Goal: Task Accomplishment & Management: Manage account settings

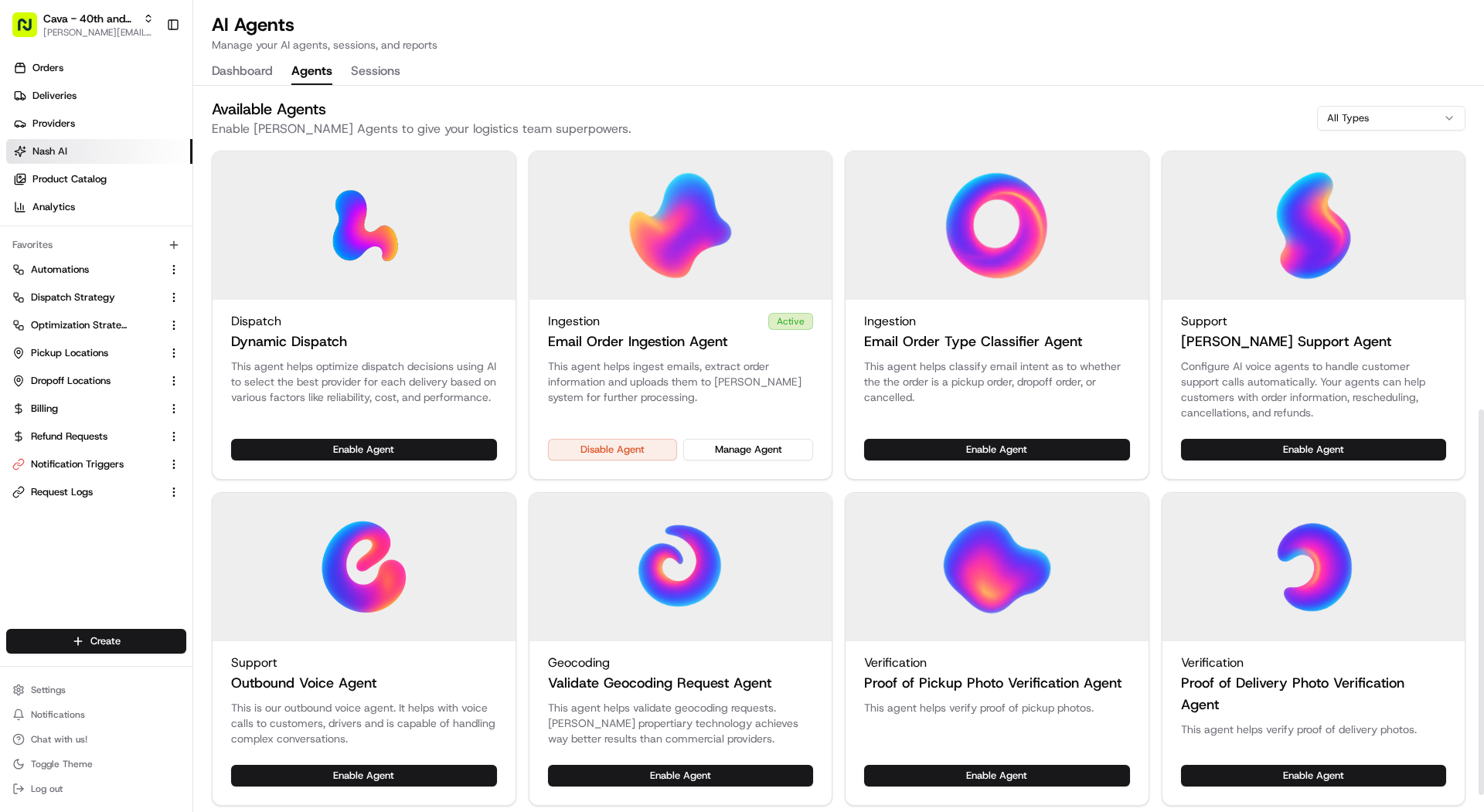
scroll to position [609, 0]
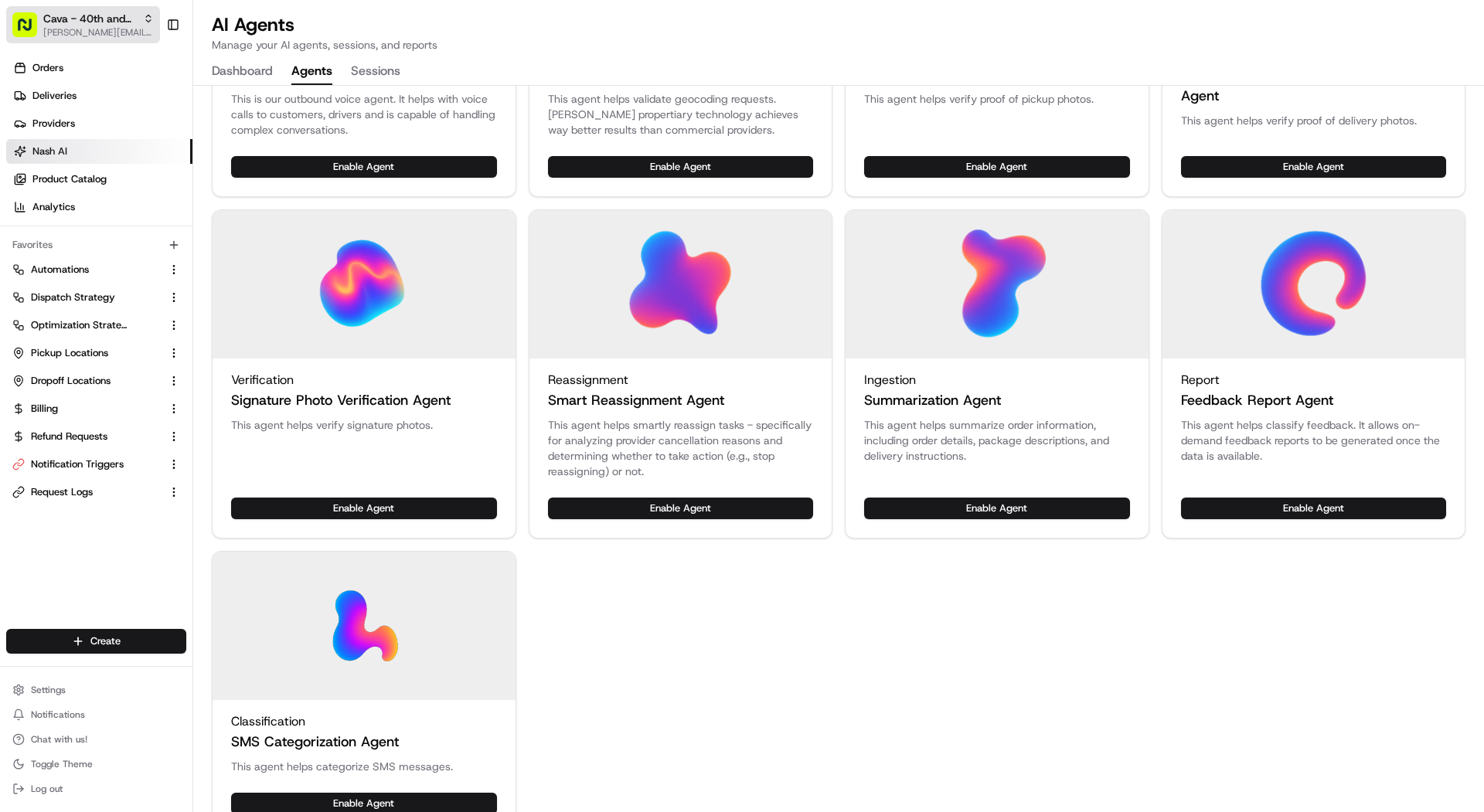
click at [99, 24] on span "Cava - 40th and Madison" at bounding box center [89, 18] width 93 height 15
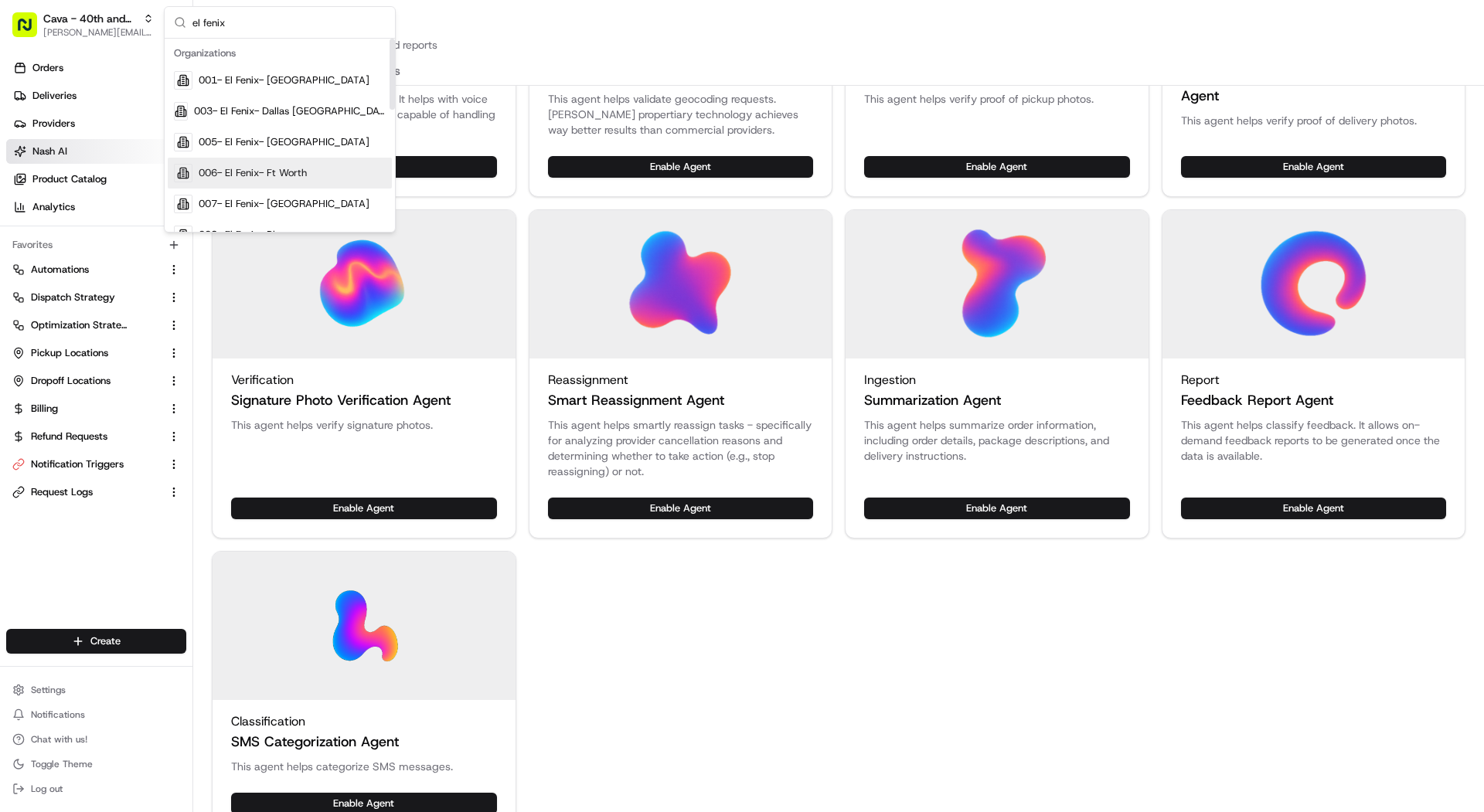
type input "el fenix"
click at [248, 170] on span "006- El Fenix- Ft Worth" at bounding box center [253, 173] width 108 height 14
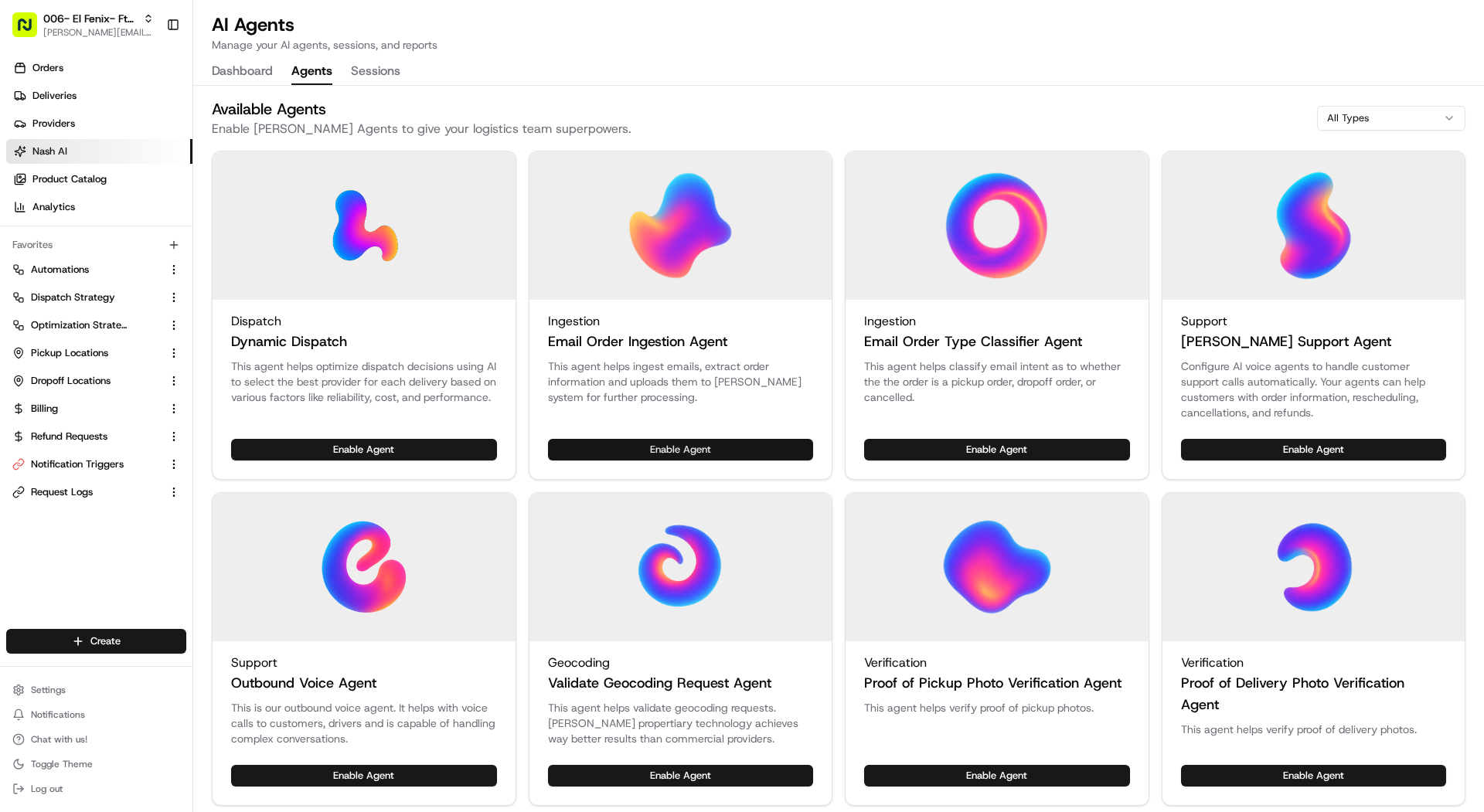
click at [732, 448] on button "Enable Agent" at bounding box center [681, 449] width 266 height 21
click at [1022, 443] on button "Enable Agent" at bounding box center [997, 449] width 266 height 21
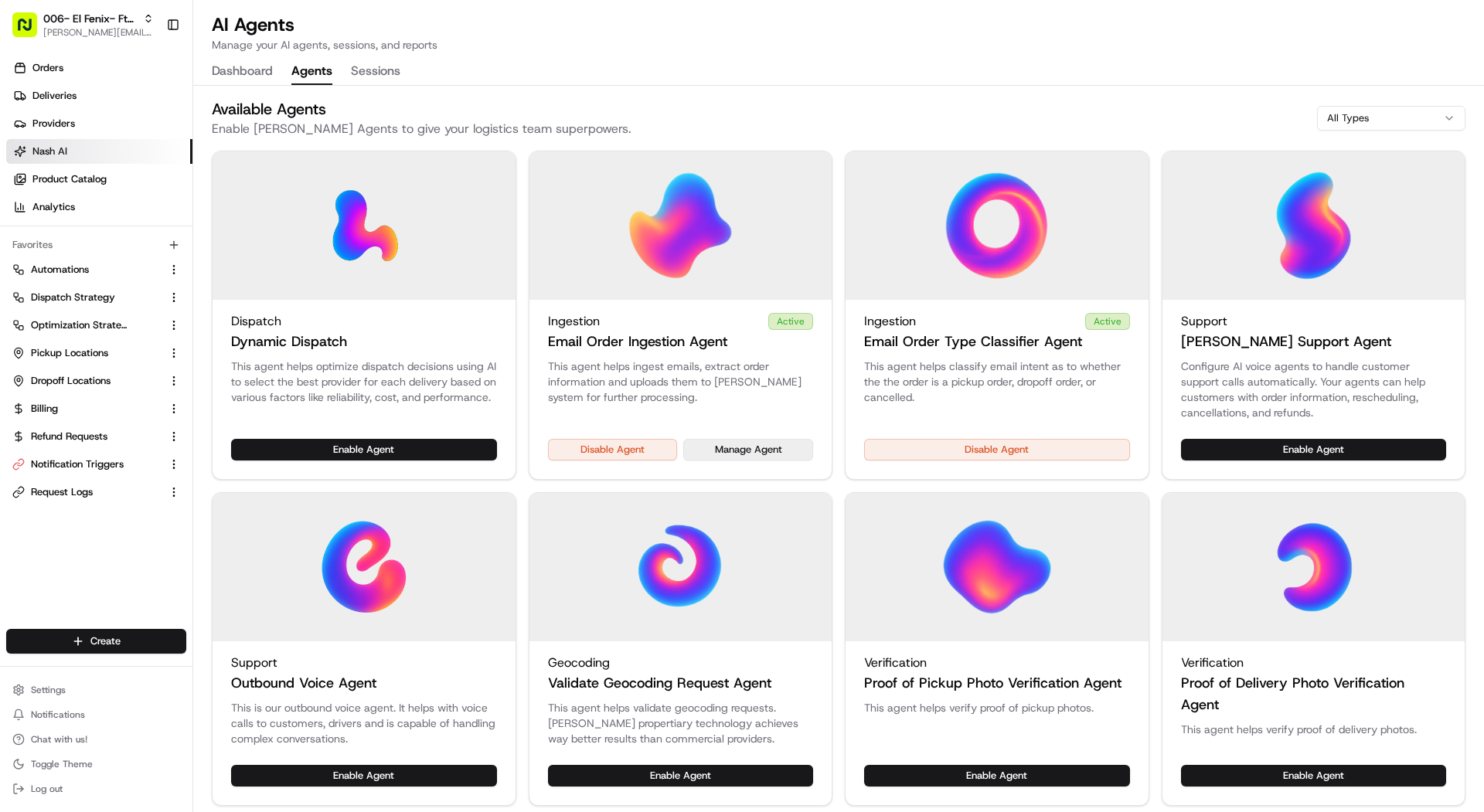
click at [791, 453] on button "Manage Agent" at bounding box center [748, 449] width 130 height 21
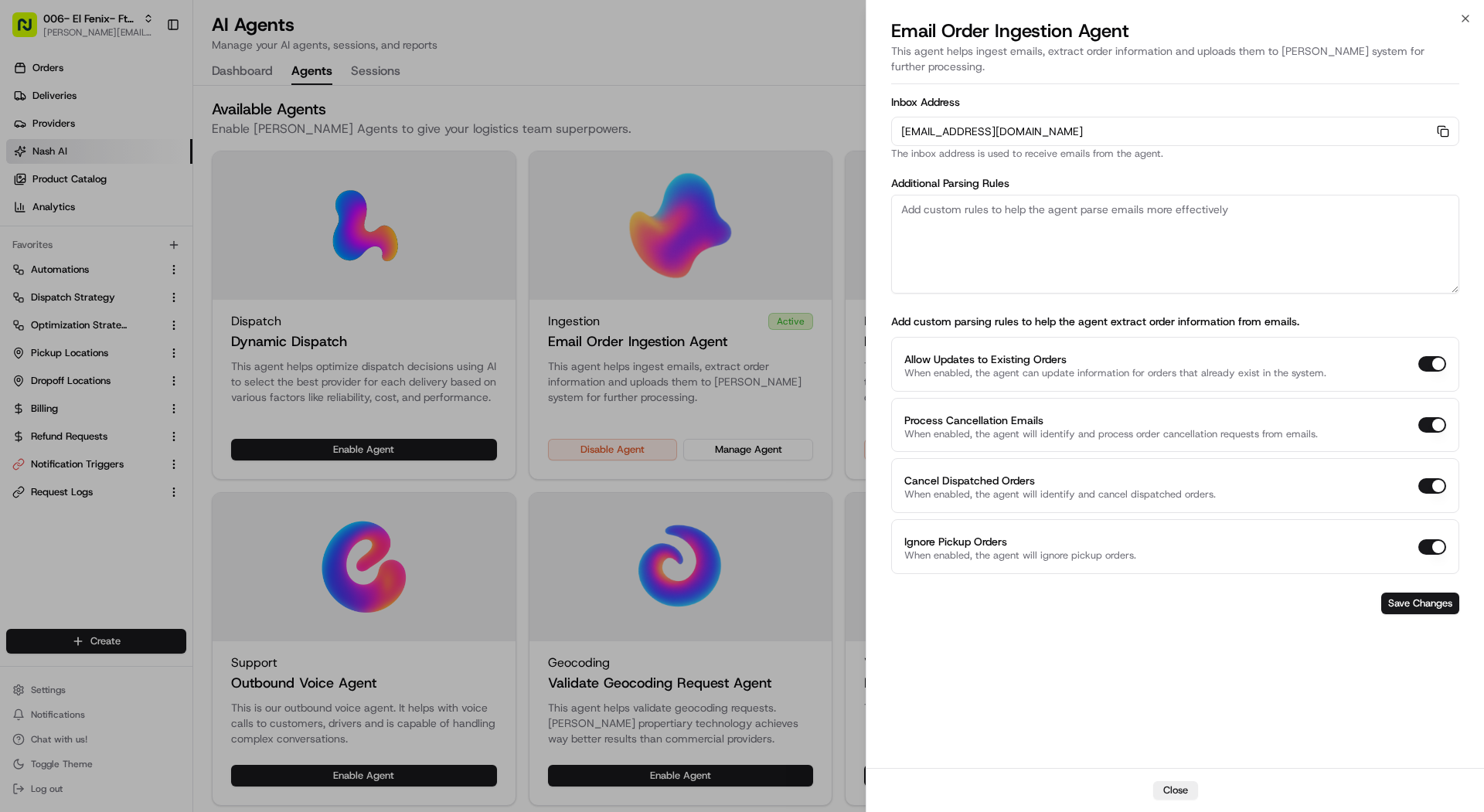
click at [1029, 209] on textarea at bounding box center [1175, 244] width 568 height 99
paste textarea "Rules: 1. The pickup business name should always be "Taqueria La Ventana | Down…"
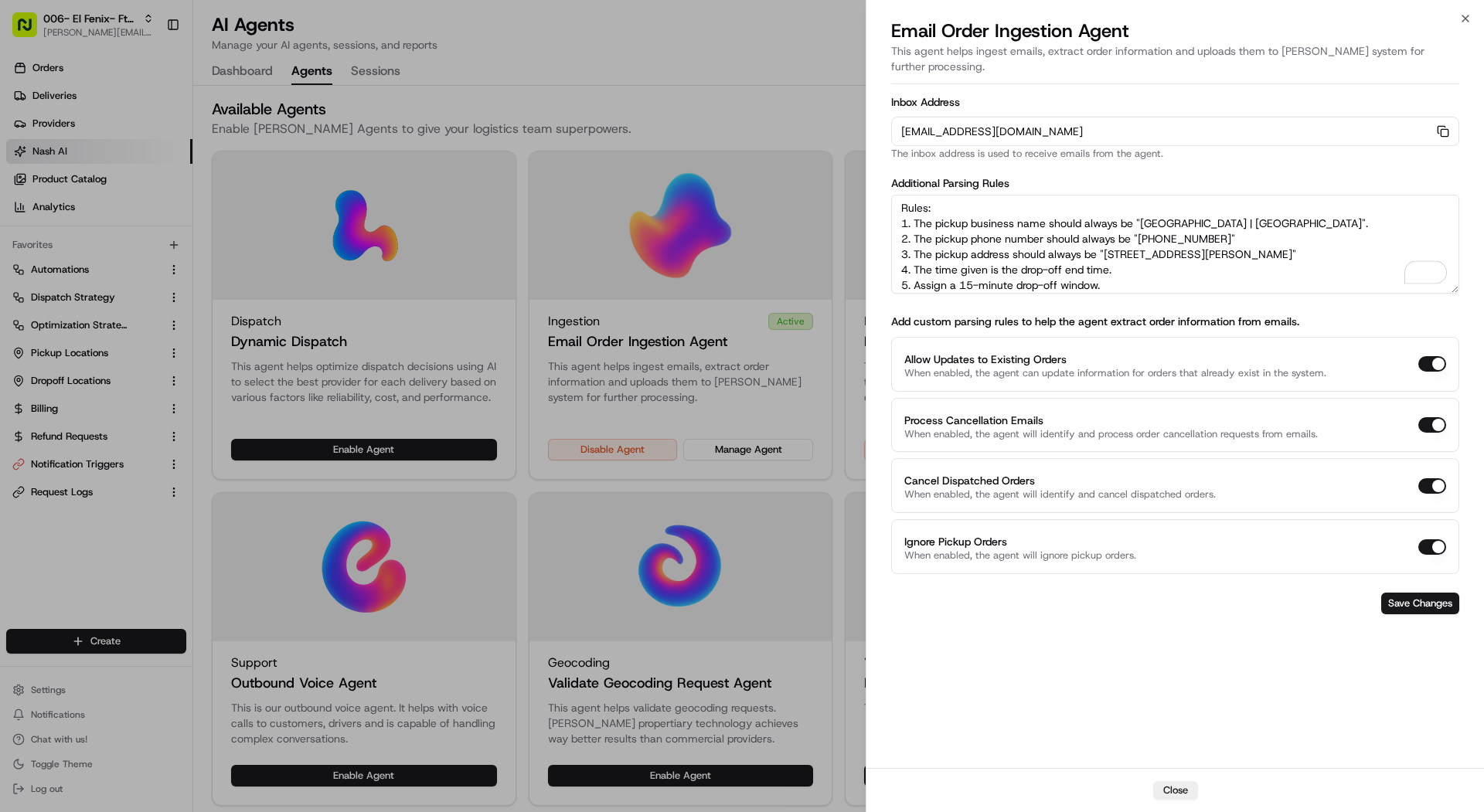
scroll to position [2, 0]
type textarea "Rules: 1. The pickup business name should always be "Taqueria La Ventana | Down…"
click at [1430, 593] on button "Save Changes" at bounding box center [1420, 603] width 78 height 21
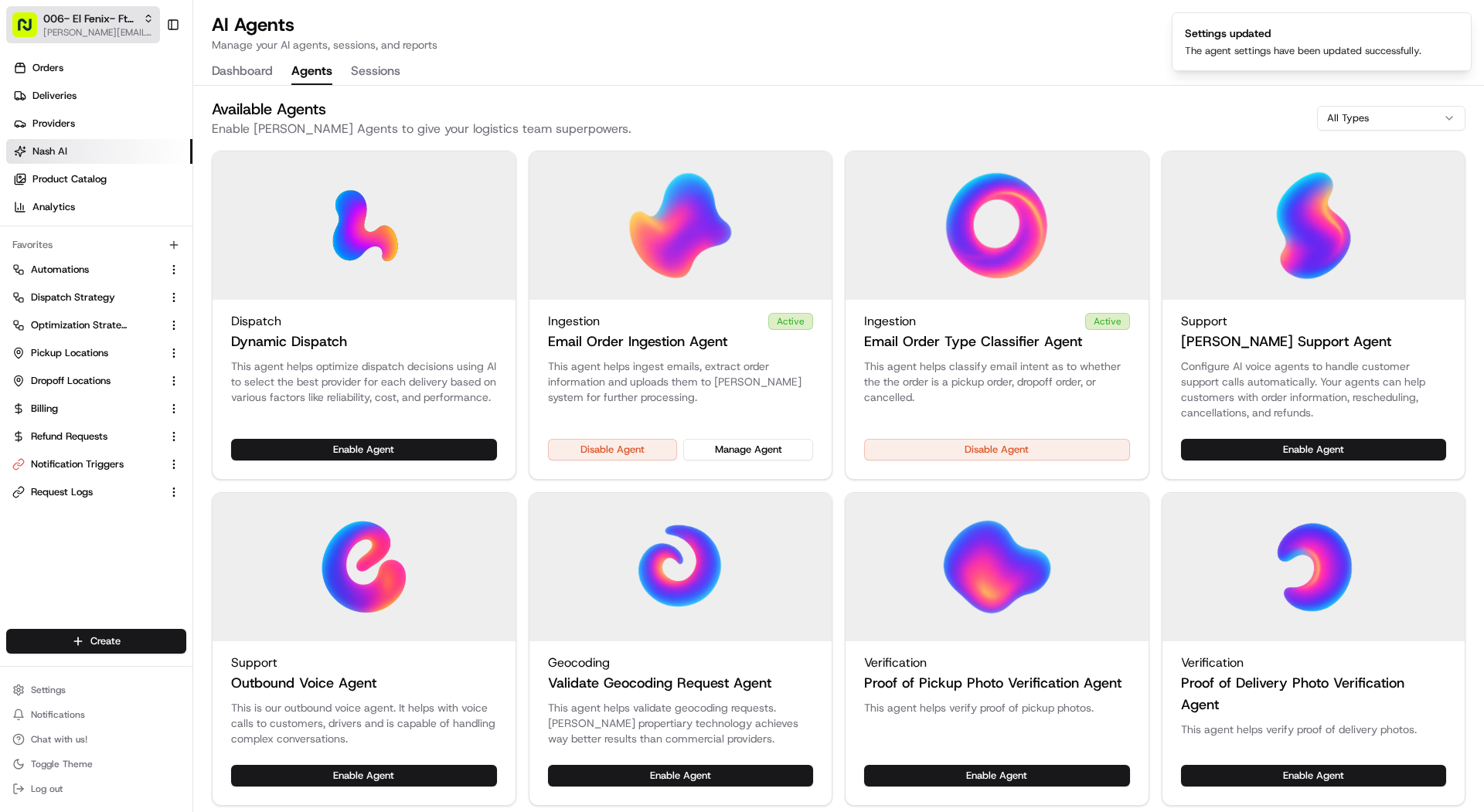
click at [97, 12] on span "006- El Fenix- Ft Worth" at bounding box center [89, 18] width 93 height 15
copy div "El Fenix- Ft Worth"
drag, startPoint x: 144, startPoint y: 42, endPoint x: 62, endPoint y: 40, distance: 82.0
click at [62, 40] on div "006- El Fenix- Ft Worth 006- El Fenix- Ft Worth" at bounding box center [89, 41] width 127 height 23
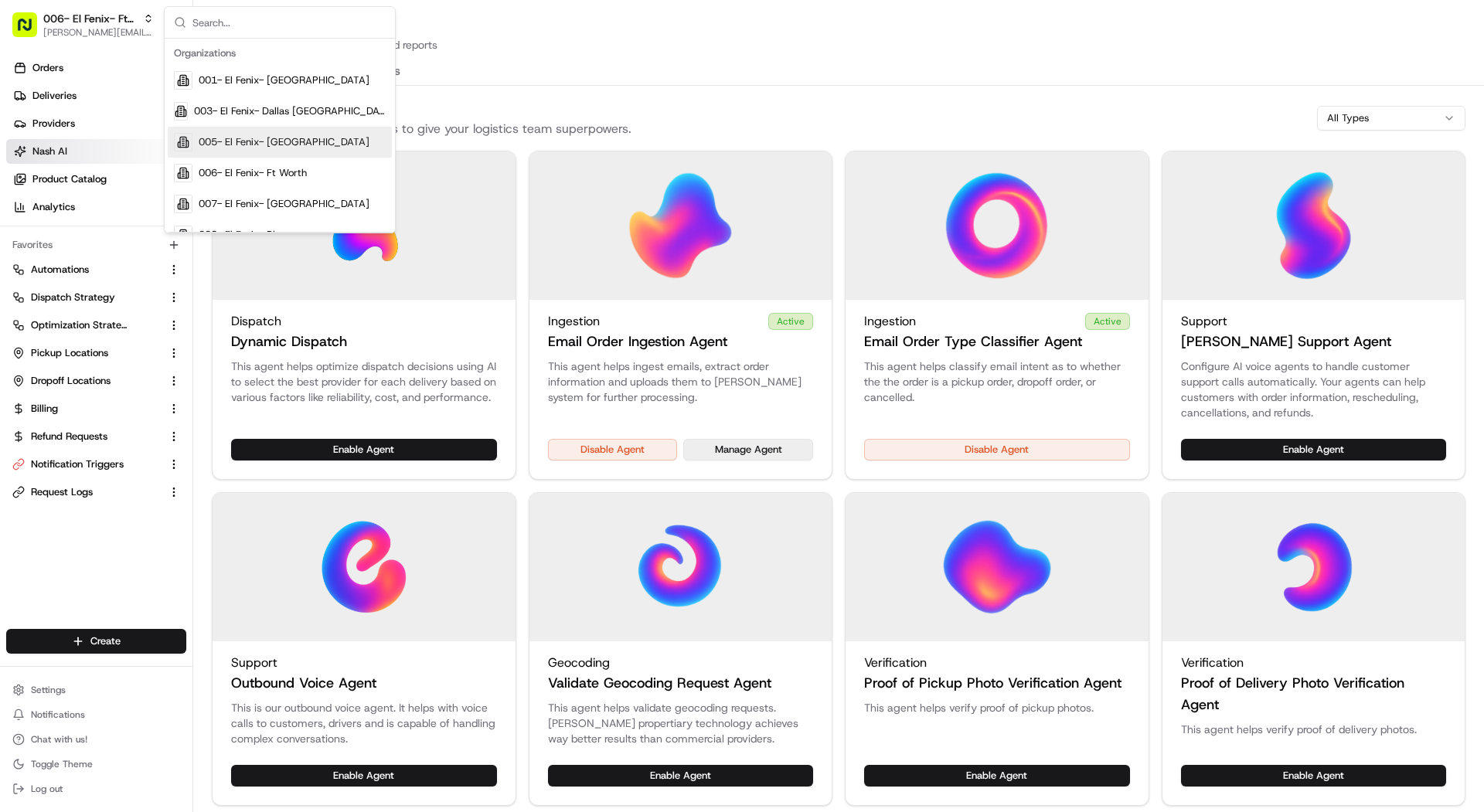
click at [793, 440] on button "Manage Agent" at bounding box center [748, 449] width 130 height 21
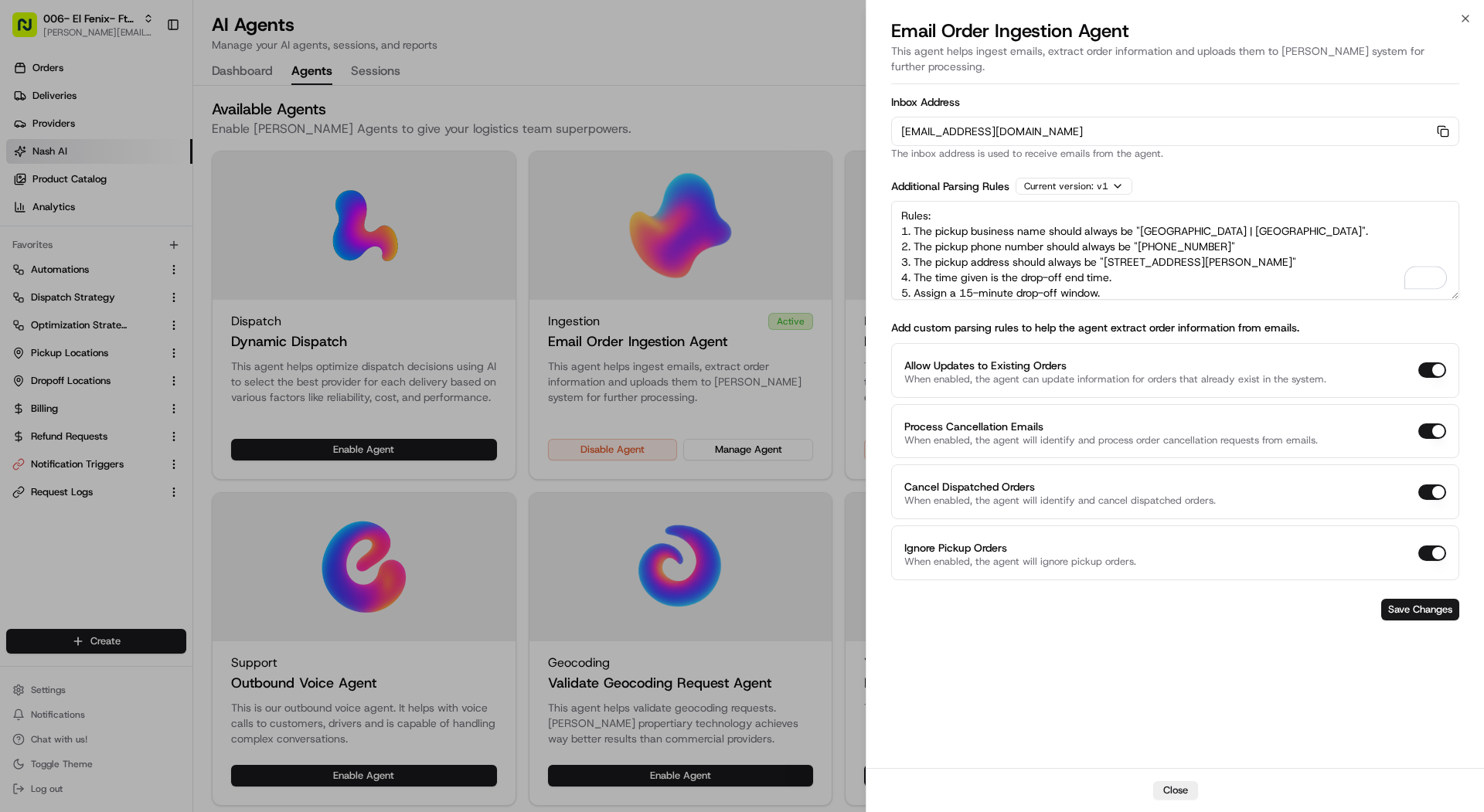
drag, startPoint x: 1142, startPoint y: 213, endPoint x: 1334, endPoint y: 215, distance: 192.0
click at [1334, 215] on textarea "Rules: 1. The pickup business name should always be "Taqueria La Ventana | Down…" at bounding box center [1175, 250] width 568 height 99
paste textarea "El Fenix- Ft Worth"
drag, startPoint x: 1232, startPoint y: 228, endPoint x: 1142, endPoint y: 226, distance: 90.0
click at [1142, 226] on textarea "Rules: 1. The pickup business name should always be "El Fenix- Ft Worth". 2. Th…" at bounding box center [1175, 250] width 568 height 99
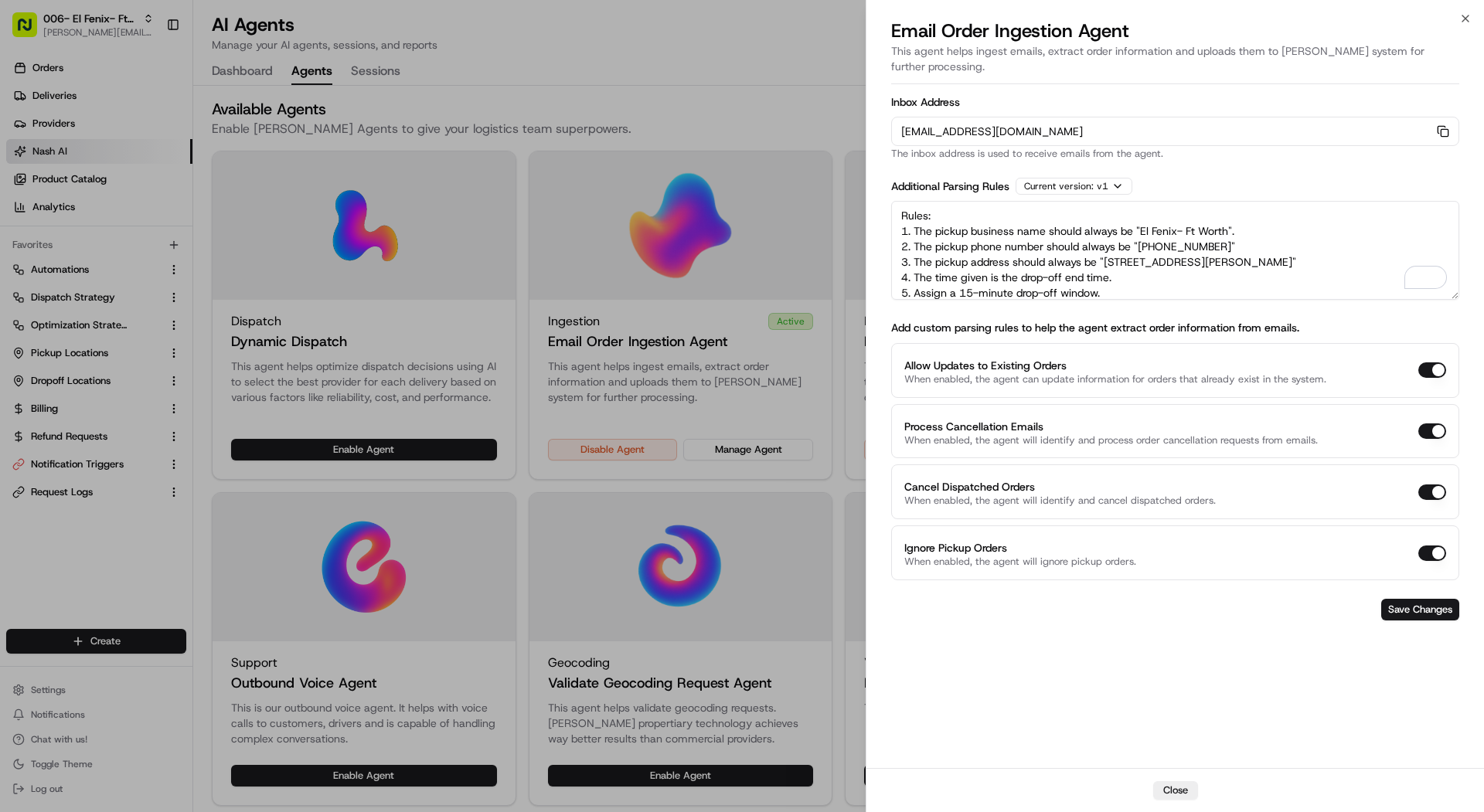
paste textarea "817 732 5584"
drag, startPoint x: 1324, startPoint y: 245, endPoint x: 1106, endPoint y: 246, distance: 218.0
click at [1106, 246] on textarea "Rules: 1. The pickup business name should always be "El Fenix- Ft Worth". 2. Th…" at bounding box center [1175, 250] width 568 height 99
paste textarea "6391 Camp Bowie W BlvdFort Worth, TX 76116"
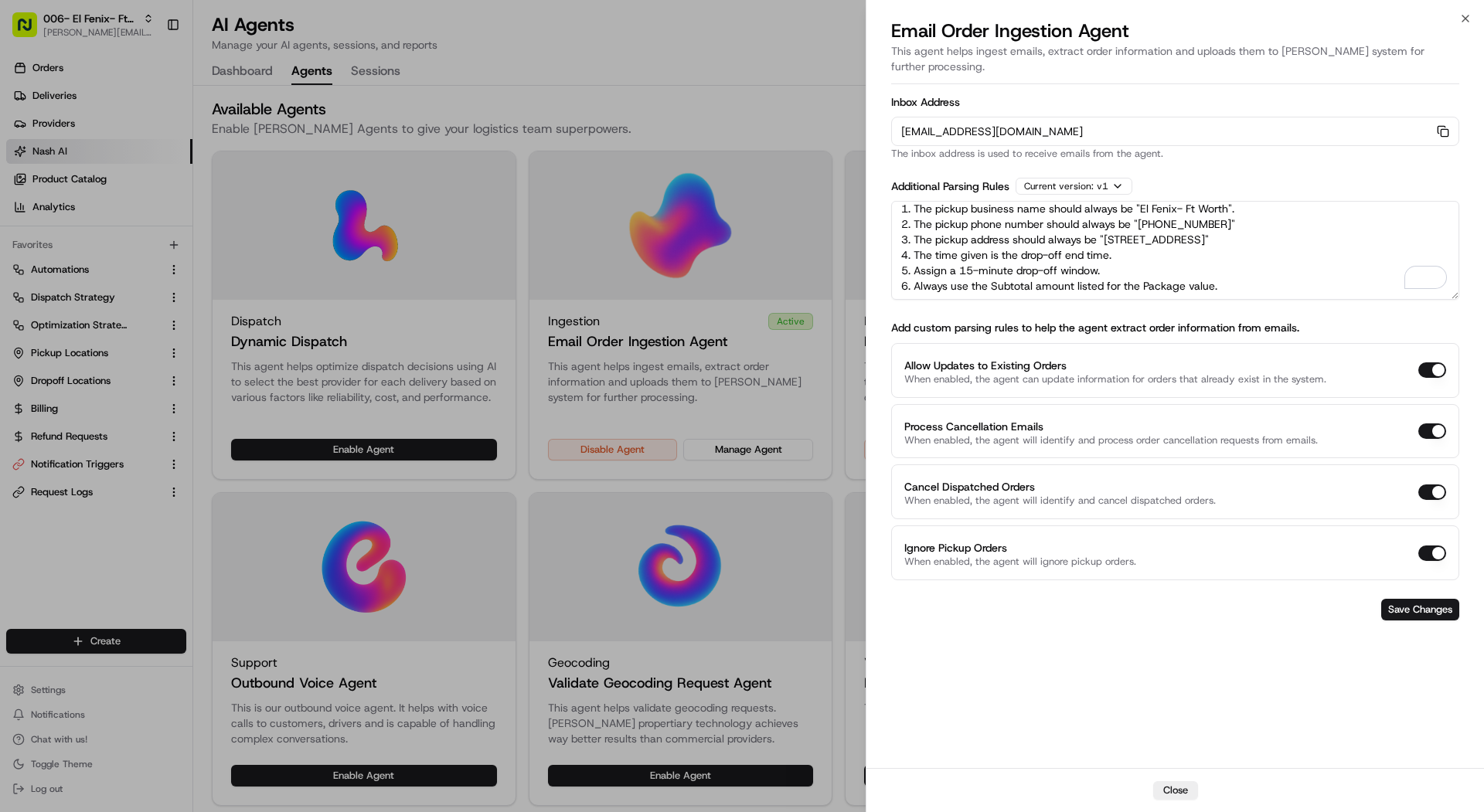
scroll to position [0, 0]
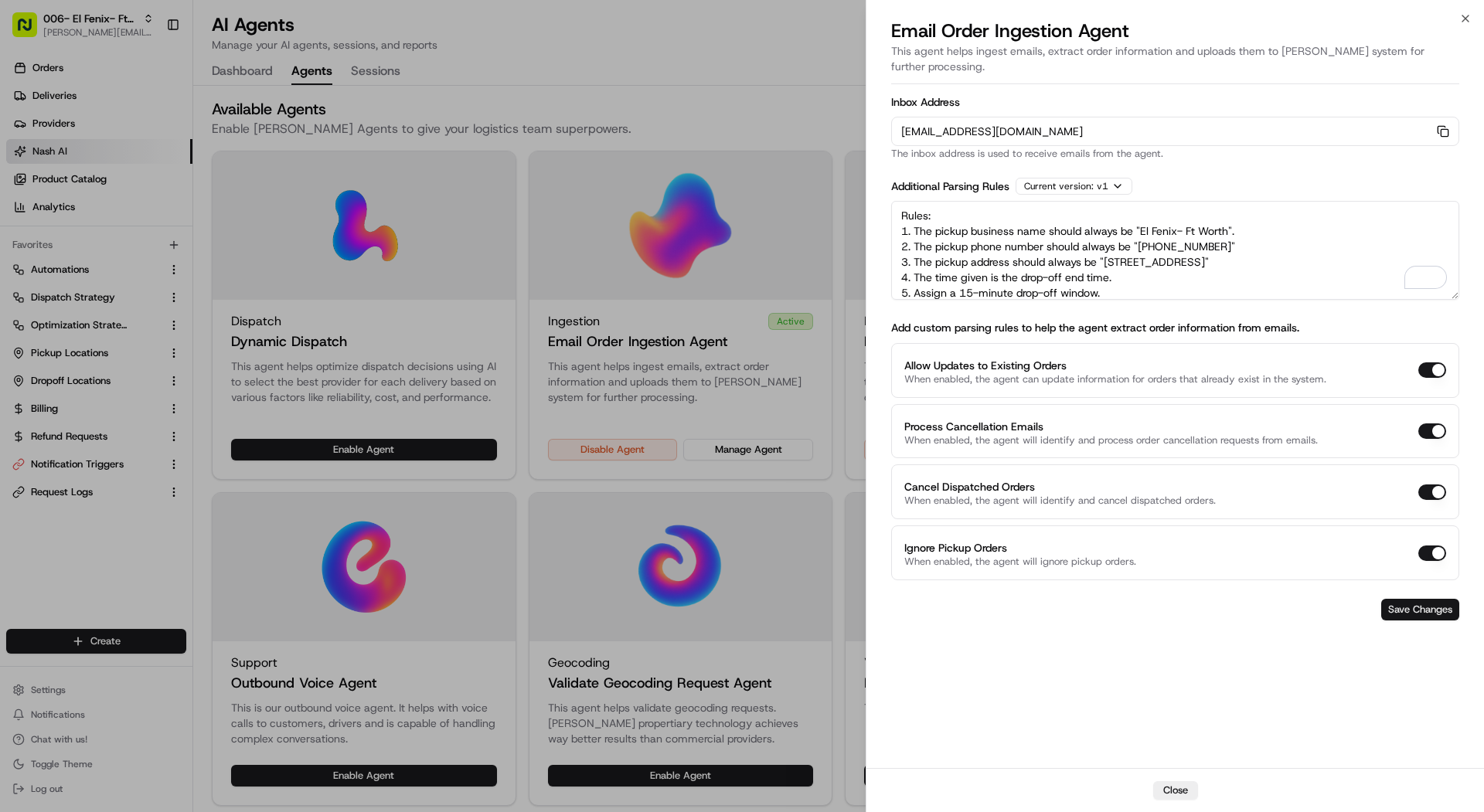
type textarea "Rules: 1. The pickup business name should always be "El Fenix- Ft Worth". 2. Th…"
click at [1431, 599] on button "Save Changes" at bounding box center [1420, 609] width 78 height 21
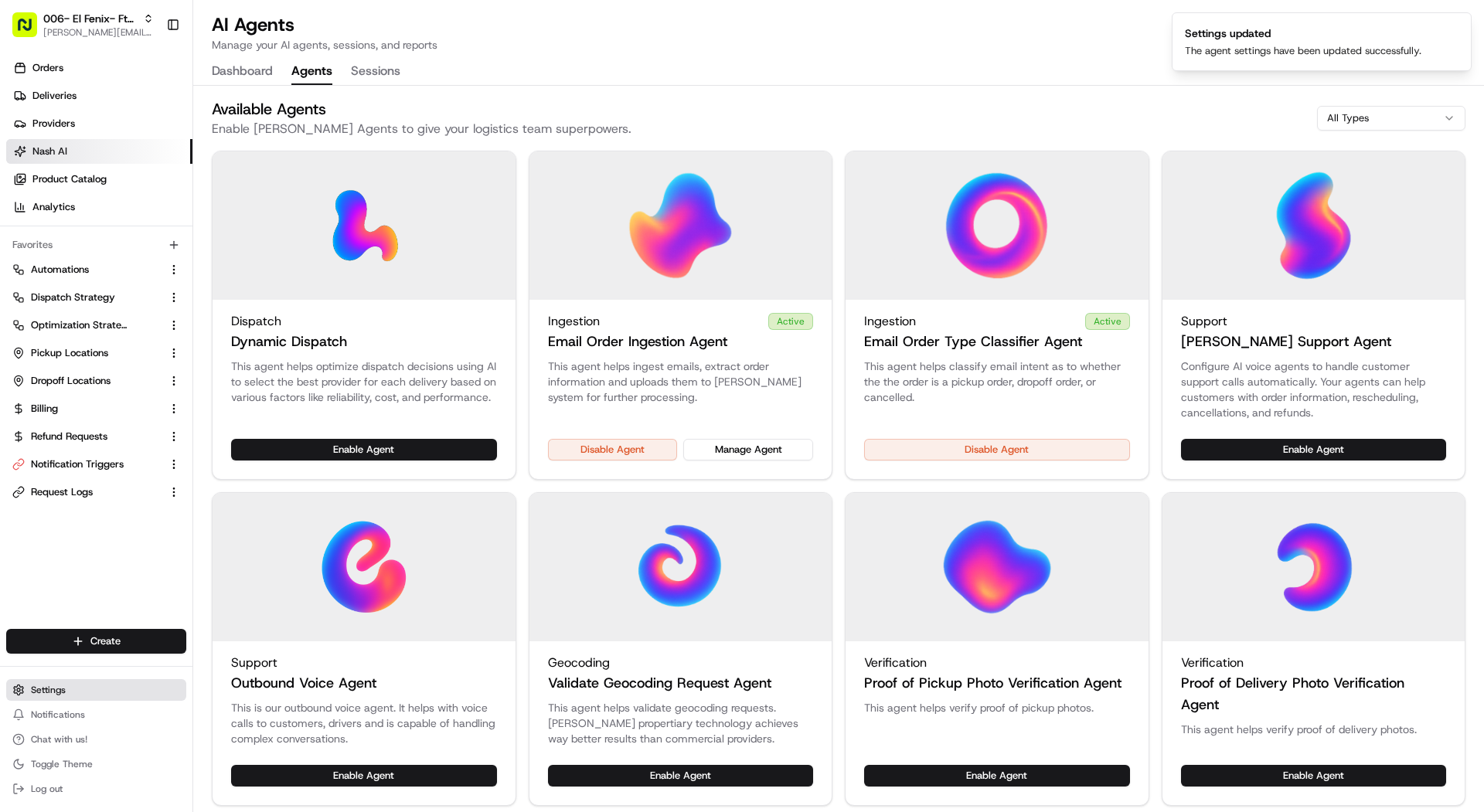
click at [47, 685] on span "Settings" at bounding box center [49, 690] width 35 height 13
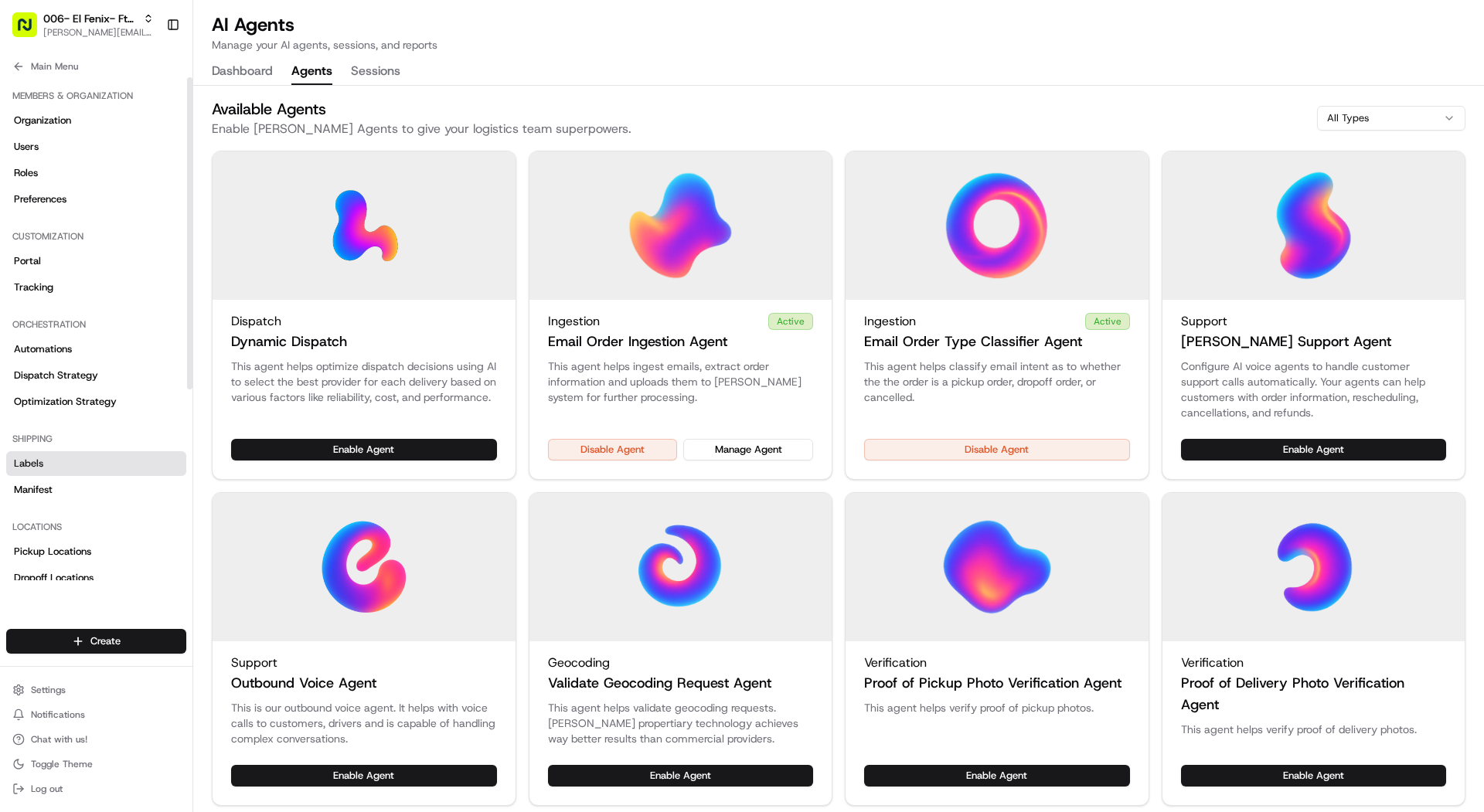
scroll to position [306, 0]
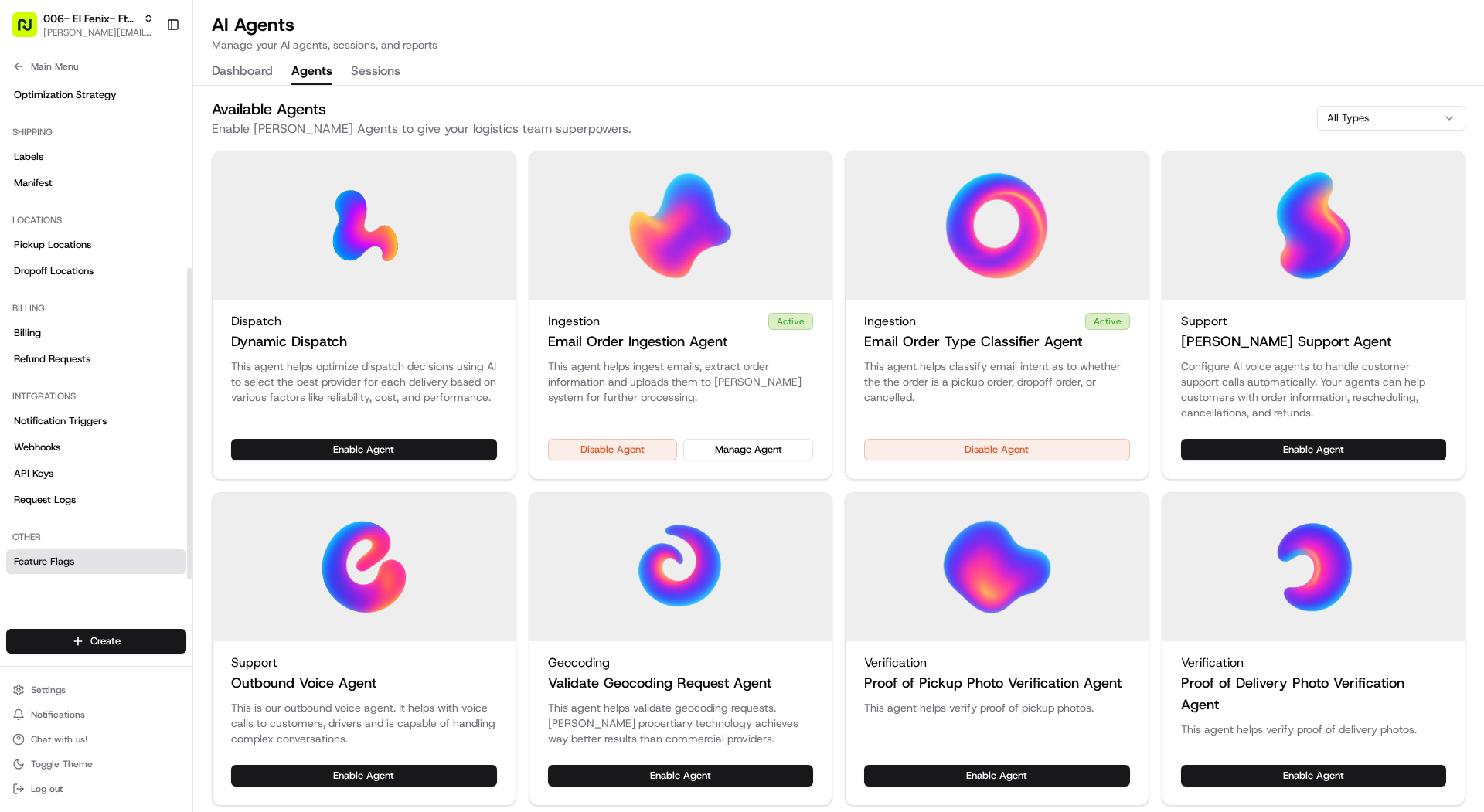
click at [82, 564] on link "Feature Flags" at bounding box center [96, 561] width 180 height 25
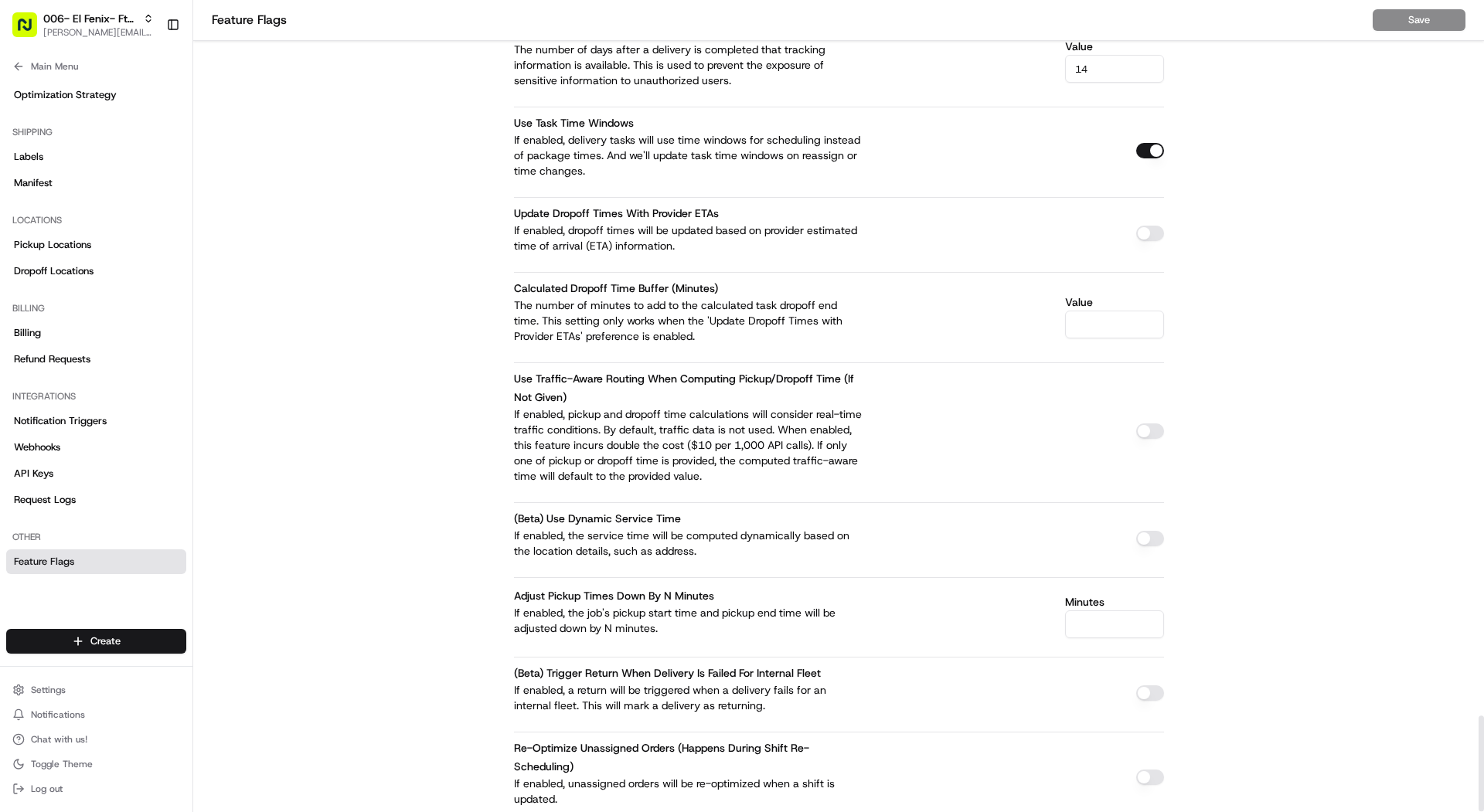
scroll to position [6081, 0]
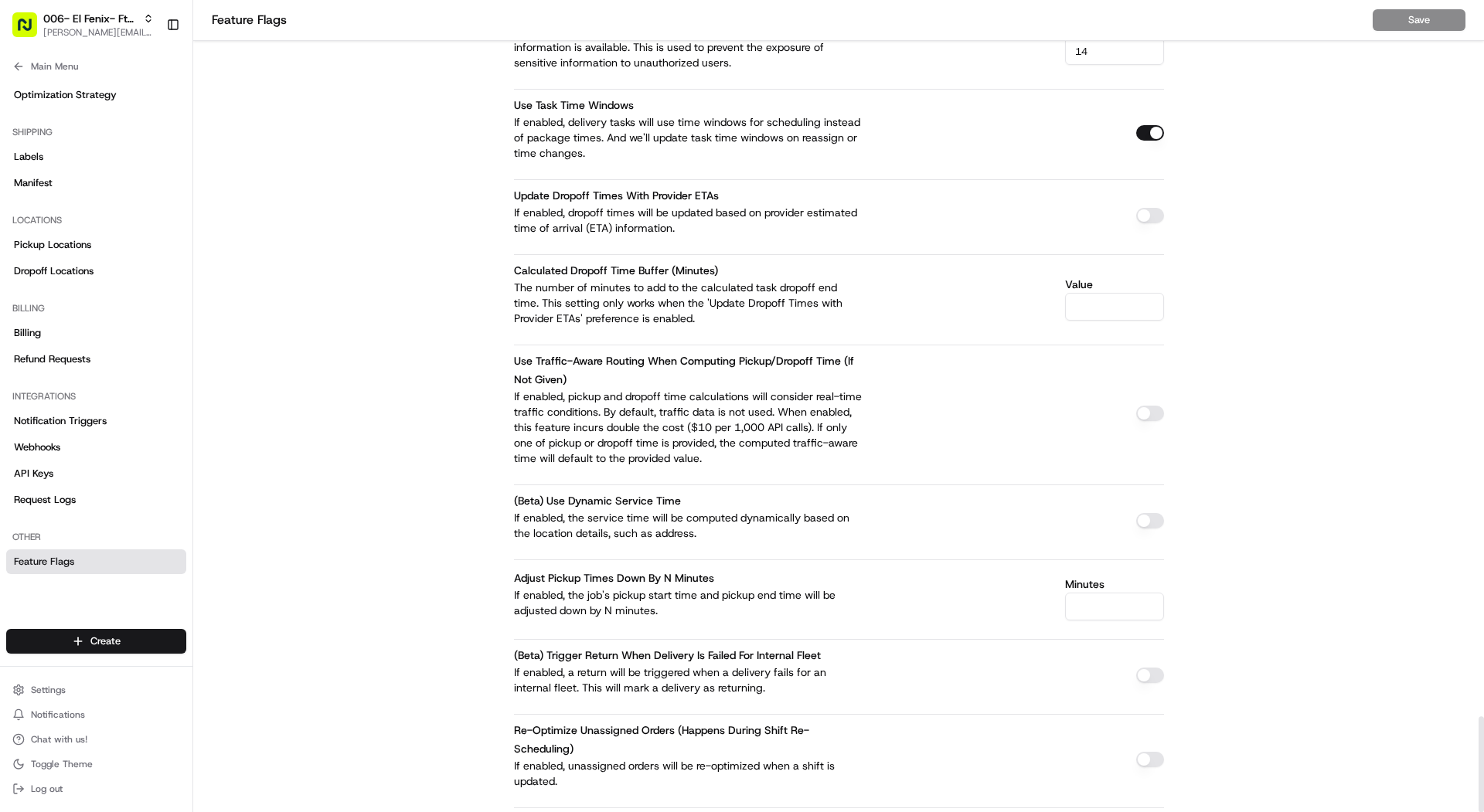
click at [1142, 593] on input "Minutes" at bounding box center [1115, 607] width 99 height 28
type input "10"
click at [1436, 21] on button "Save" at bounding box center [1419, 20] width 93 height 21
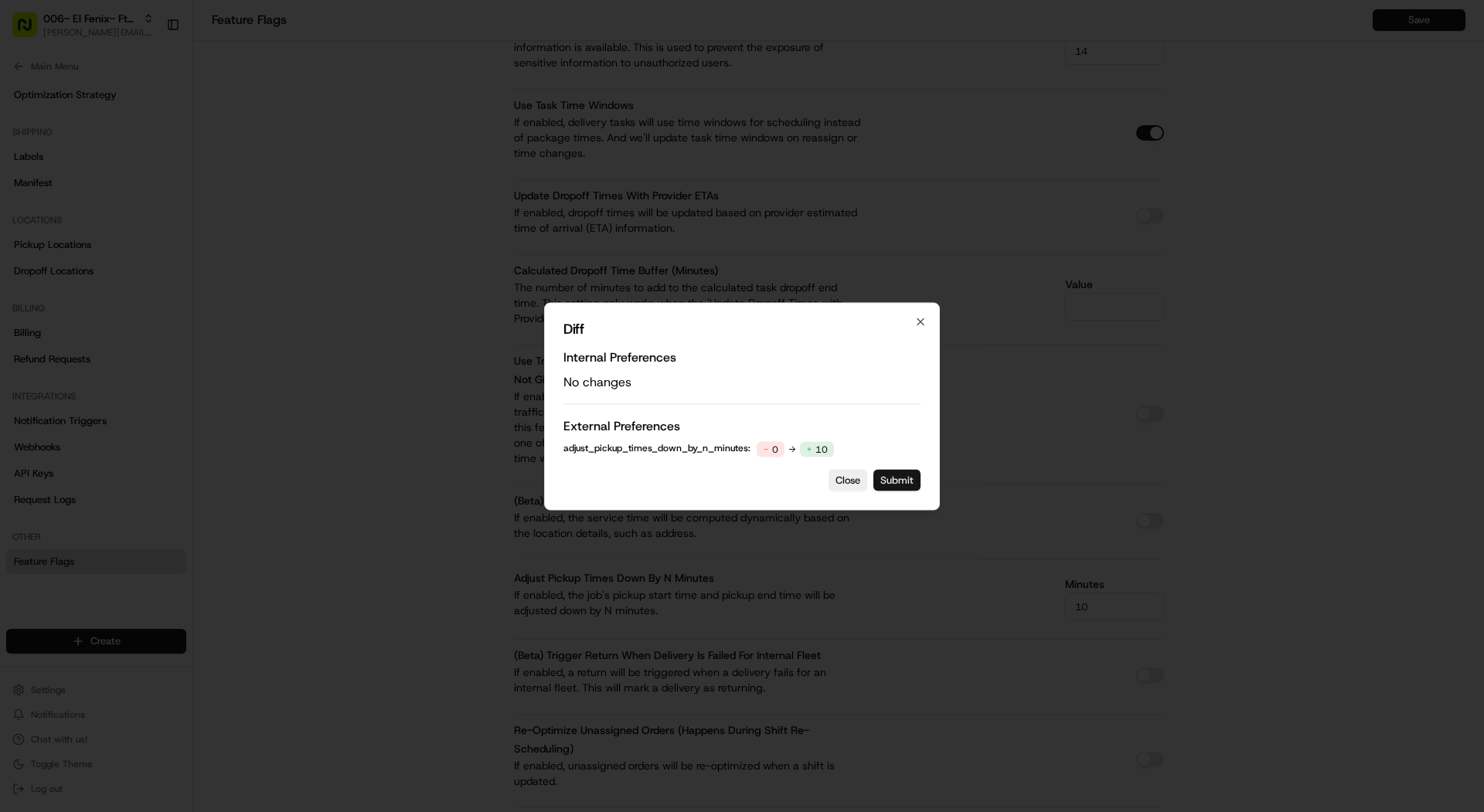
click at [881, 482] on button "Submit" at bounding box center [896, 479] width 47 height 21
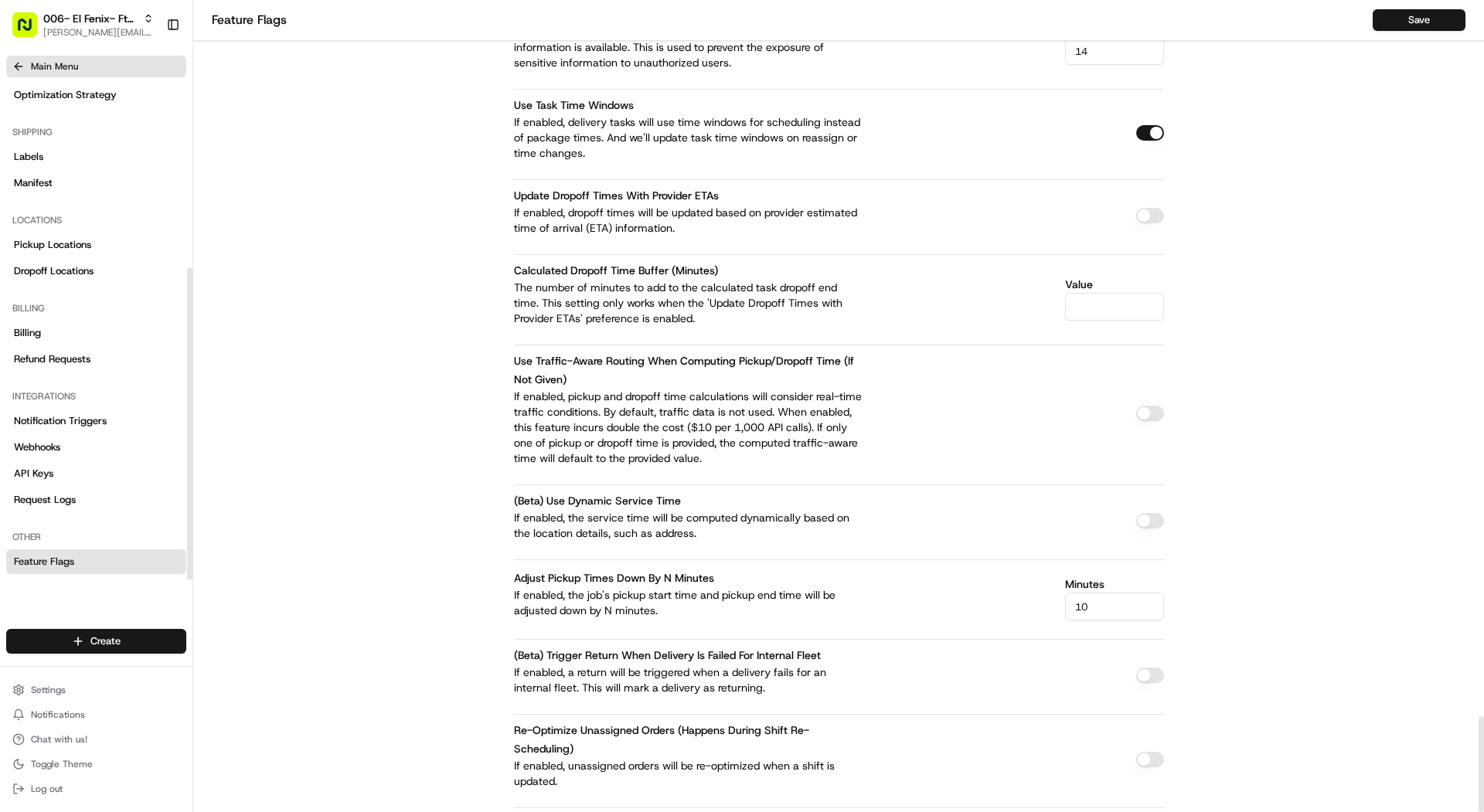
click at [76, 65] on span "Main Menu" at bounding box center [54, 67] width 47 height 13
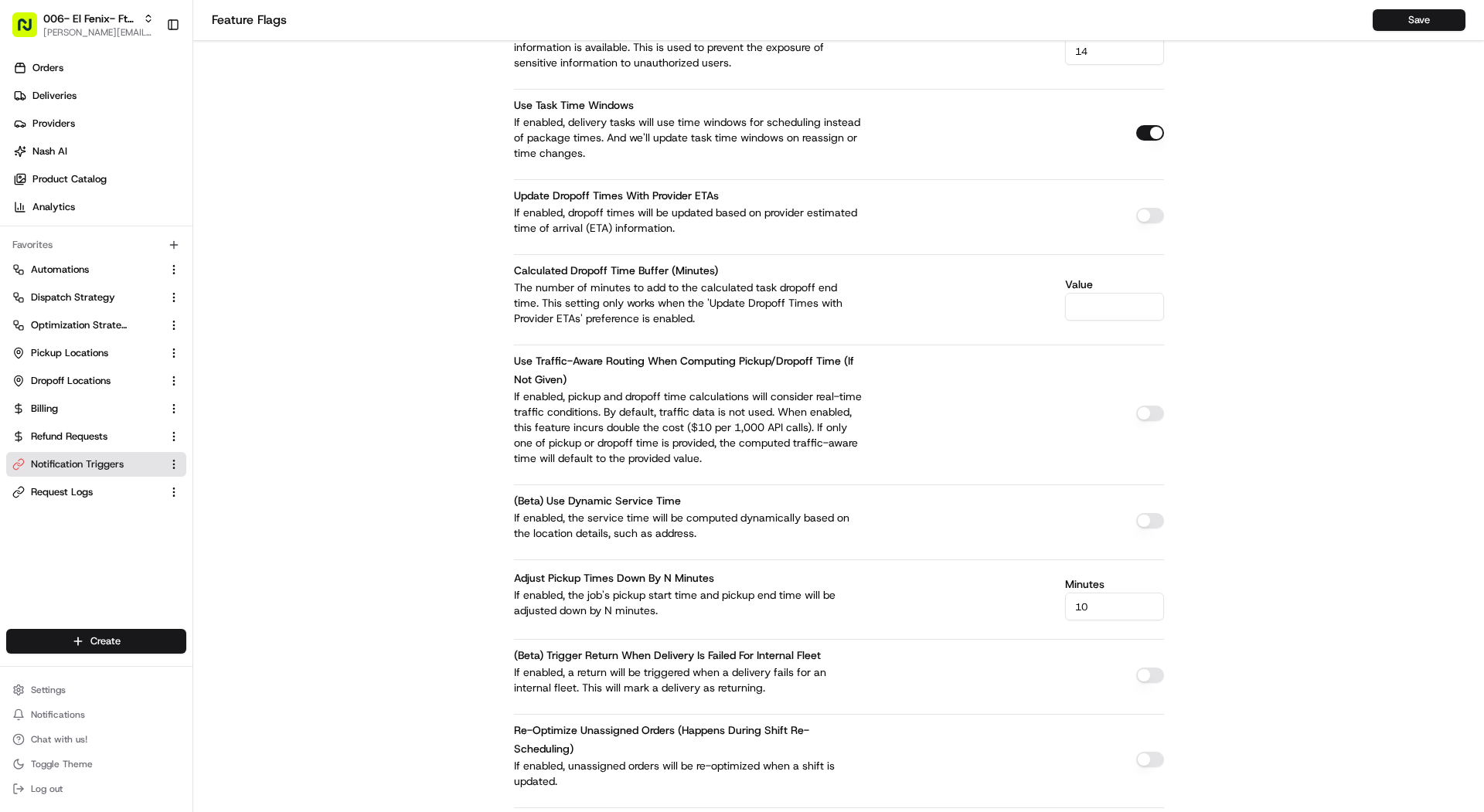
click at [81, 458] on span "Notification Triggers" at bounding box center [77, 464] width 93 height 14
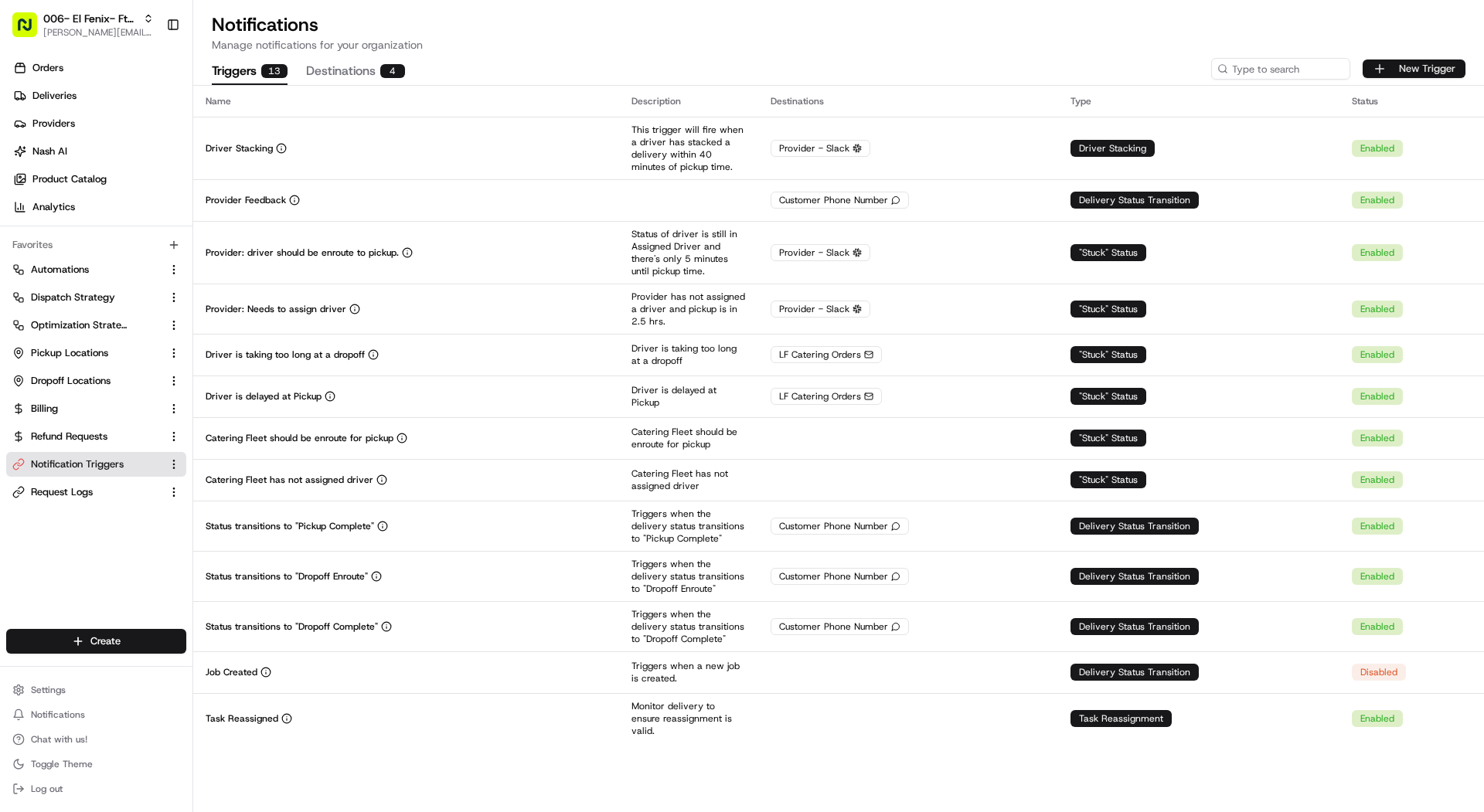
click at [1420, 68] on button "New Trigger" at bounding box center [1414, 68] width 103 height 18
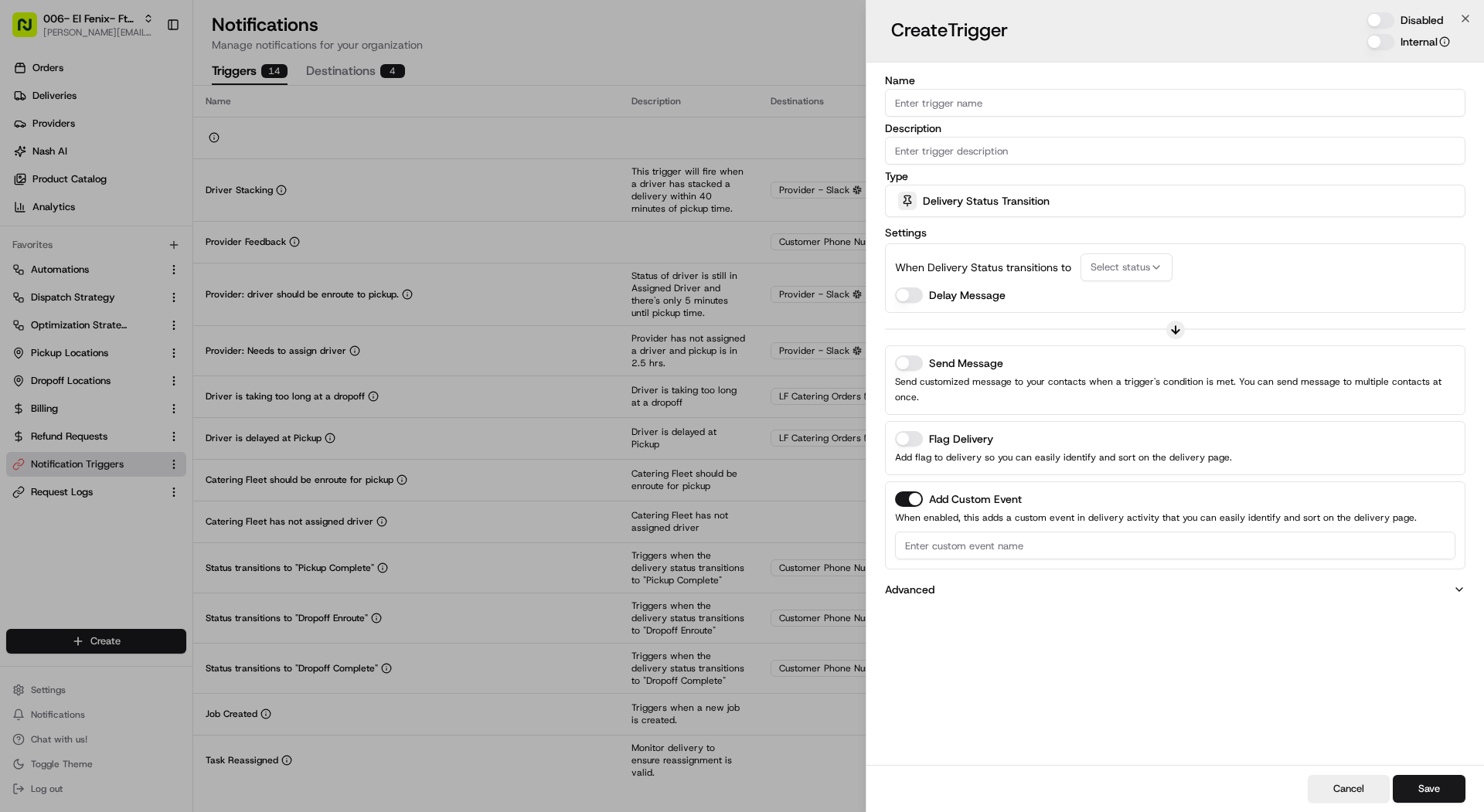
click at [965, 94] on input "Name" at bounding box center [1175, 103] width 580 height 28
type input "Order Needs Attention"
click at [1045, 147] on input "Description" at bounding box center [1175, 150] width 580 height 28
type input "Needs Attention"
click at [1099, 208] on div "Delivery Status Transition" at bounding box center [1174, 201] width 572 height 31
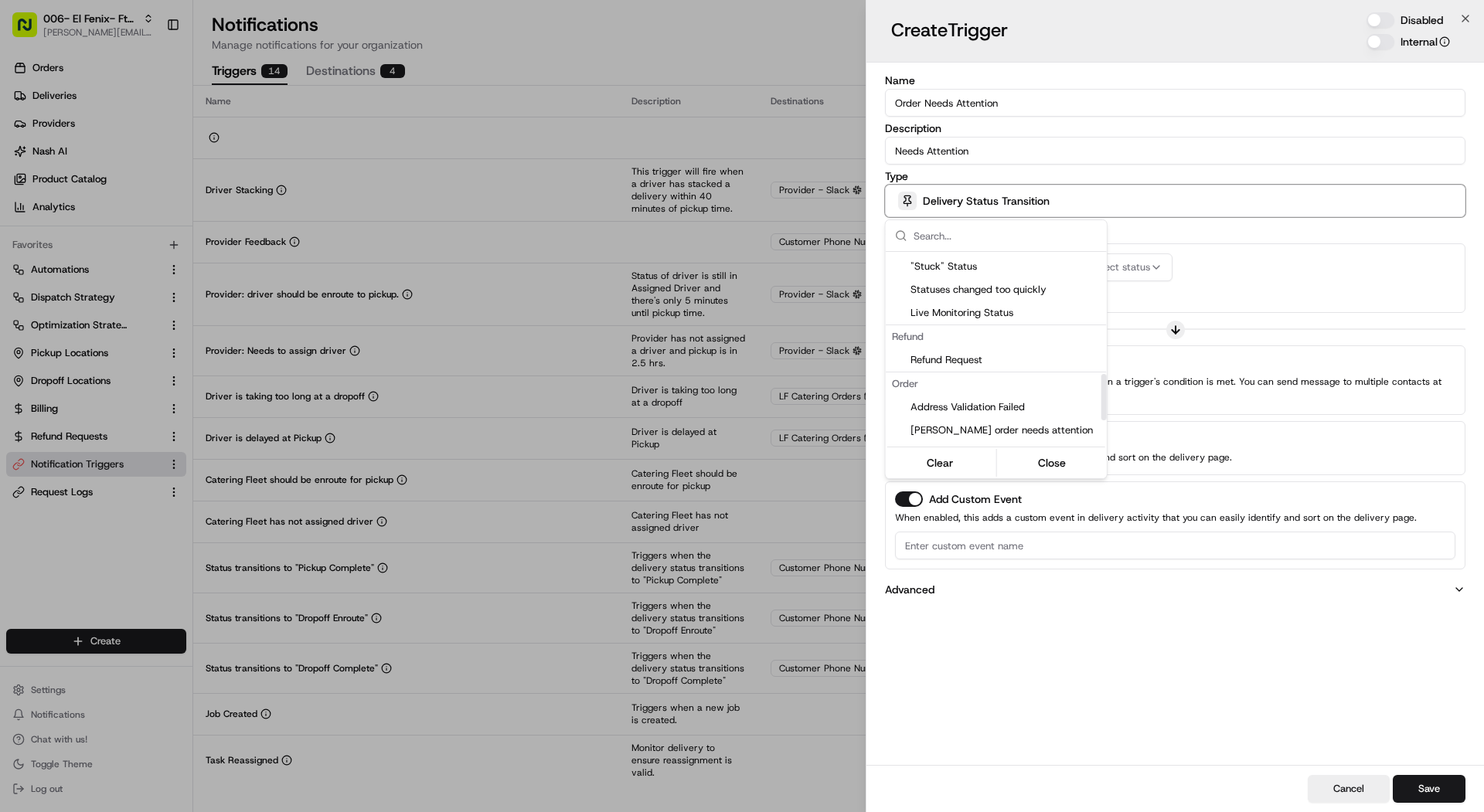
scroll to position [512, 0]
click at [1048, 421] on span "Nash order needs attention" at bounding box center [1006, 422] width 190 height 14
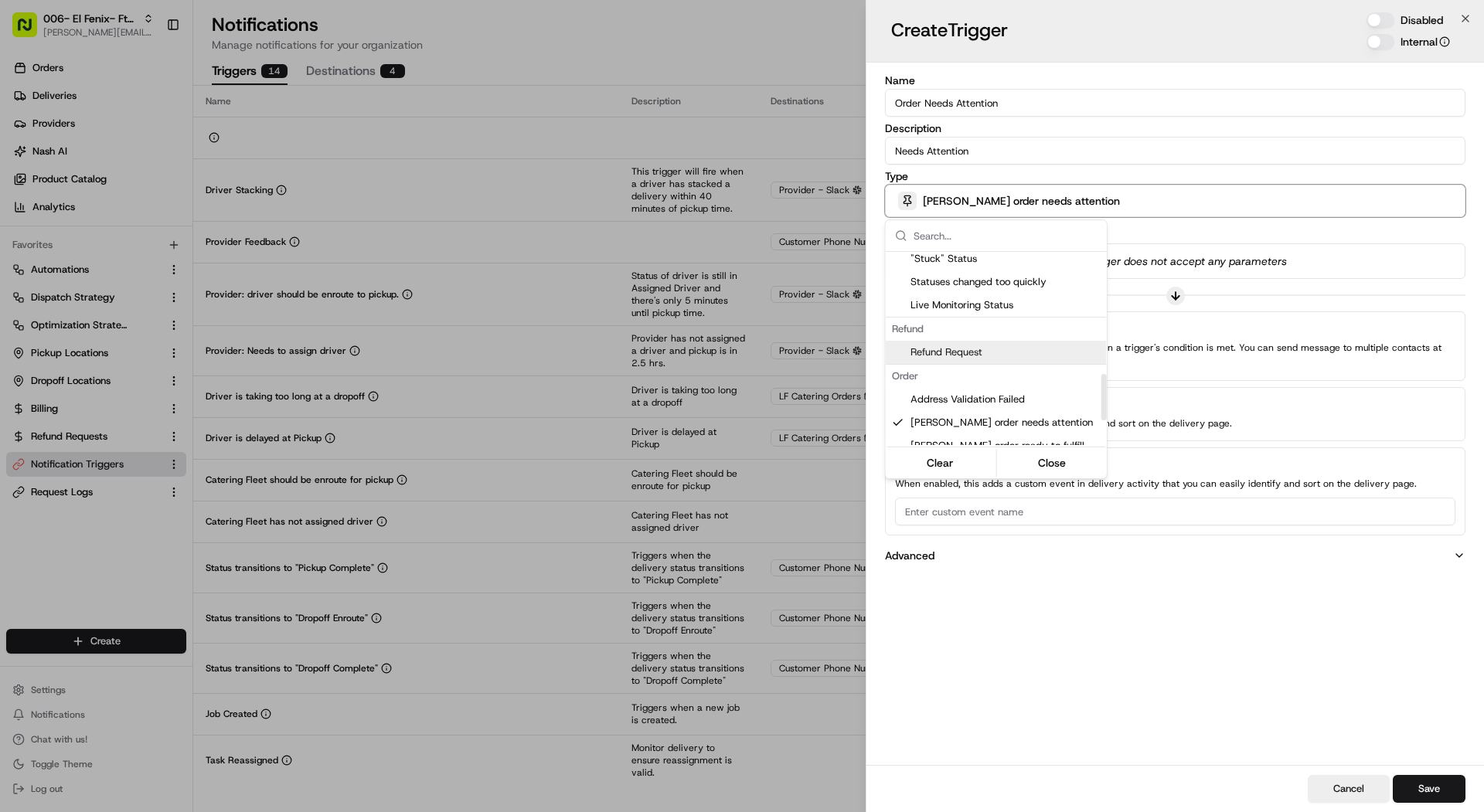
click at [1232, 260] on div at bounding box center [742, 406] width 1484 height 812
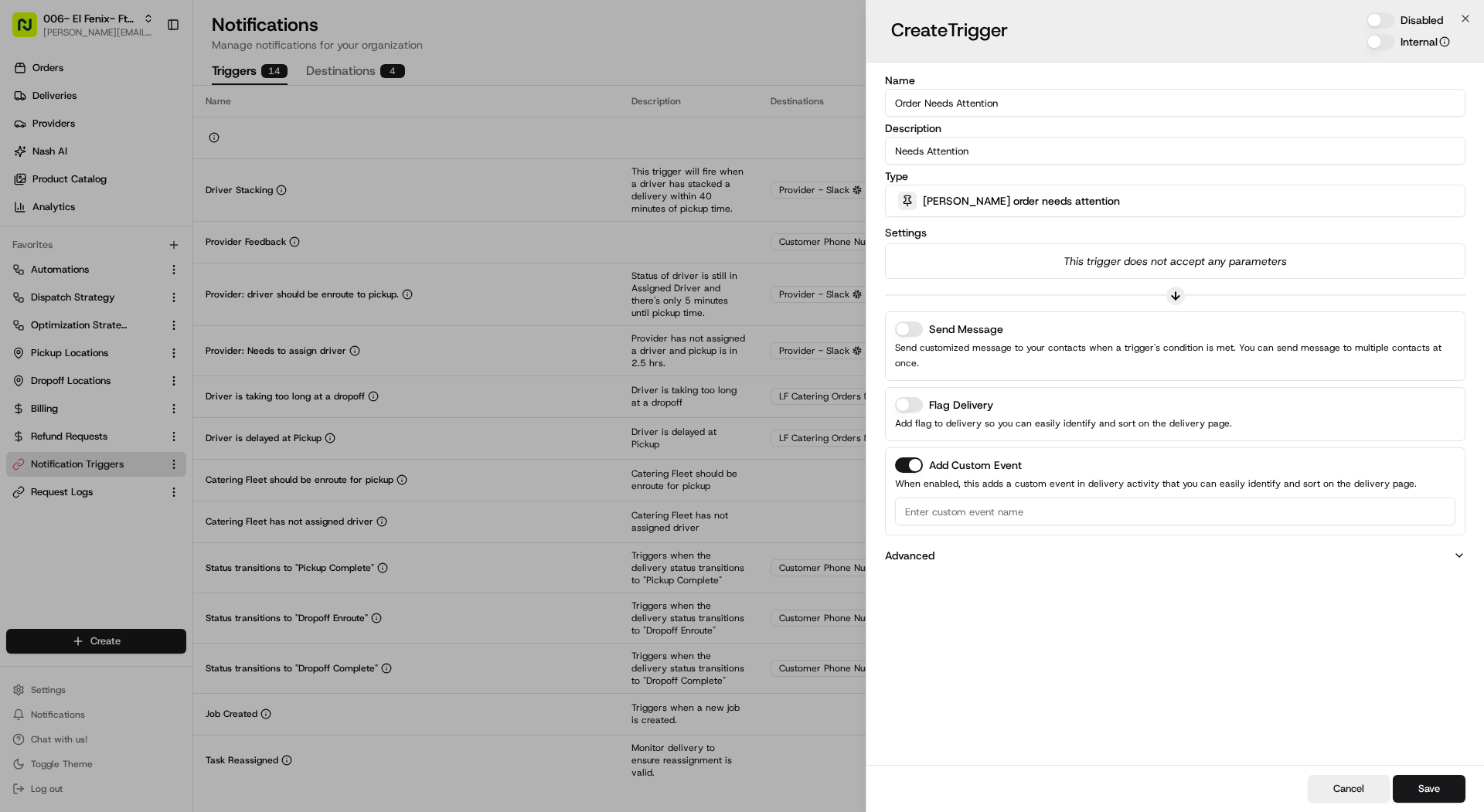
click at [906, 458] on button "Add Custom Event" at bounding box center [908, 465] width 28 height 15
click at [912, 322] on button "Send Message" at bounding box center [908, 329] width 28 height 15
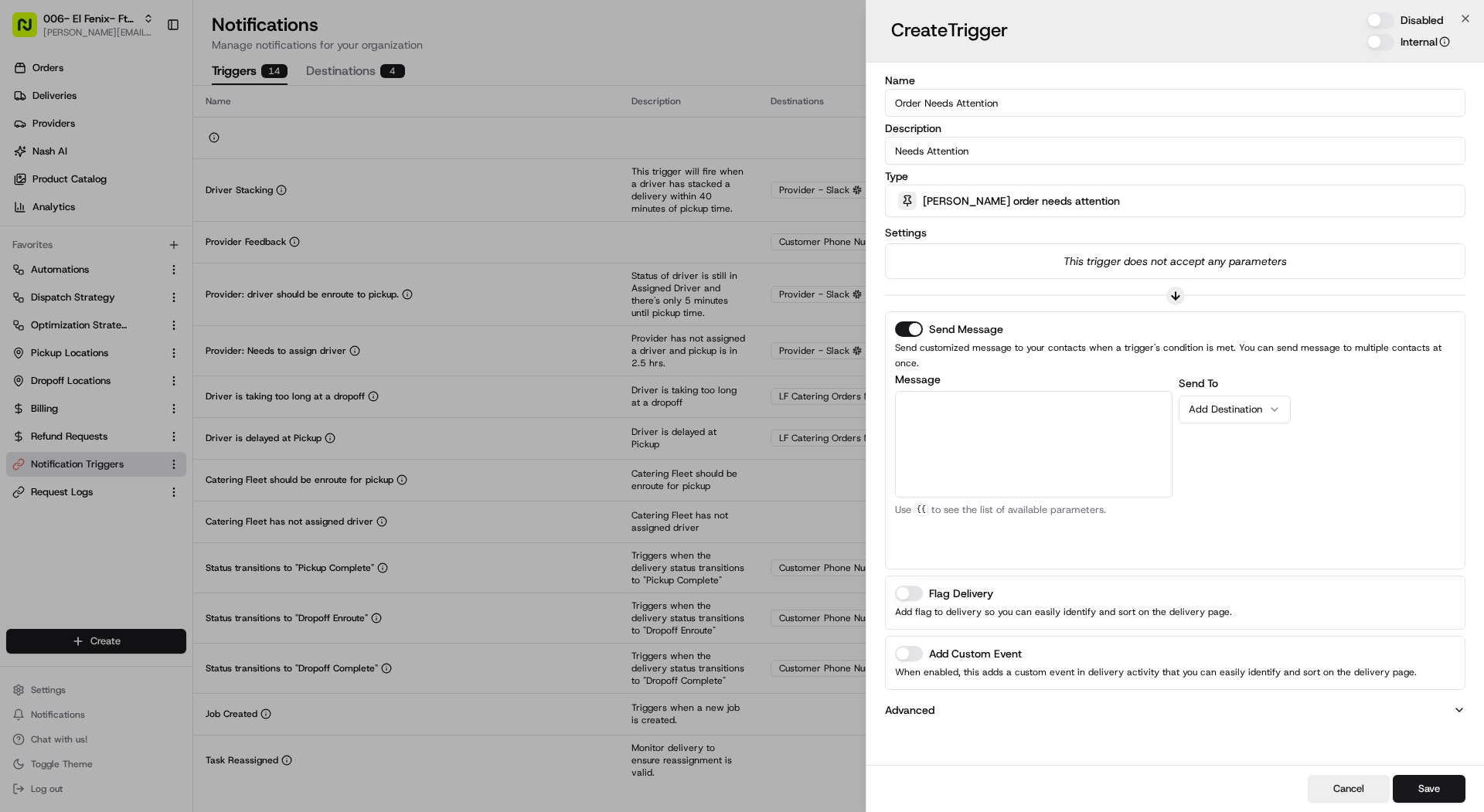
click at [980, 391] on textarea "Message" at bounding box center [1033, 444] width 278 height 107
paste textarea "A recent driver assignment found *{{driver.name}}* has been assigned to multipl…"
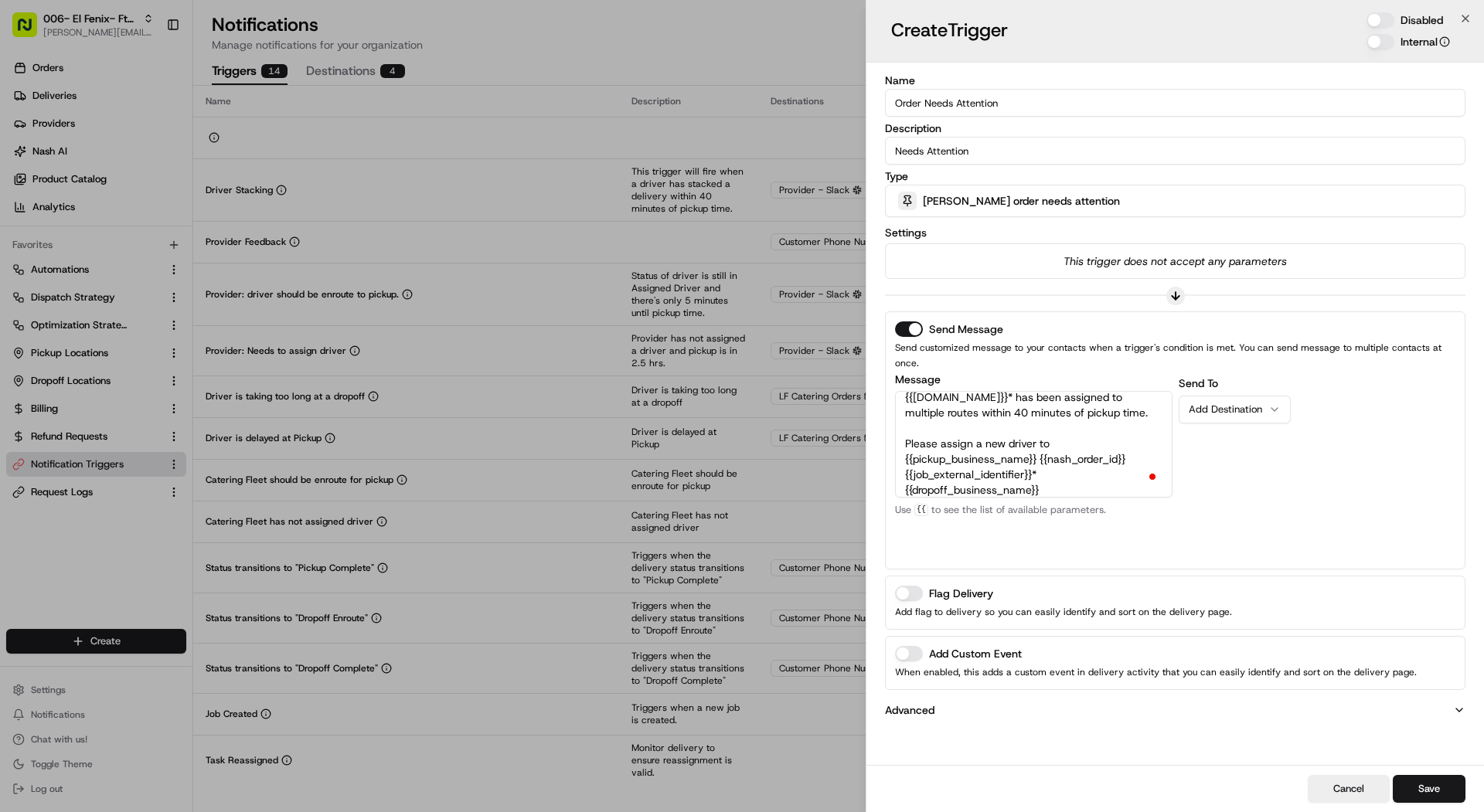
scroll to position [0, 0]
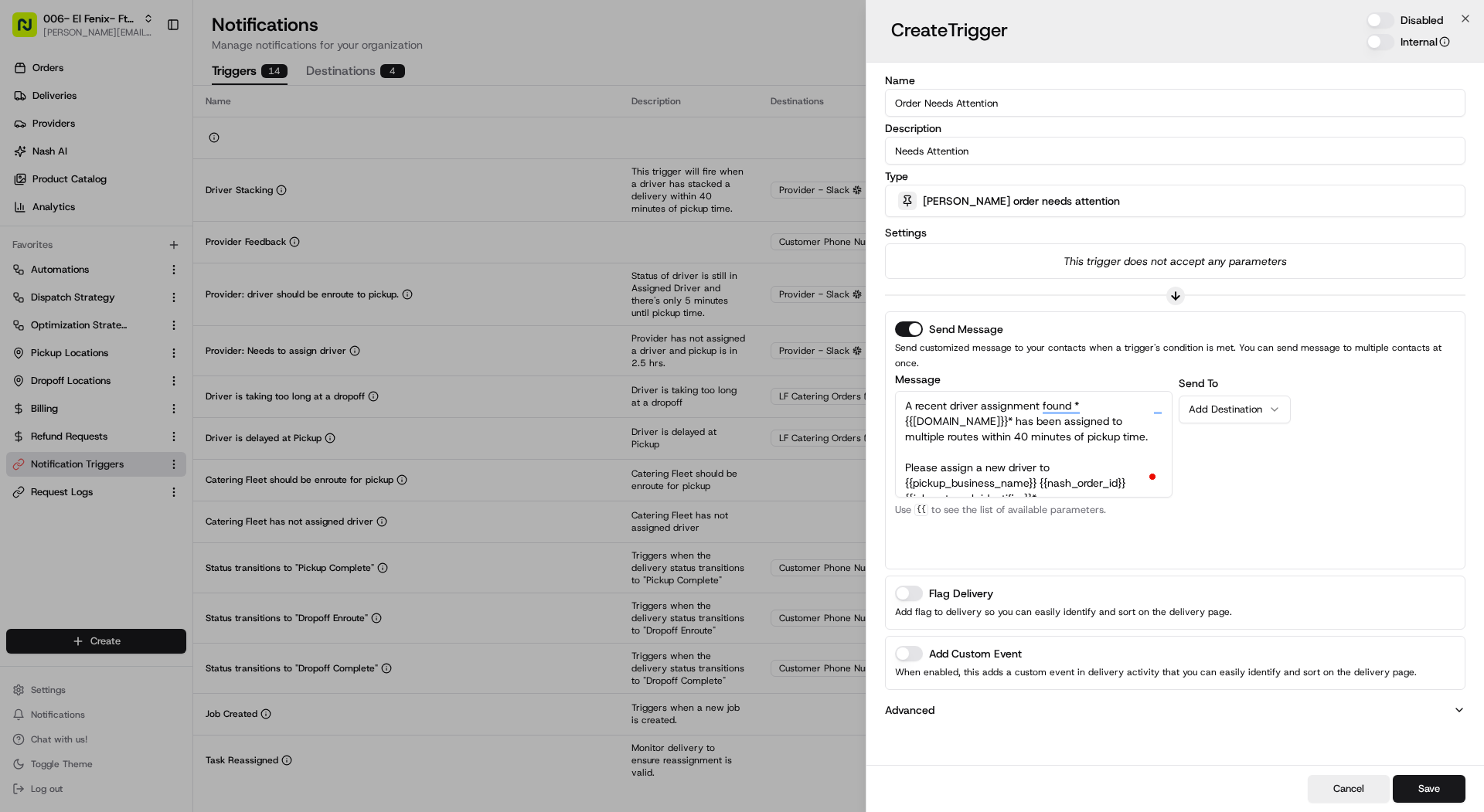
drag, startPoint x: 1082, startPoint y: 473, endPoint x: 834, endPoint y: 197, distance: 371.1
click at [834, 197] on body "006- El Fenix- Ft Worth mariam@usenash.com Toggle Sidebar Orders Deliveries Pro…" at bounding box center [742, 406] width 1484 height 812
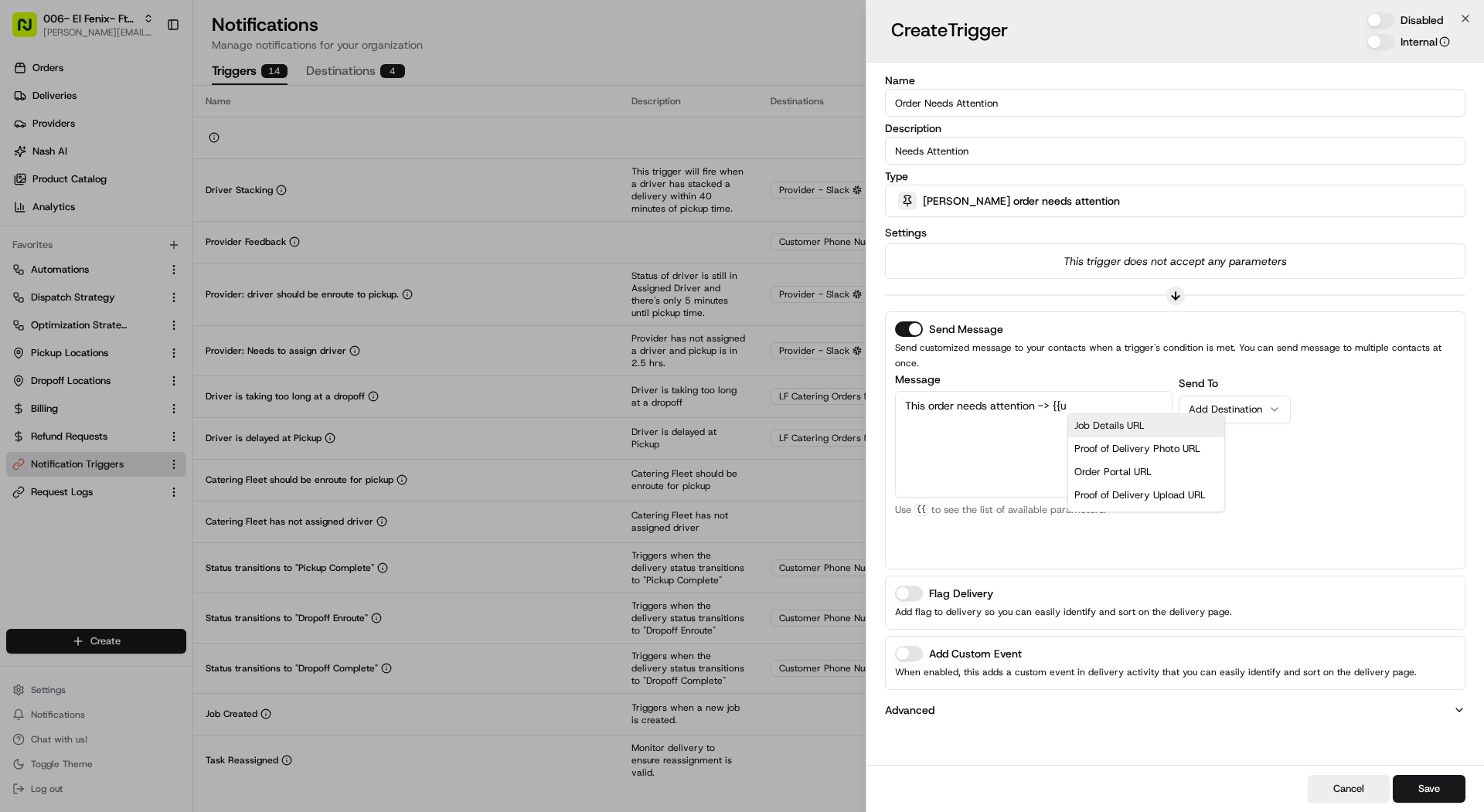
scroll to position [31, 0]
click at [1148, 430] on div "Order Portal URL" at bounding box center [1146, 441] width 144 height 23
type textarea "This order needs attention -> {{nash_order_portal_url}}"
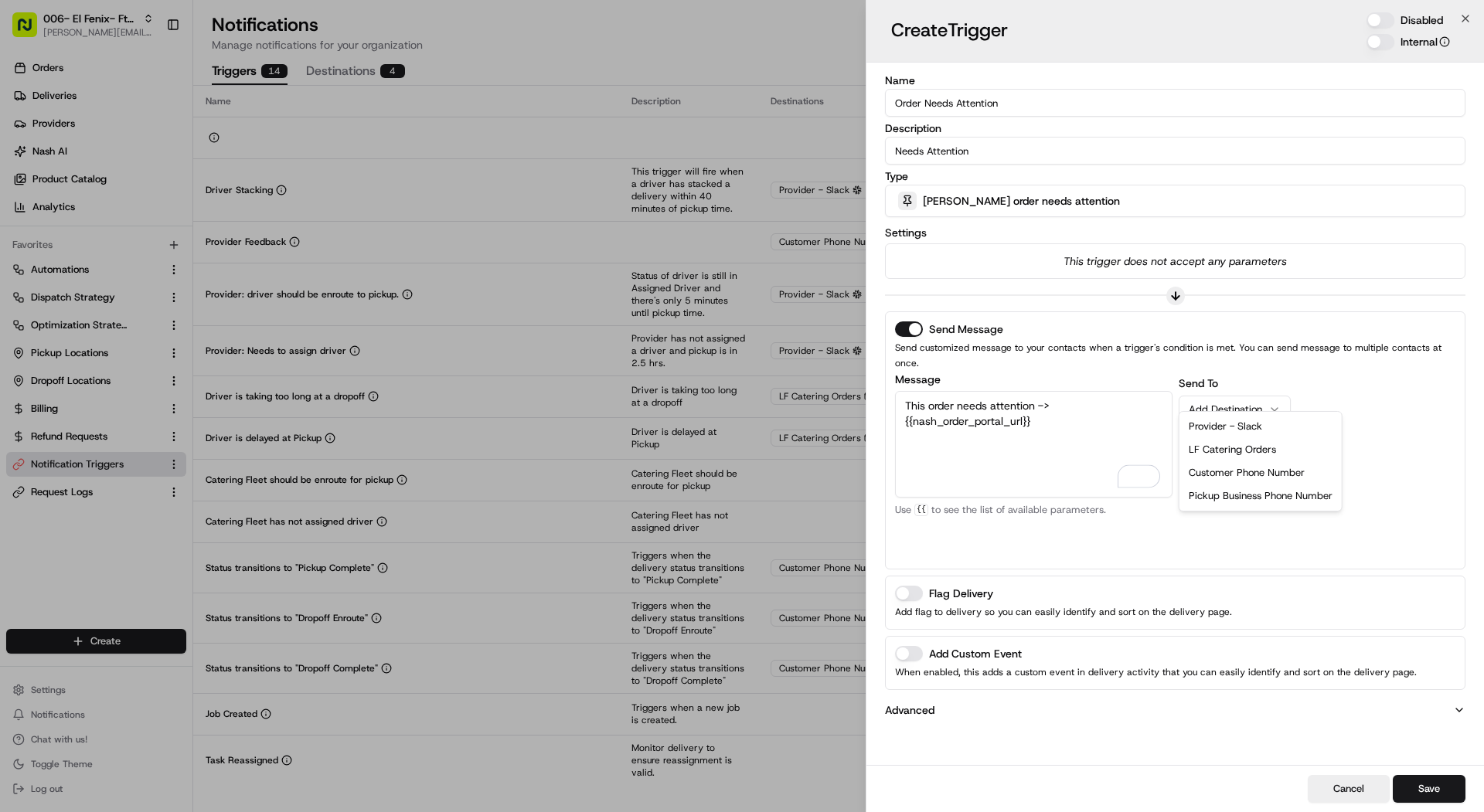
click at [1251, 396] on button "Add Destination" at bounding box center [1235, 409] width 112 height 28
click at [1243, 435] on div "Add Destination" at bounding box center [1228, 442] width 80 height 14
click at [1444, 792] on button "Save" at bounding box center [1428, 789] width 72 height 28
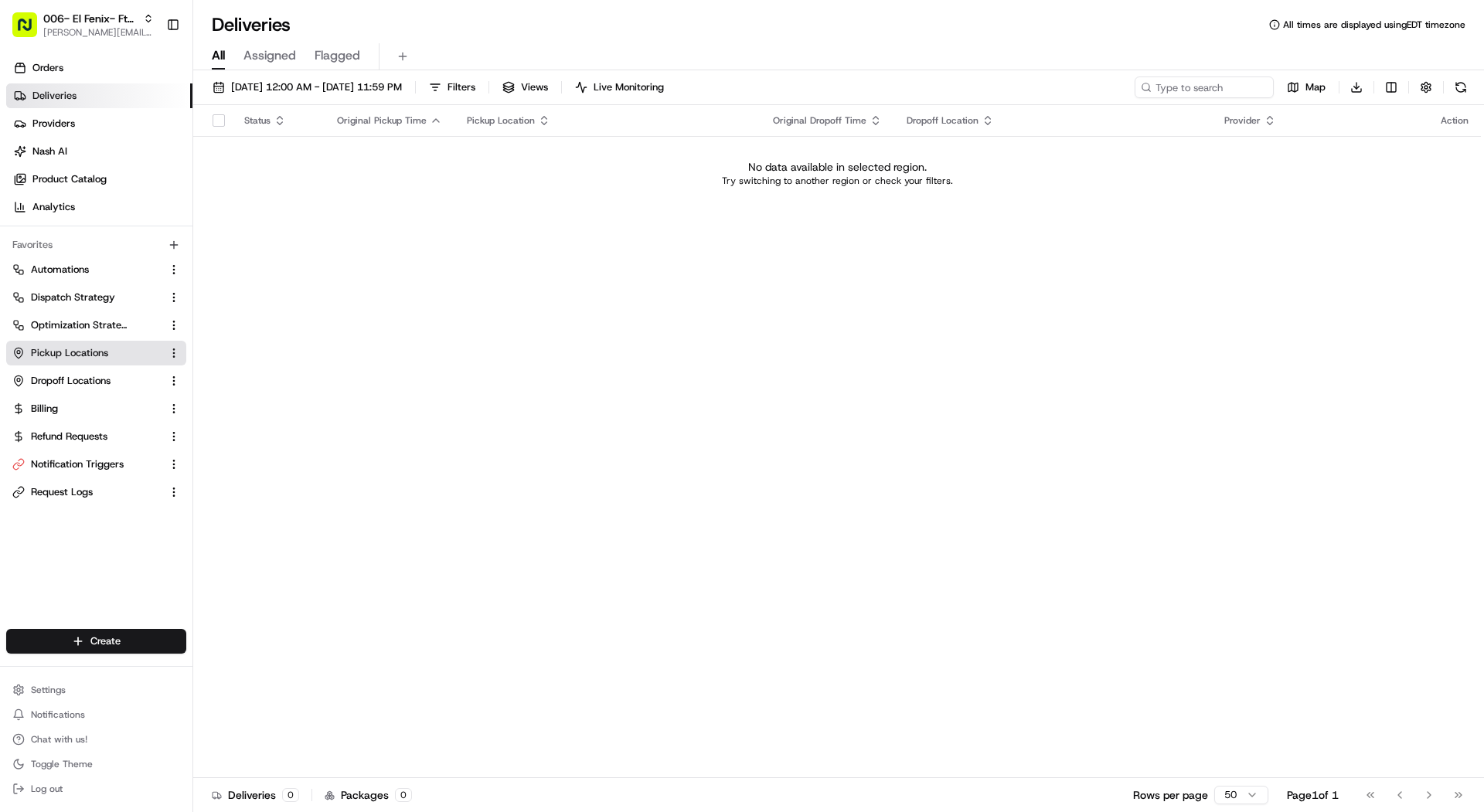
click at [70, 347] on span "Pickup Locations" at bounding box center [69, 353] width 77 height 14
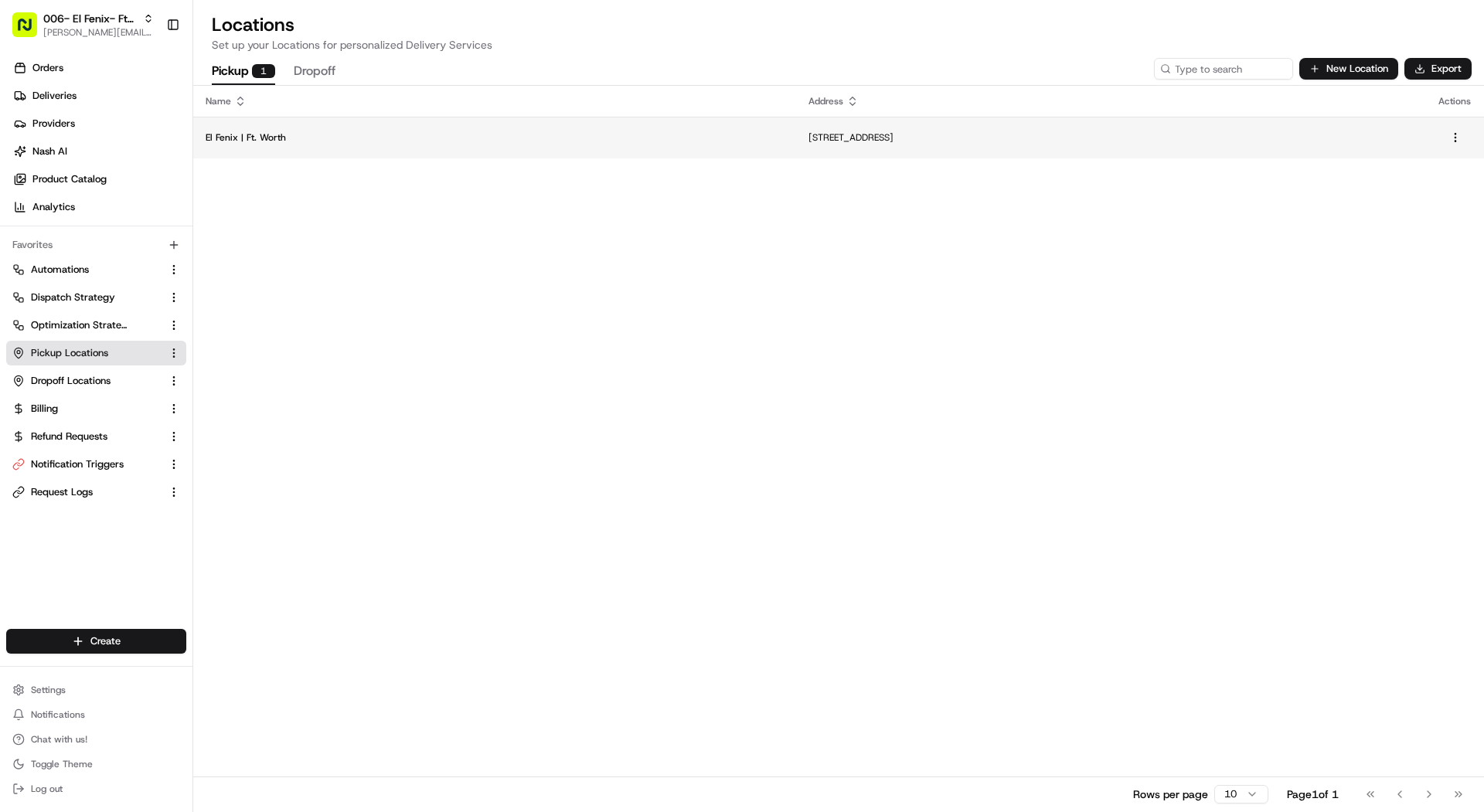
click at [373, 131] on p "El Fenix | Ft. Worth" at bounding box center [494, 138] width 578 height 13
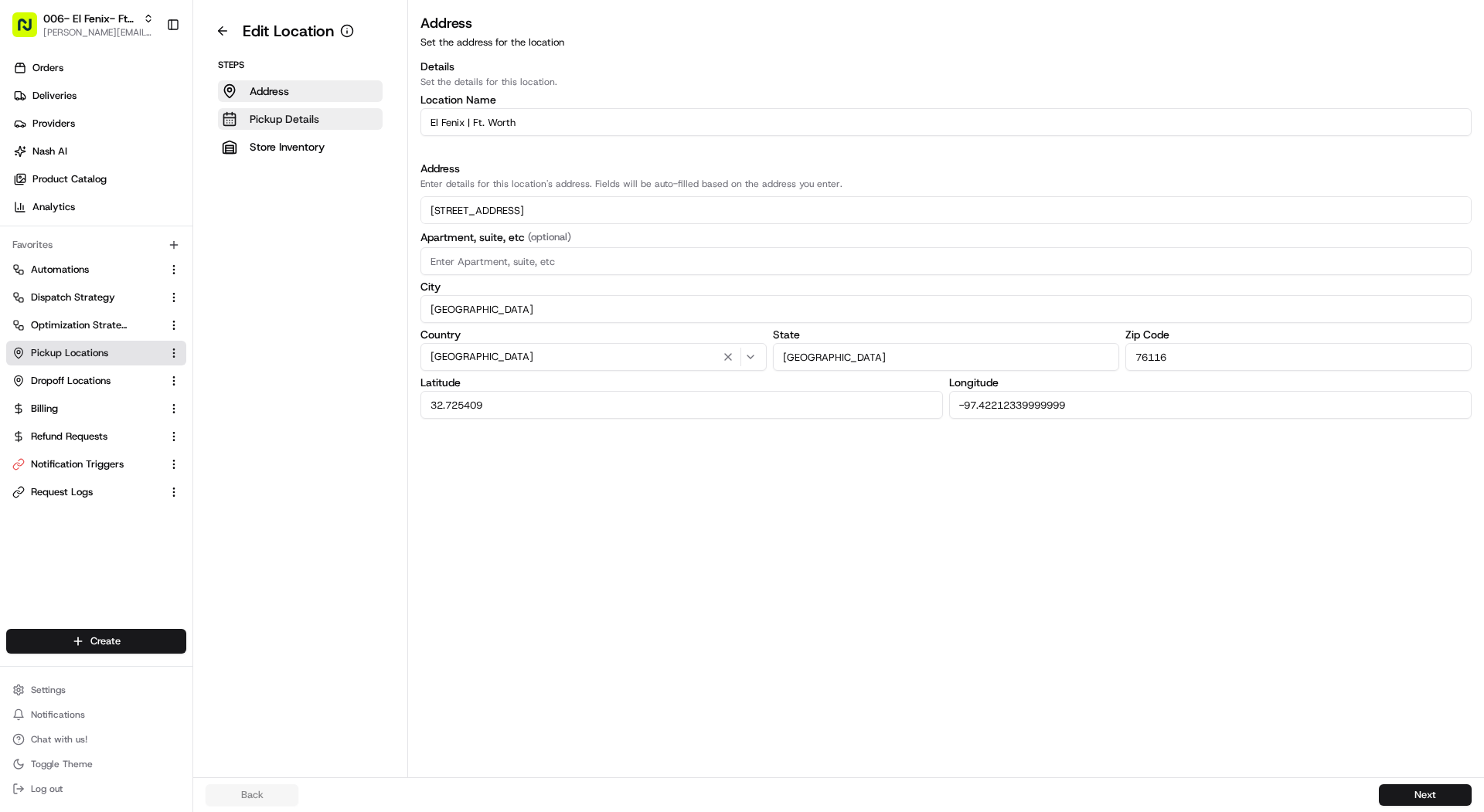
click at [324, 113] on button "Pickup Details" at bounding box center [300, 119] width 165 height 21
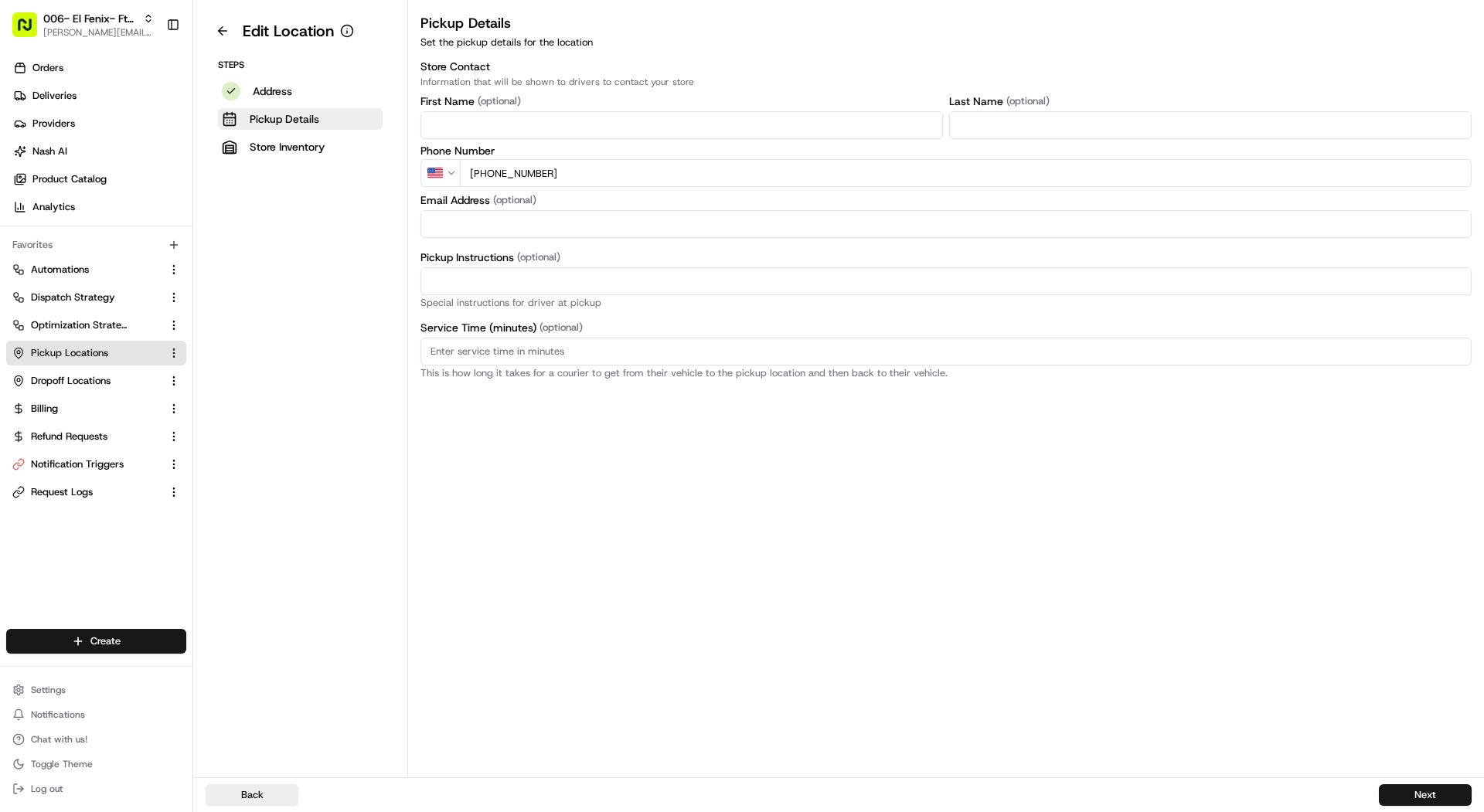
click at [625, 174] on input "+1 817 732 5584" at bounding box center [966, 173] width 1012 height 28
click at [305, 92] on button "Address" at bounding box center [300, 91] width 165 height 21
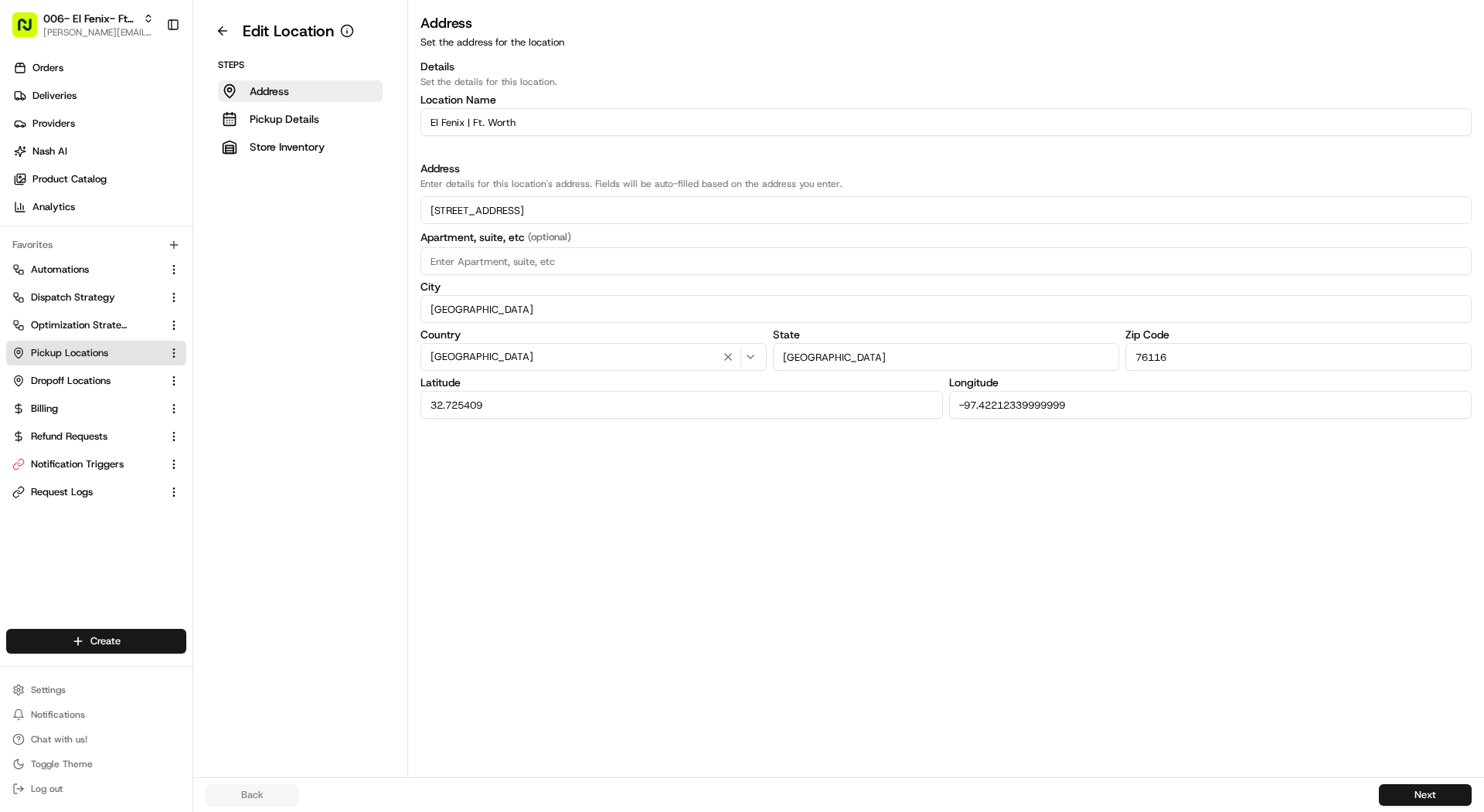
click at [647, 209] on input "6391 Camp Bowie Blvd" at bounding box center [946, 210] width 1051 height 28
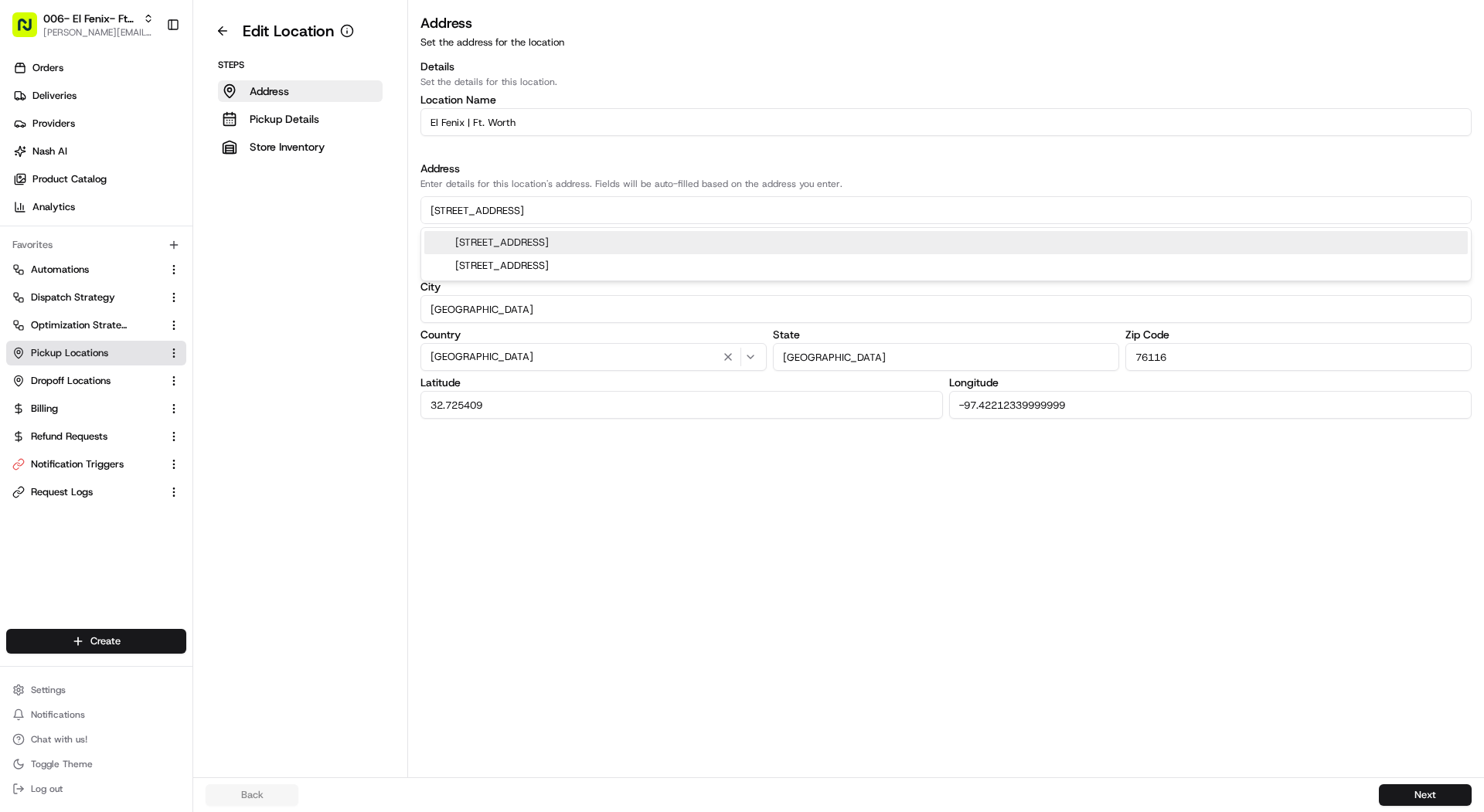
click at [647, 209] on input "6391 Camp Bowie Blvd" at bounding box center [946, 210] width 1051 height 28
click at [111, 162] on link "Nash AI" at bounding box center [100, 151] width 186 height 25
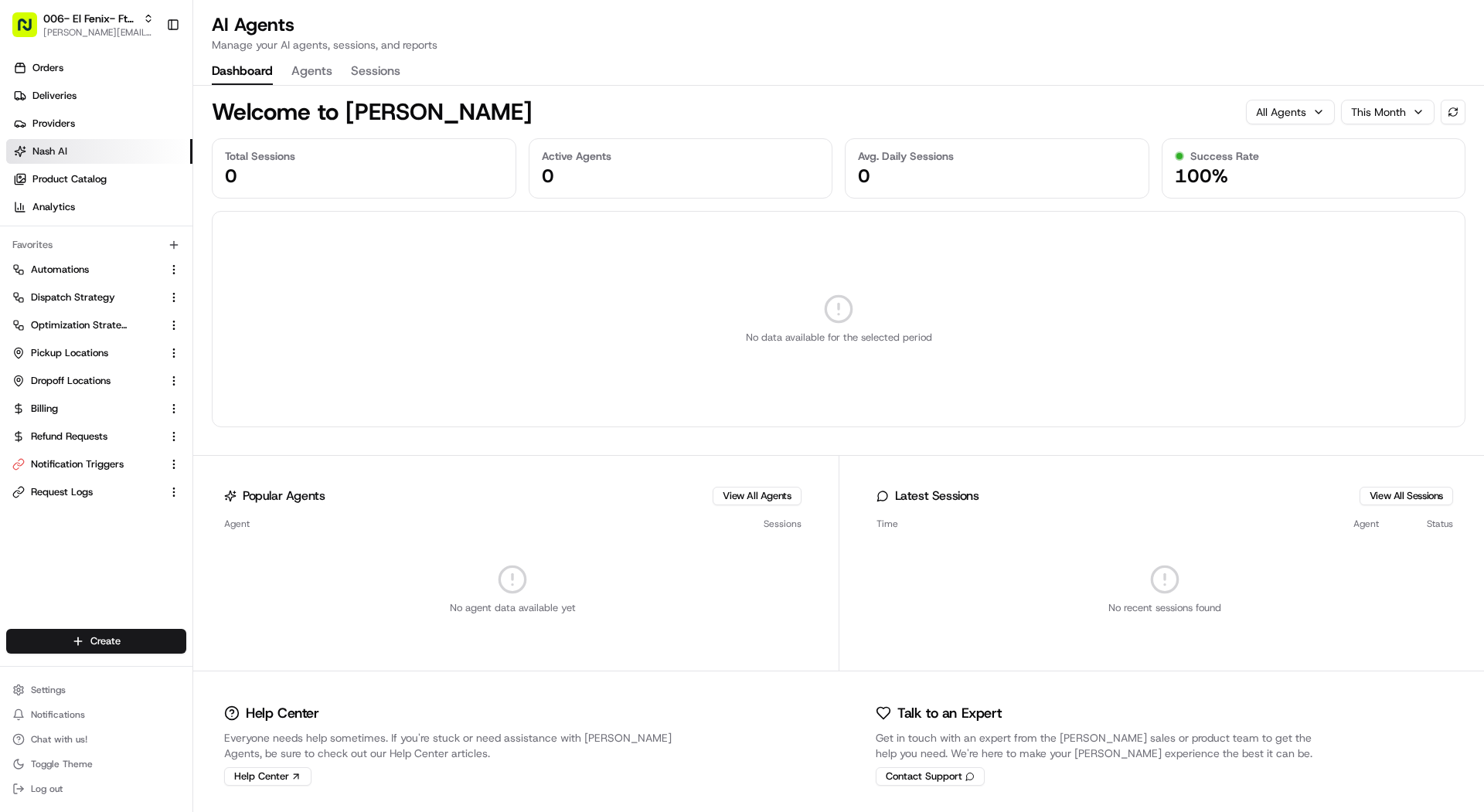
click at [318, 83] on button "Agents" at bounding box center [311, 72] width 41 height 26
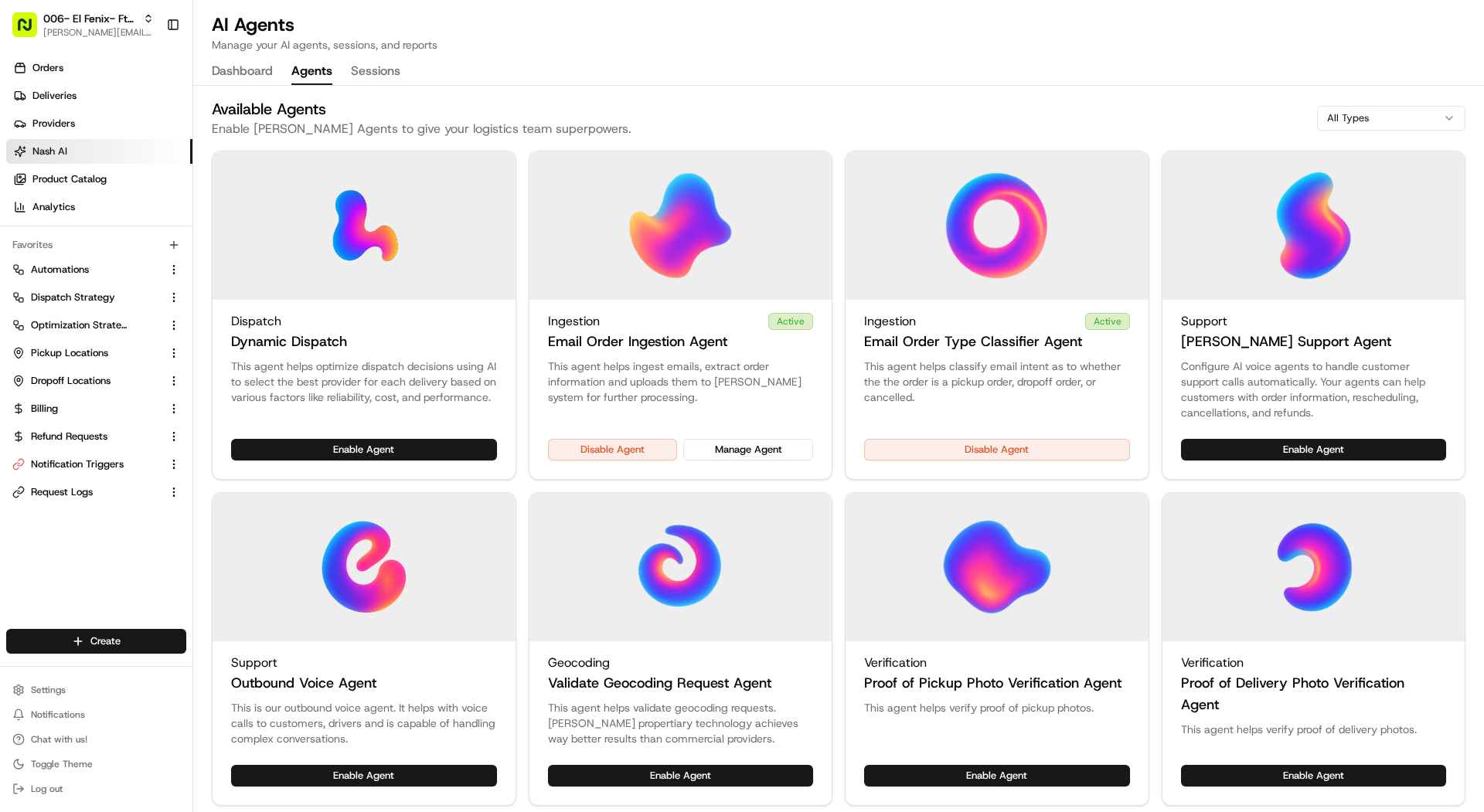
click at [709, 461] on div "Disable Agent Manage Agent" at bounding box center [681, 459] width 303 height 40
click at [737, 446] on button "Manage Agent" at bounding box center [748, 449] width 130 height 21
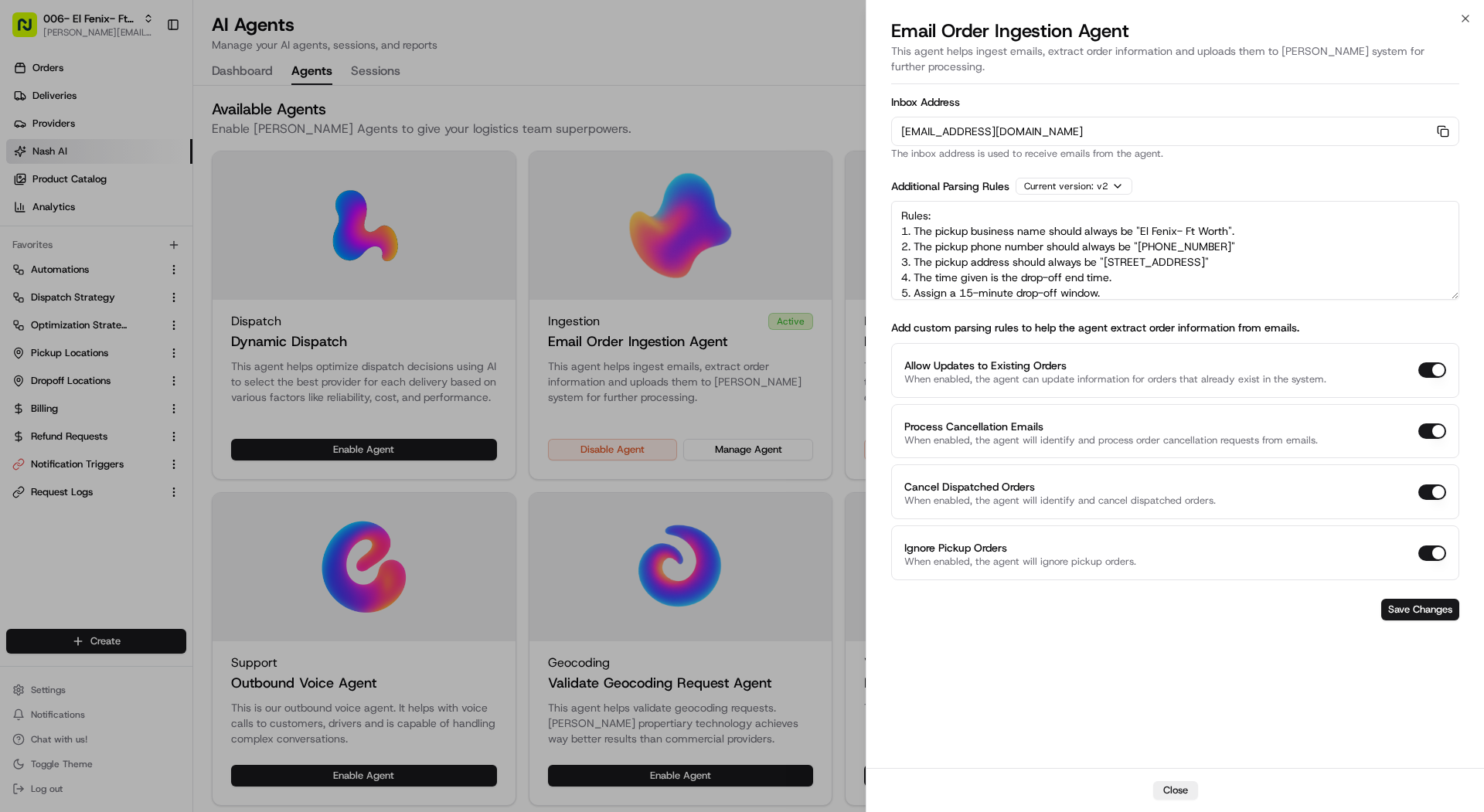
click at [1436, 117] on div "orders-ingest+org_96a677+prod_a9f15948@usenash.com Copy orders-ingest+org_96a67…" at bounding box center [1175, 131] width 568 height 29
click at [1439, 125] on icon "button" at bounding box center [1443, 131] width 13 height 13
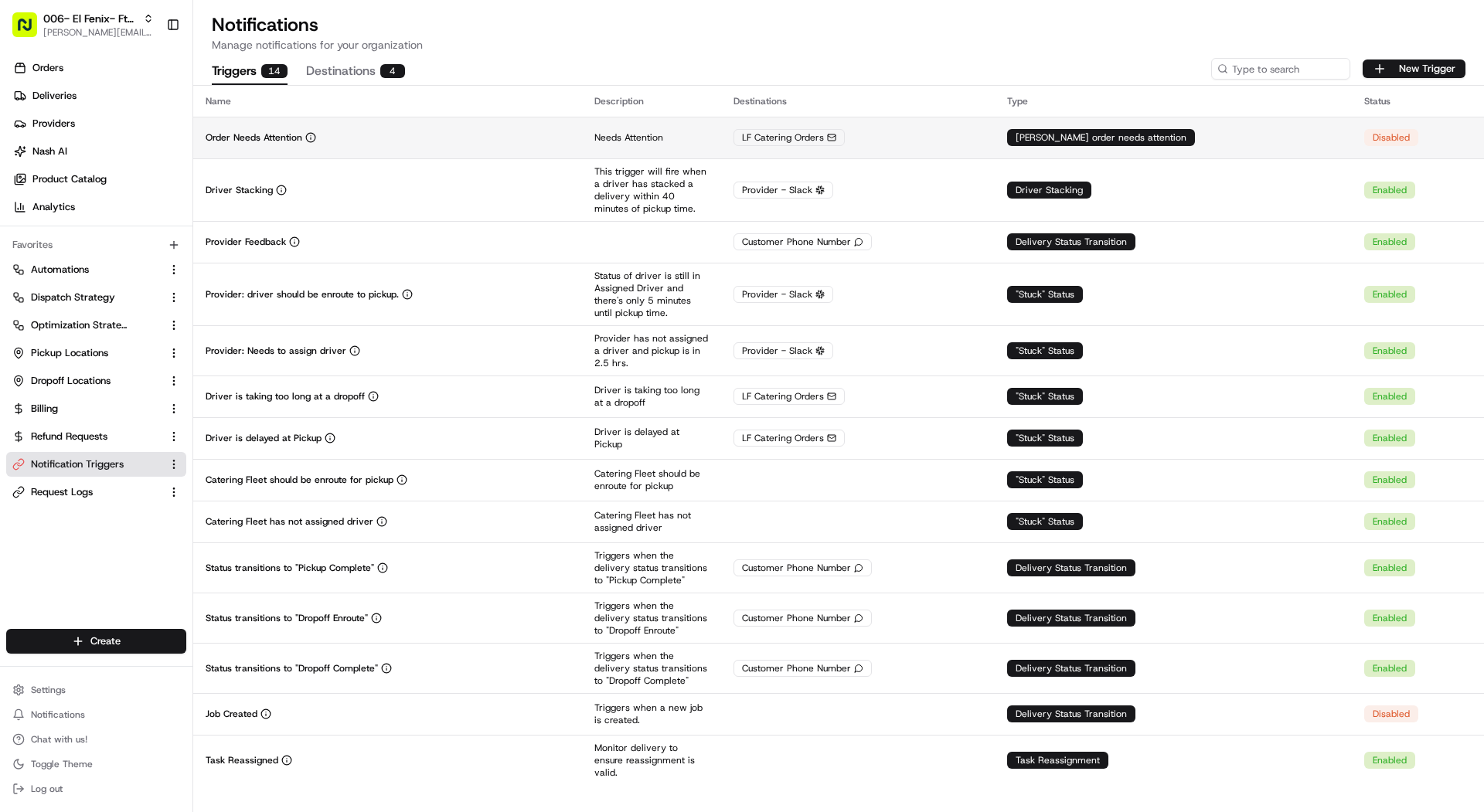
click at [368, 137] on div "Order Needs Attention" at bounding box center [387, 138] width 364 height 13
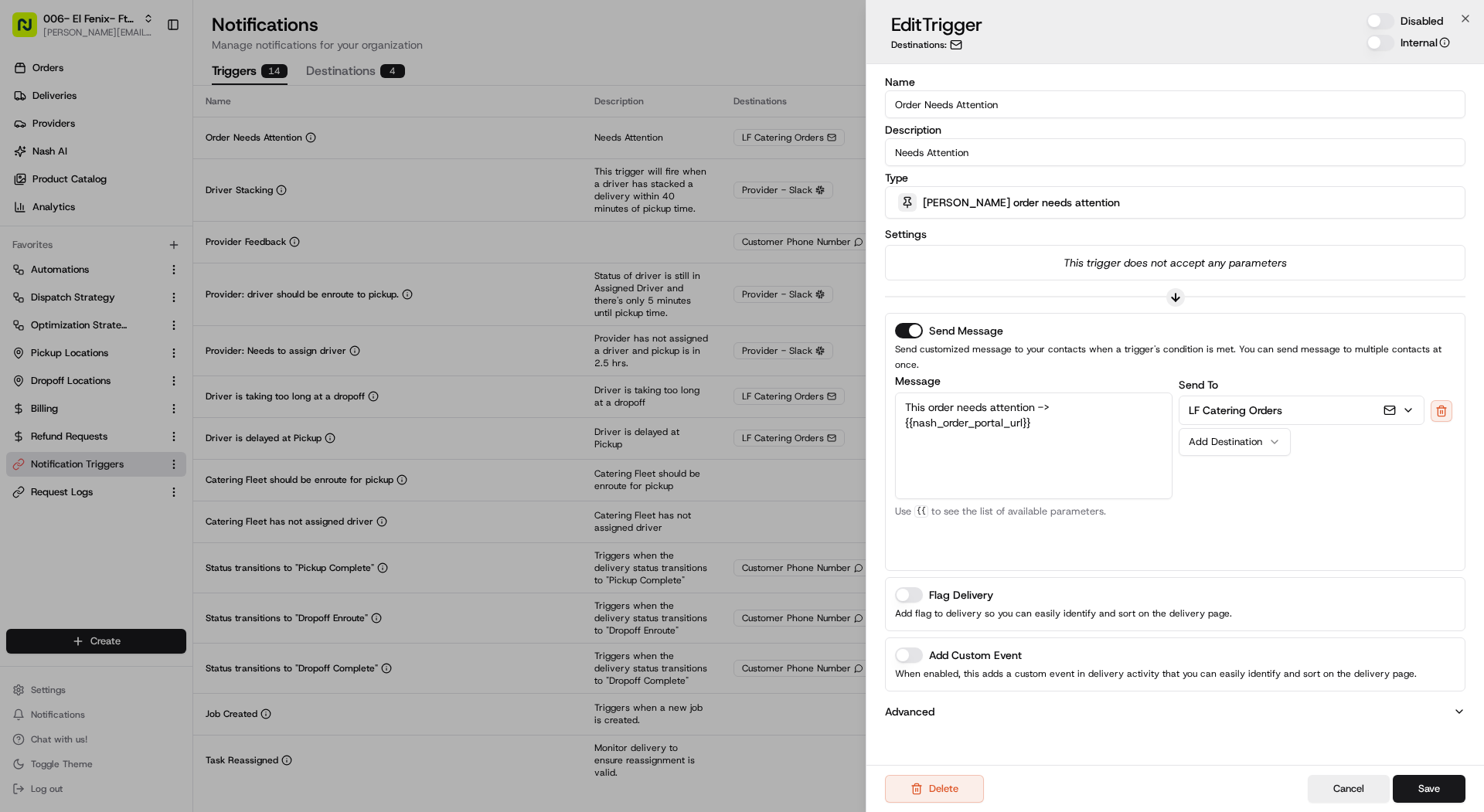
click at [1377, 21] on button "Disabled" at bounding box center [1380, 21] width 28 height 15
click at [1433, 782] on button "Save" at bounding box center [1428, 789] width 72 height 28
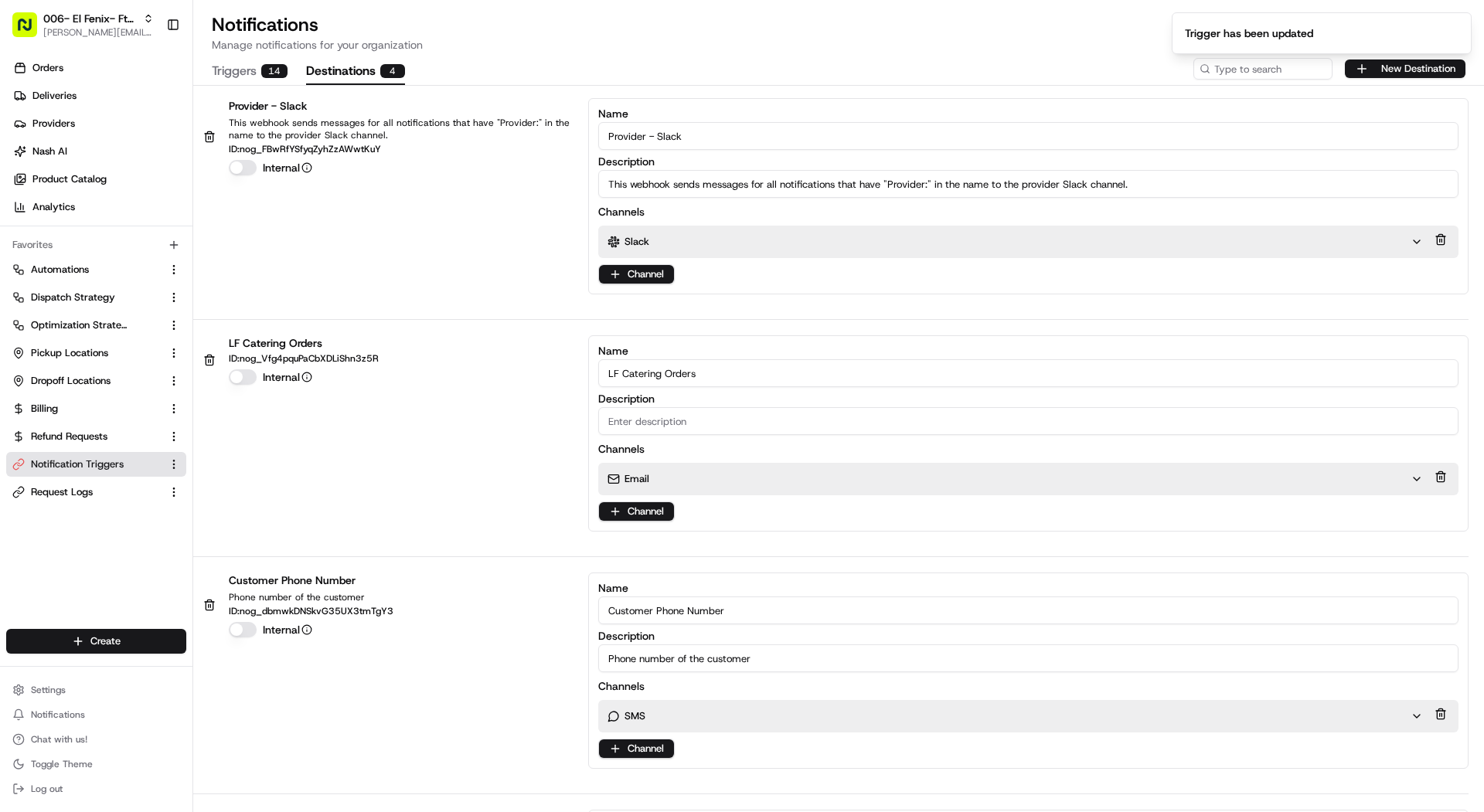
click at [329, 80] on button "Destinations 4" at bounding box center [355, 72] width 99 height 26
click at [635, 512] on html "006- El Fenix- Ft Worth mariam@usenash.com Toggle Sidebar Orders Deliveries Pro…" at bounding box center [742, 406] width 1484 height 812
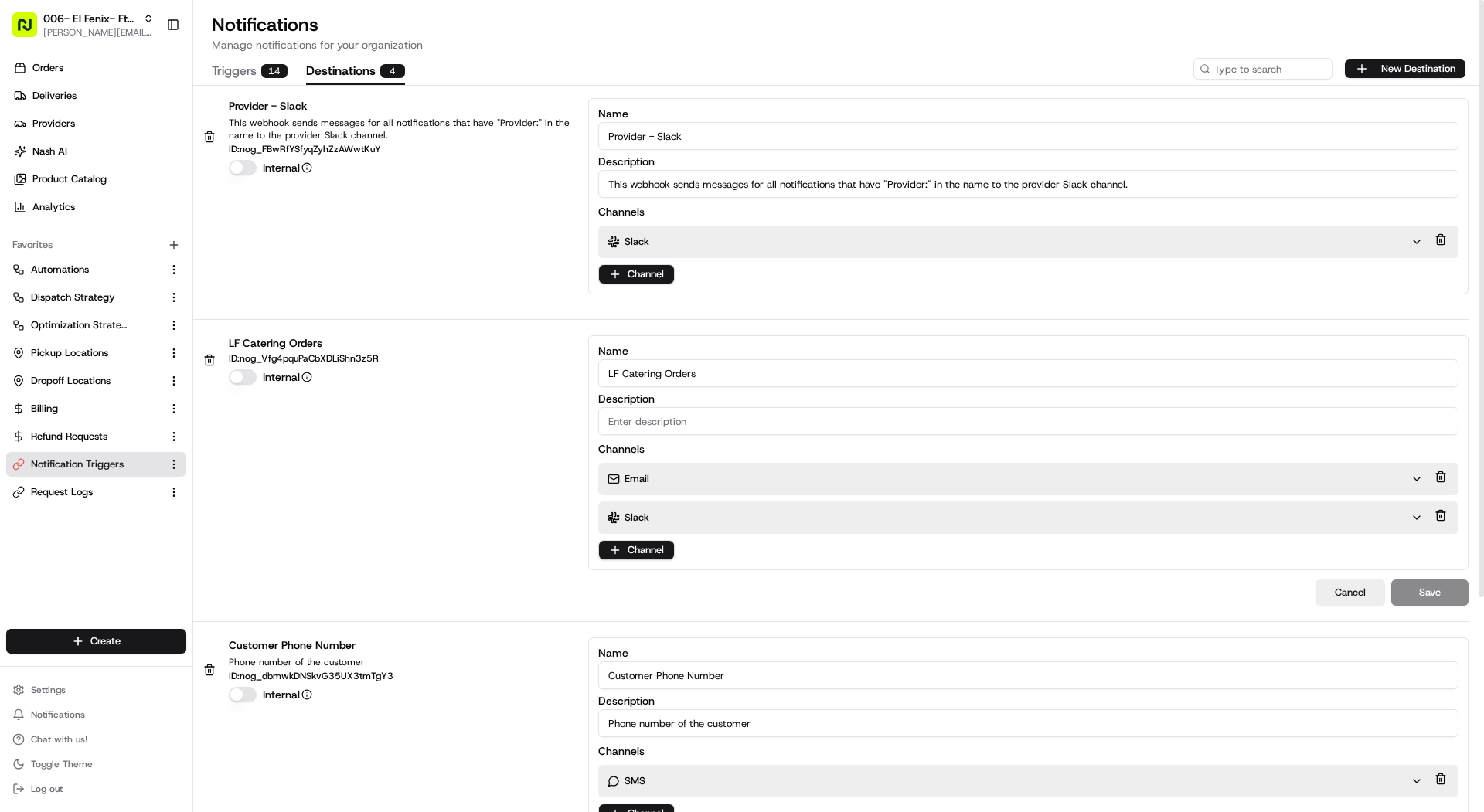
click at [659, 514] on div "Slack" at bounding box center [1009, 517] width 803 height 14
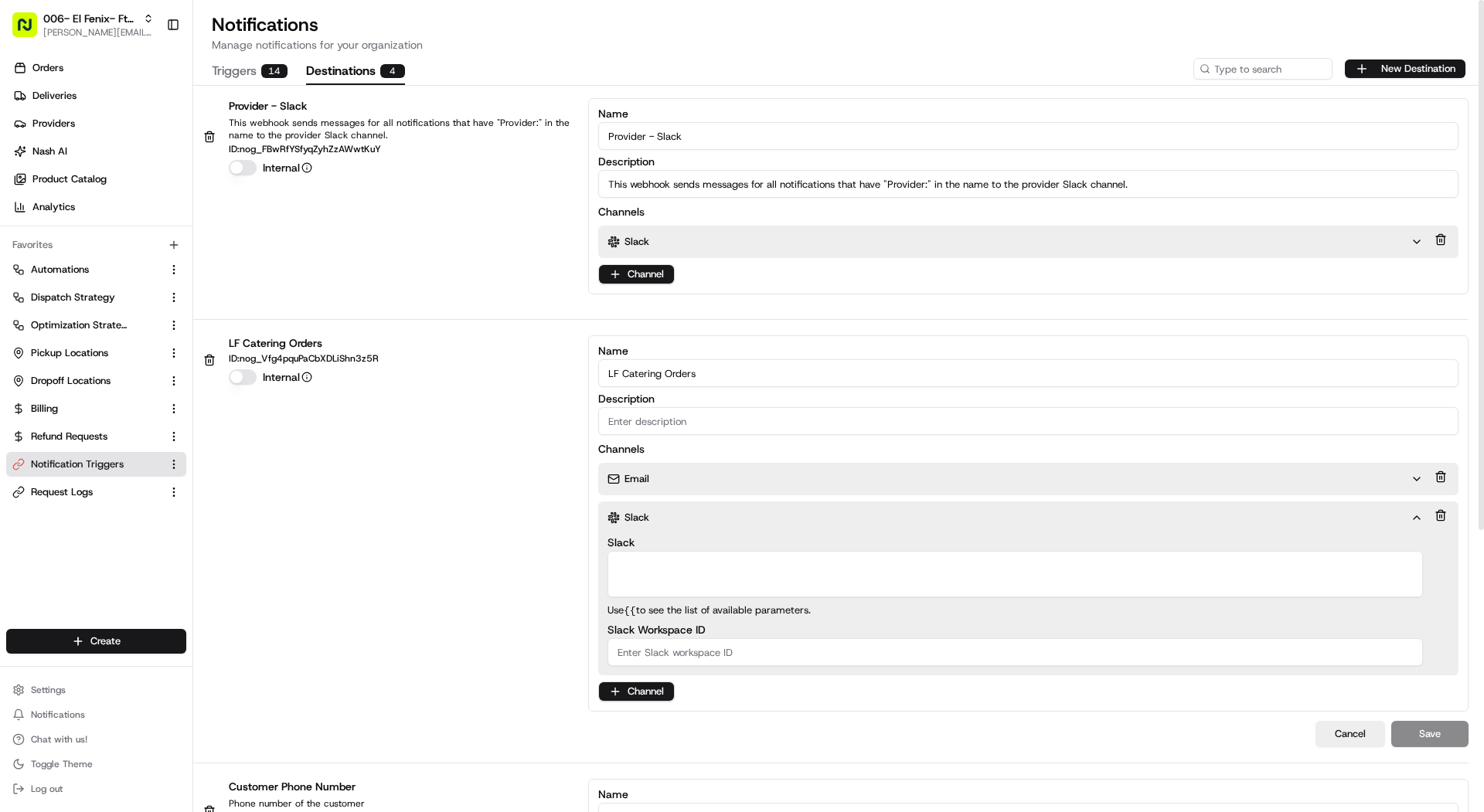
click at [660, 560] on textarea "Slack" at bounding box center [1015, 574] width 815 height 46
paste textarea "More unreads More unreads local-favorite-needs-attention"
click at [618, 591] on textarea "More unreads More unreads local-favorite-needs-attention" at bounding box center [1015, 574] width 815 height 46
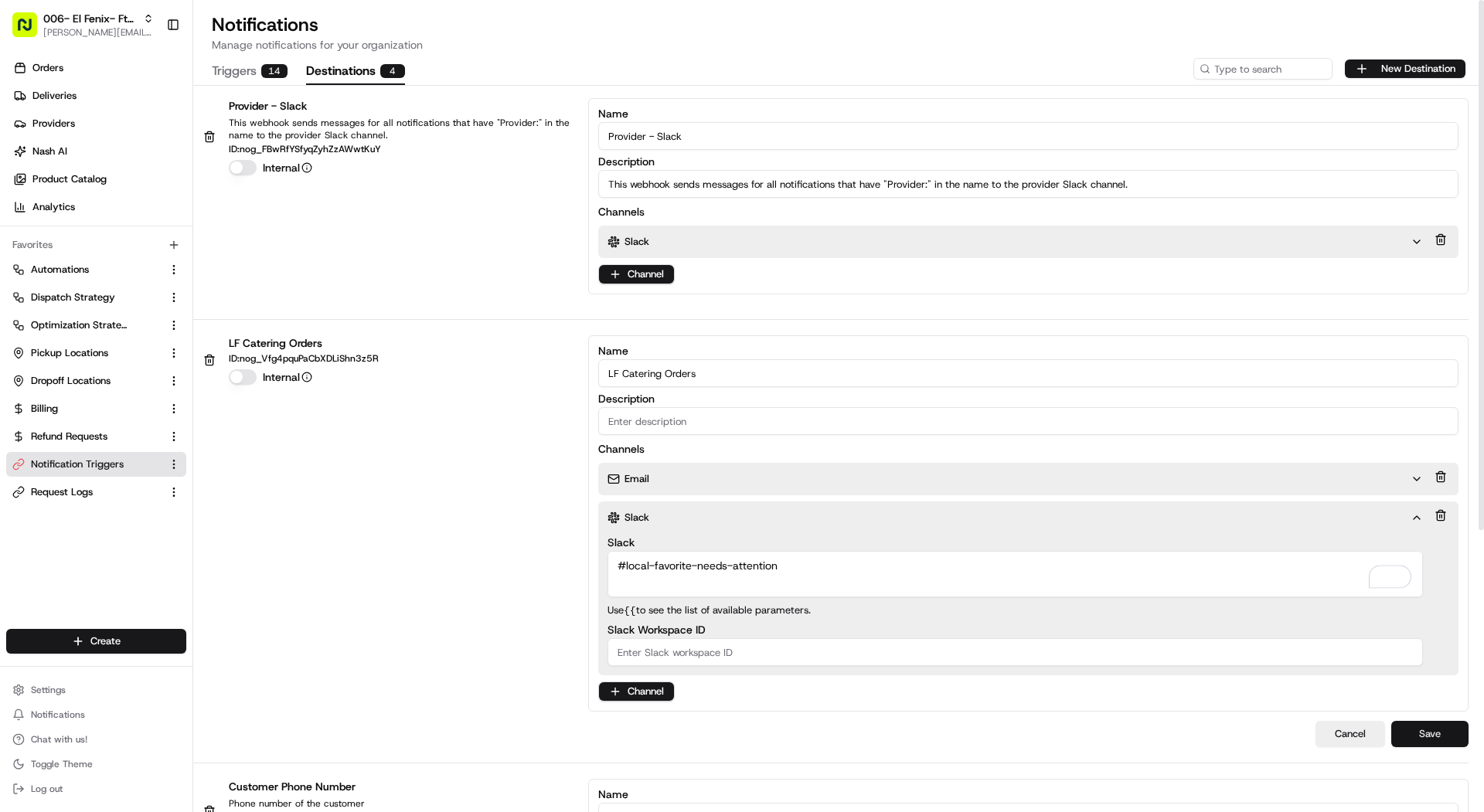
type textarea "#local-favorite-needs-attention"
click at [1431, 728] on button "Save" at bounding box center [1430, 734] width 77 height 26
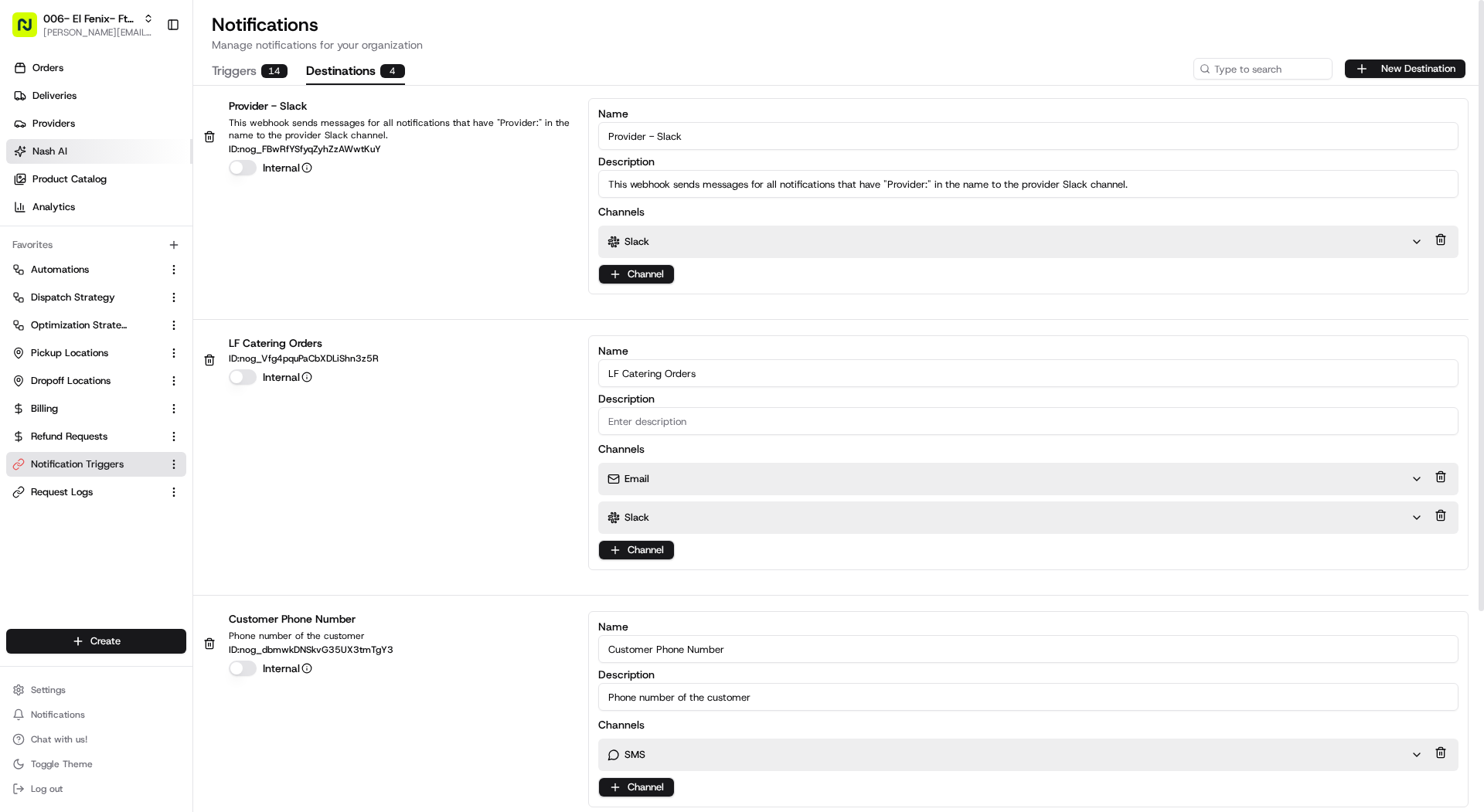
click at [126, 150] on link "Nash AI" at bounding box center [100, 151] width 186 height 25
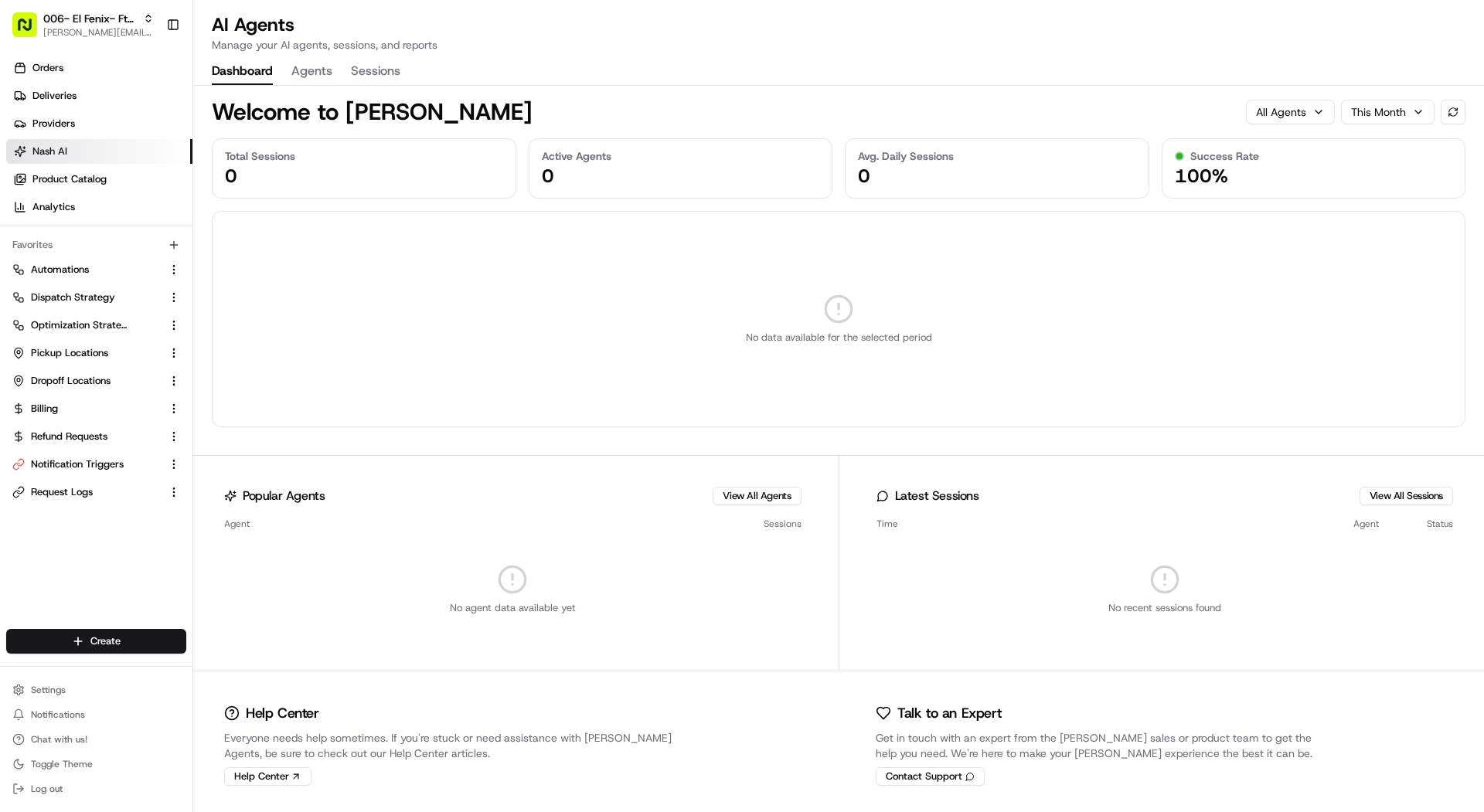
click at [305, 71] on button "Agents" at bounding box center [311, 72] width 41 height 26
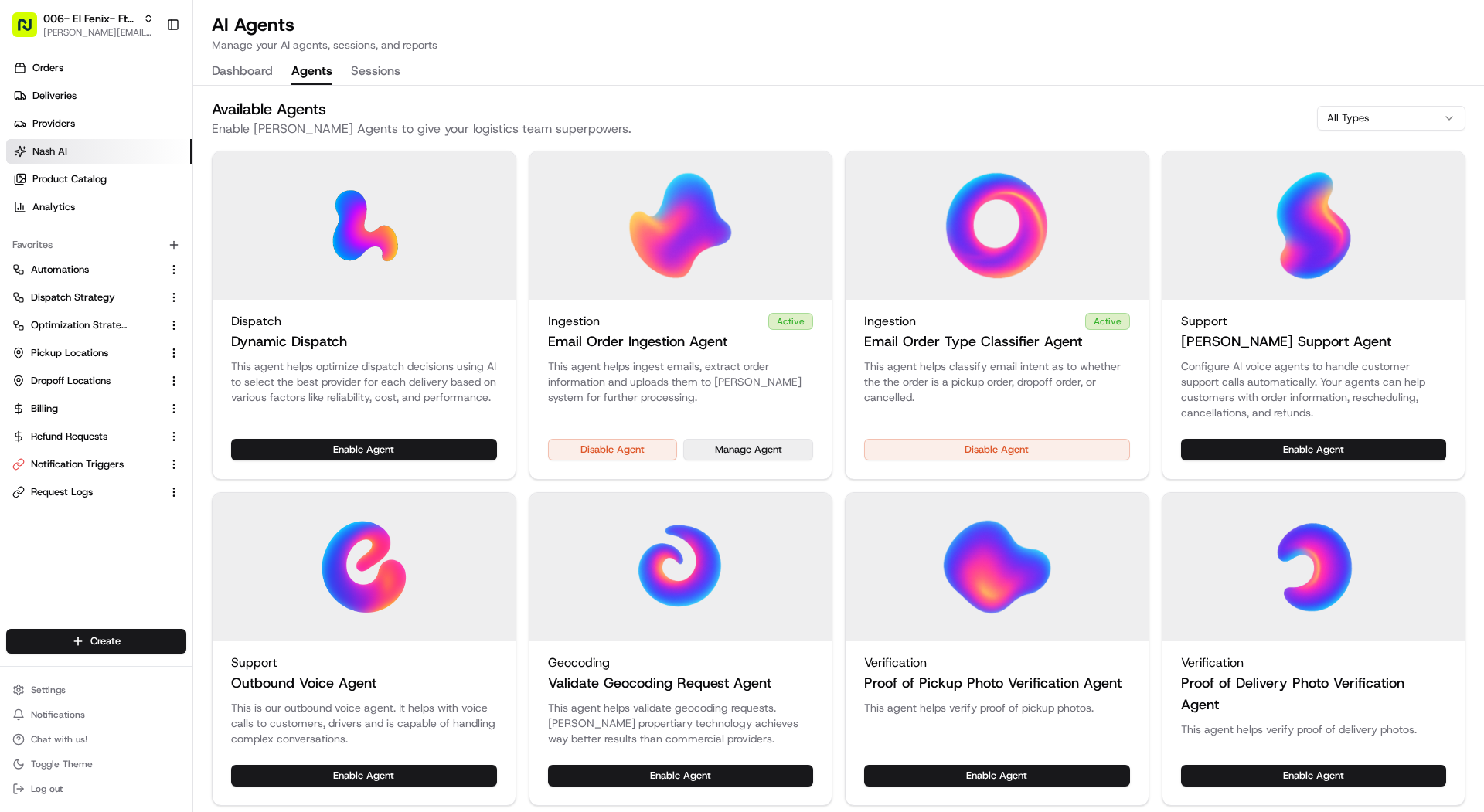
click at [765, 455] on button "Manage Agent" at bounding box center [748, 449] width 130 height 21
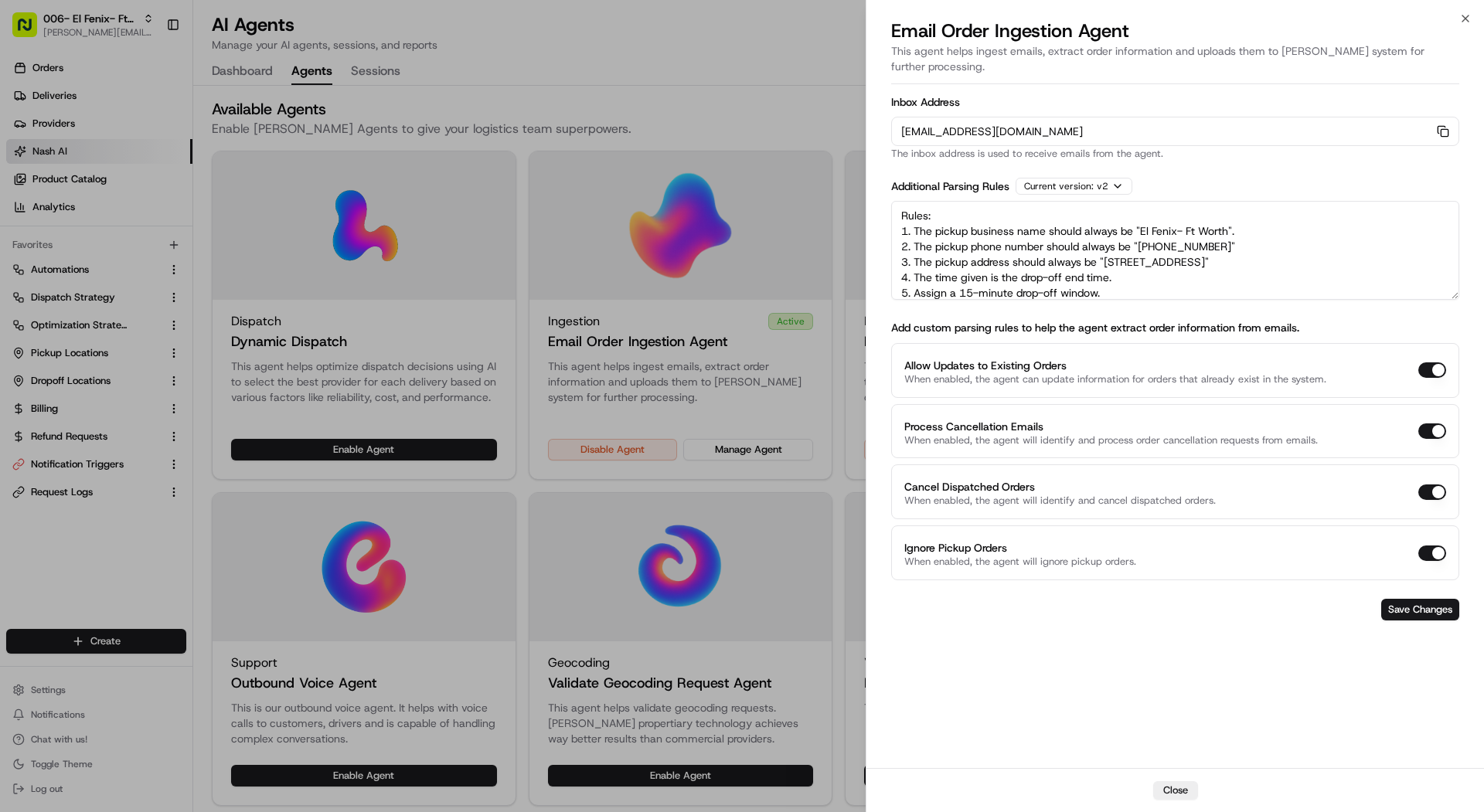
scroll to position [22, 0]
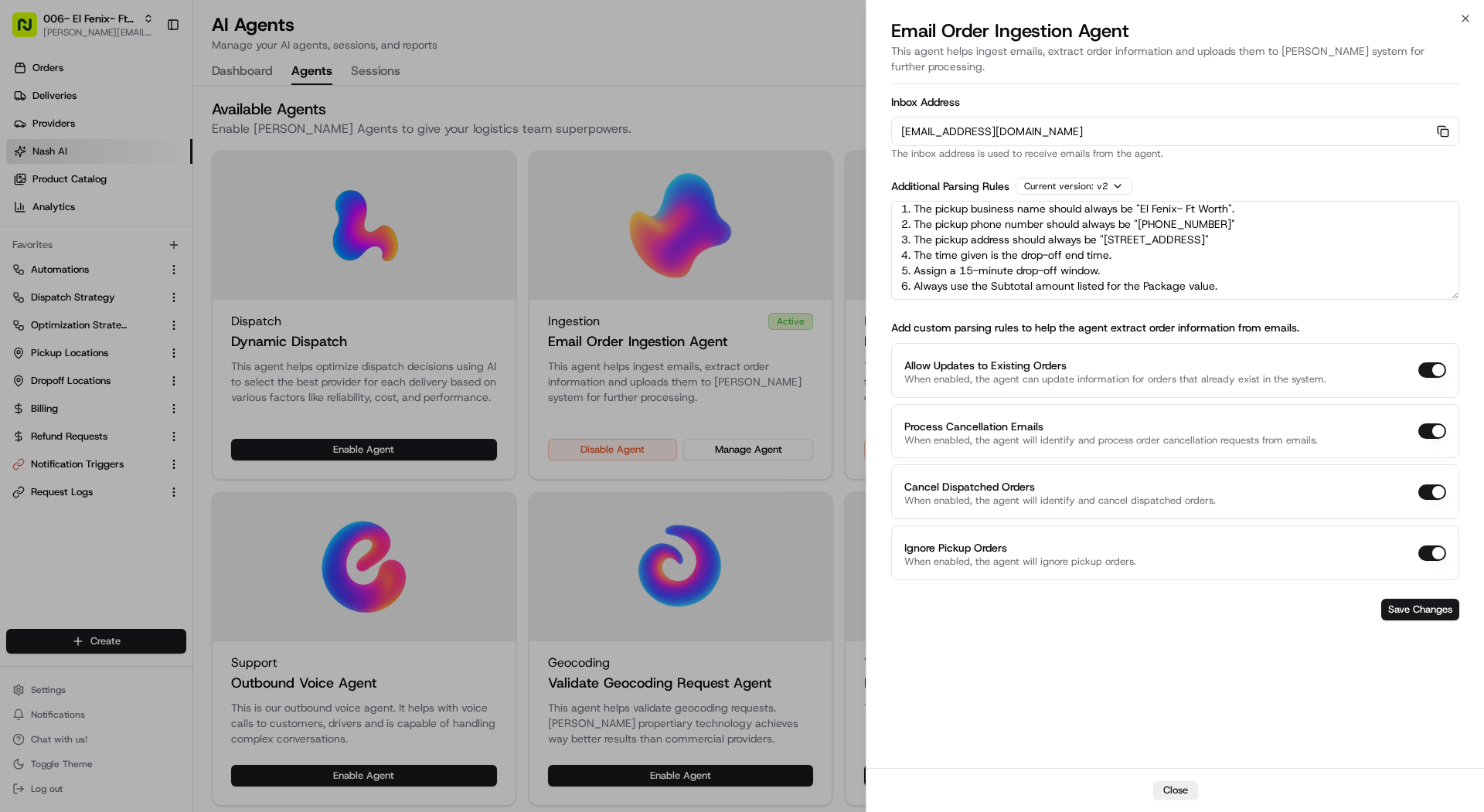
click at [1444, 125] on icon "button" at bounding box center [1443, 131] width 13 height 13
click at [84, 155] on div at bounding box center [742, 406] width 1484 height 812
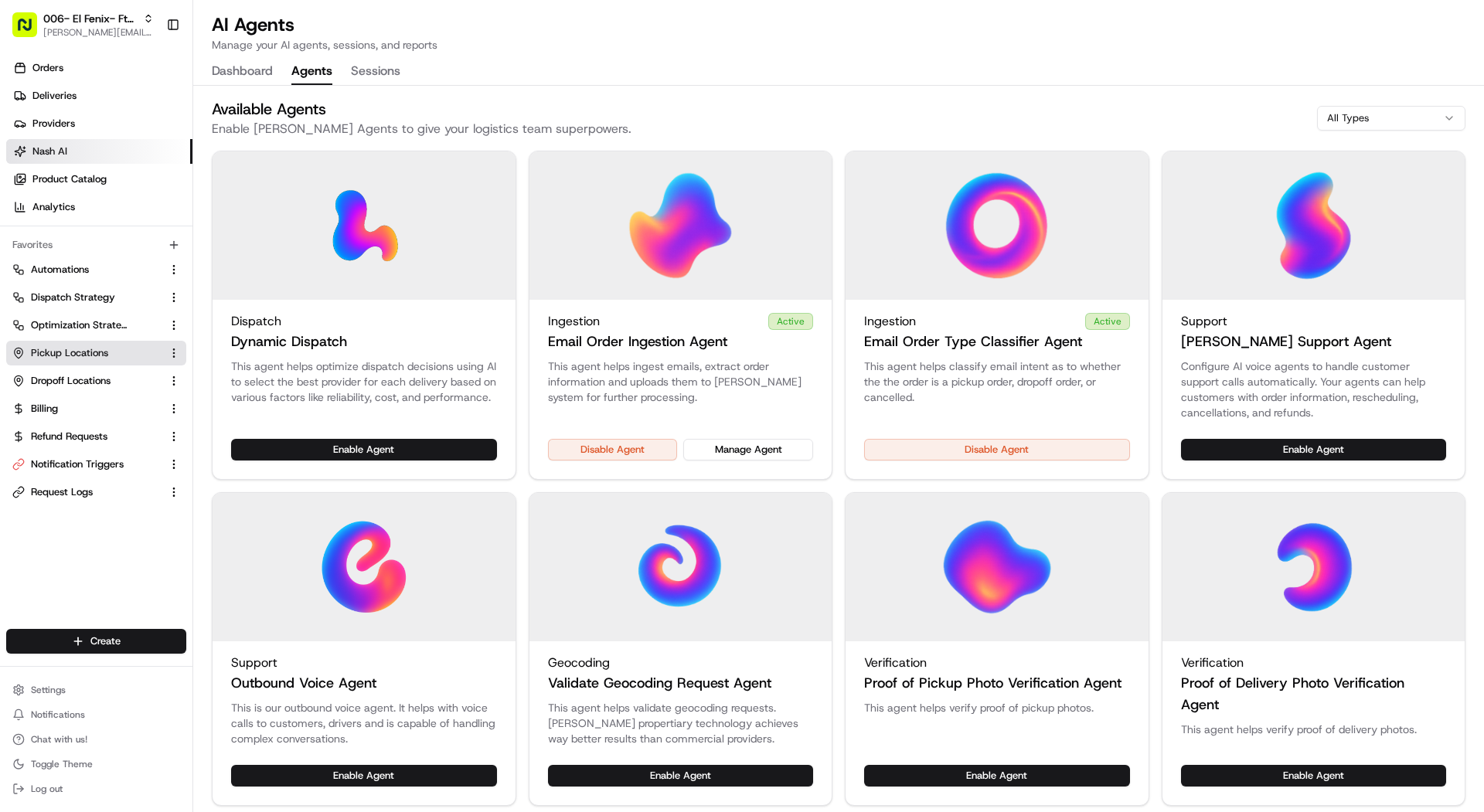
click at [96, 349] on span "Pickup Locations" at bounding box center [69, 353] width 77 height 14
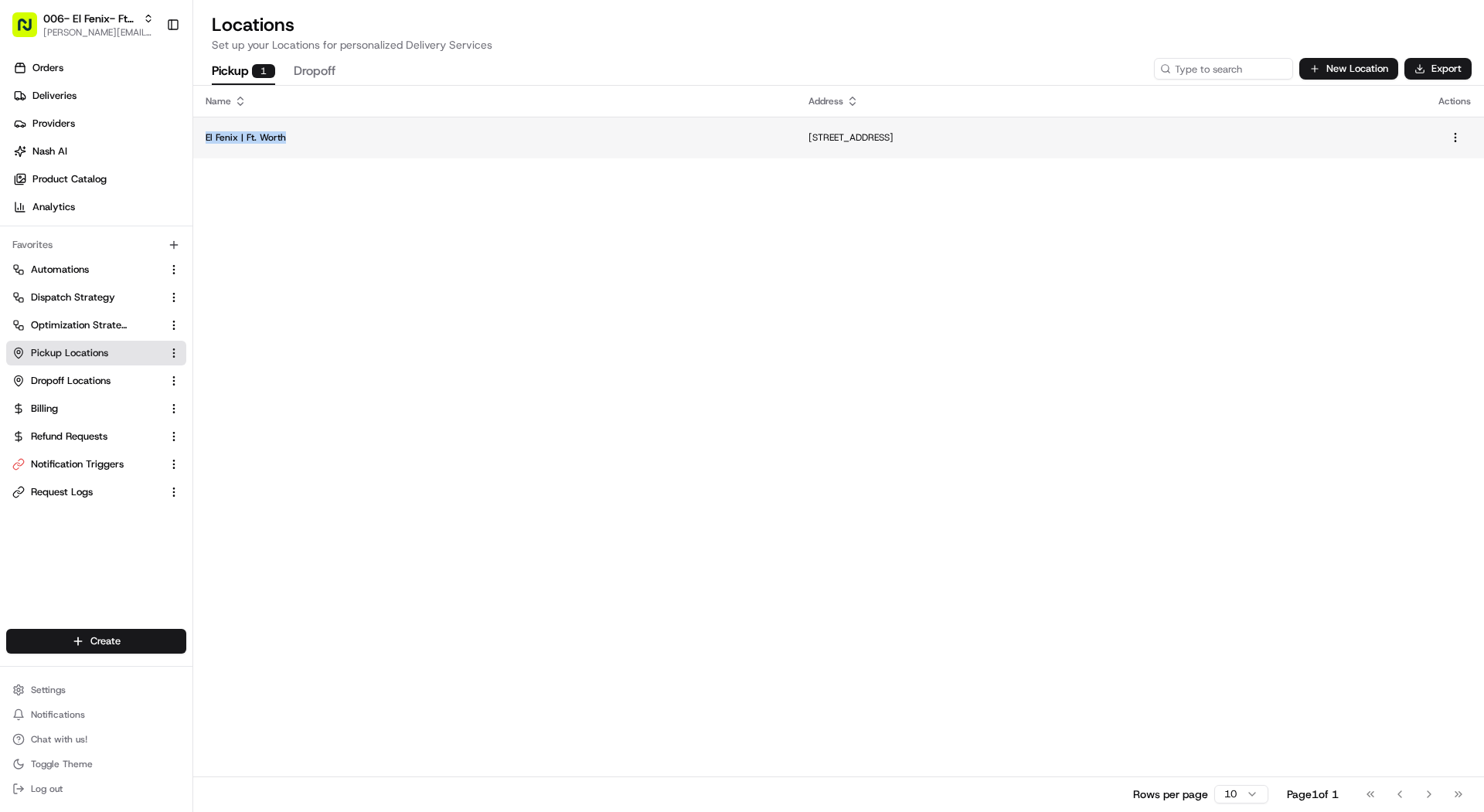
copy p "El Fenix | Ft. Worth"
drag, startPoint x: 303, startPoint y: 145, endPoint x: 200, endPoint y: 141, distance: 103.1
click at [200, 141] on td "El Fenix | Ft. Worth" at bounding box center [494, 138] width 603 height 41
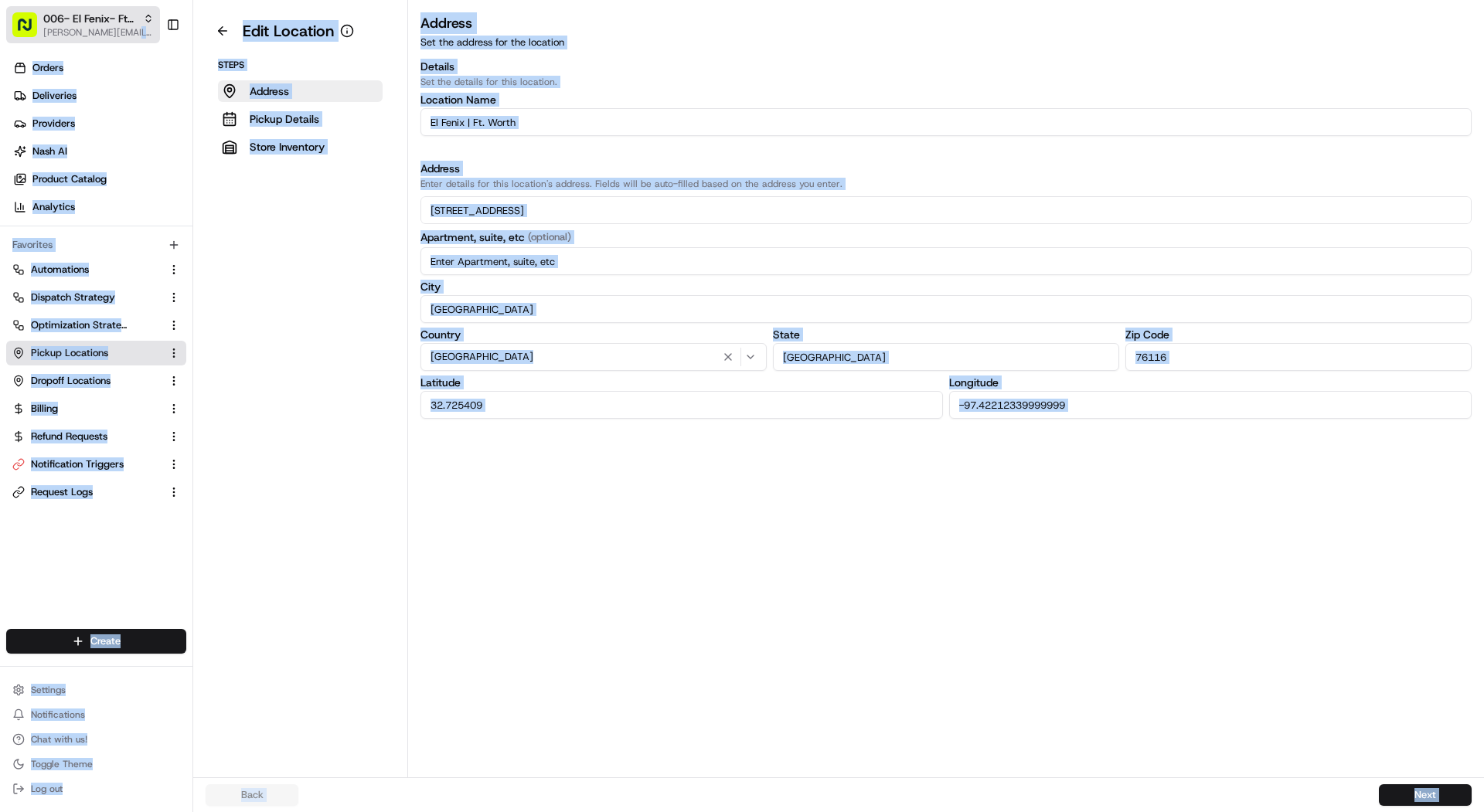
drag, startPoint x: 36, startPoint y: 44, endPoint x: 136, endPoint y: 41, distance: 100.0
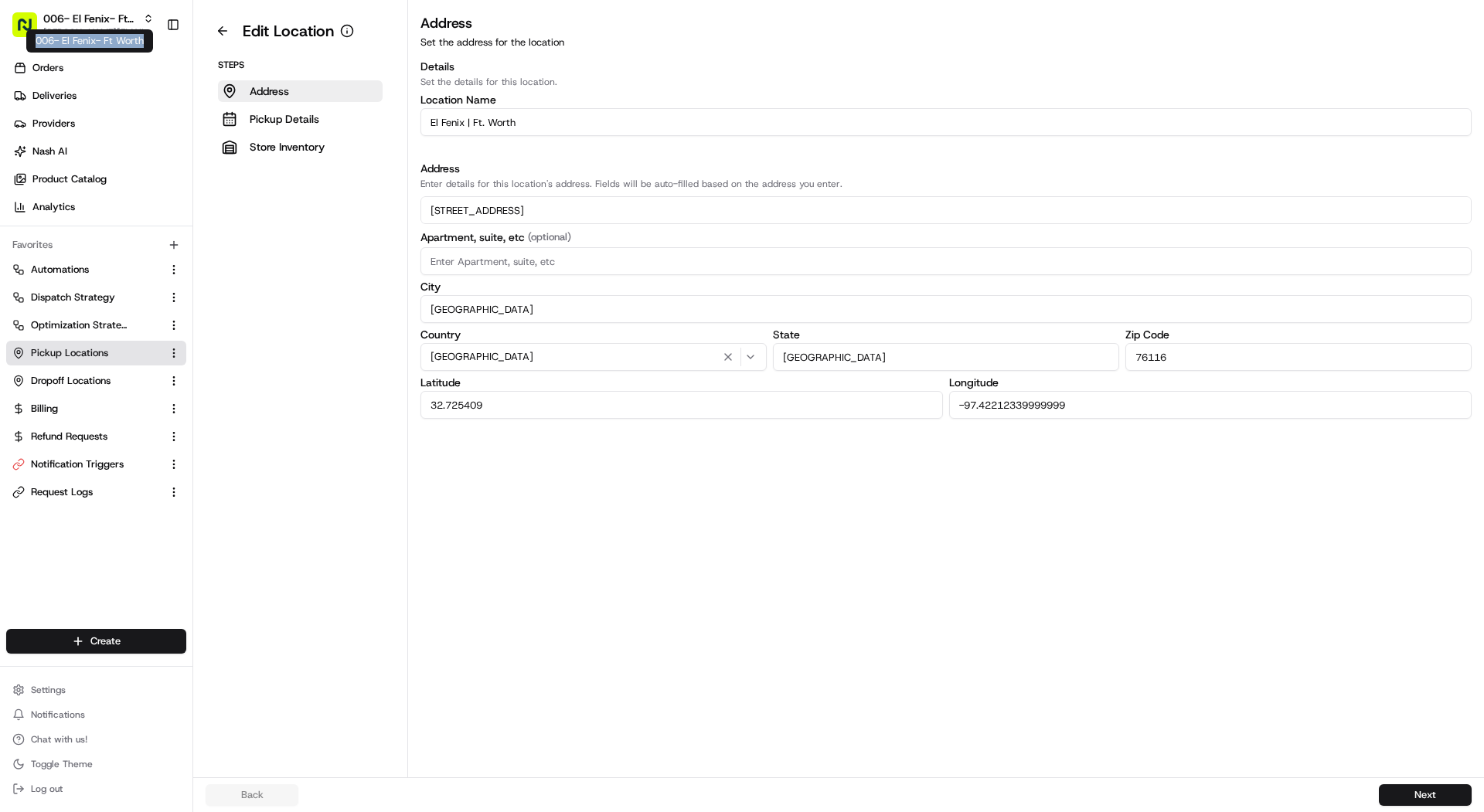
copy div "006- El Fenix- Ft Worth"
drag, startPoint x: 143, startPoint y: 40, endPoint x: 35, endPoint y: 40, distance: 108.0
click at [35, 40] on div "006- El Fenix- Ft Worth 006- El Fenix- Ft Worth" at bounding box center [89, 41] width 127 height 23
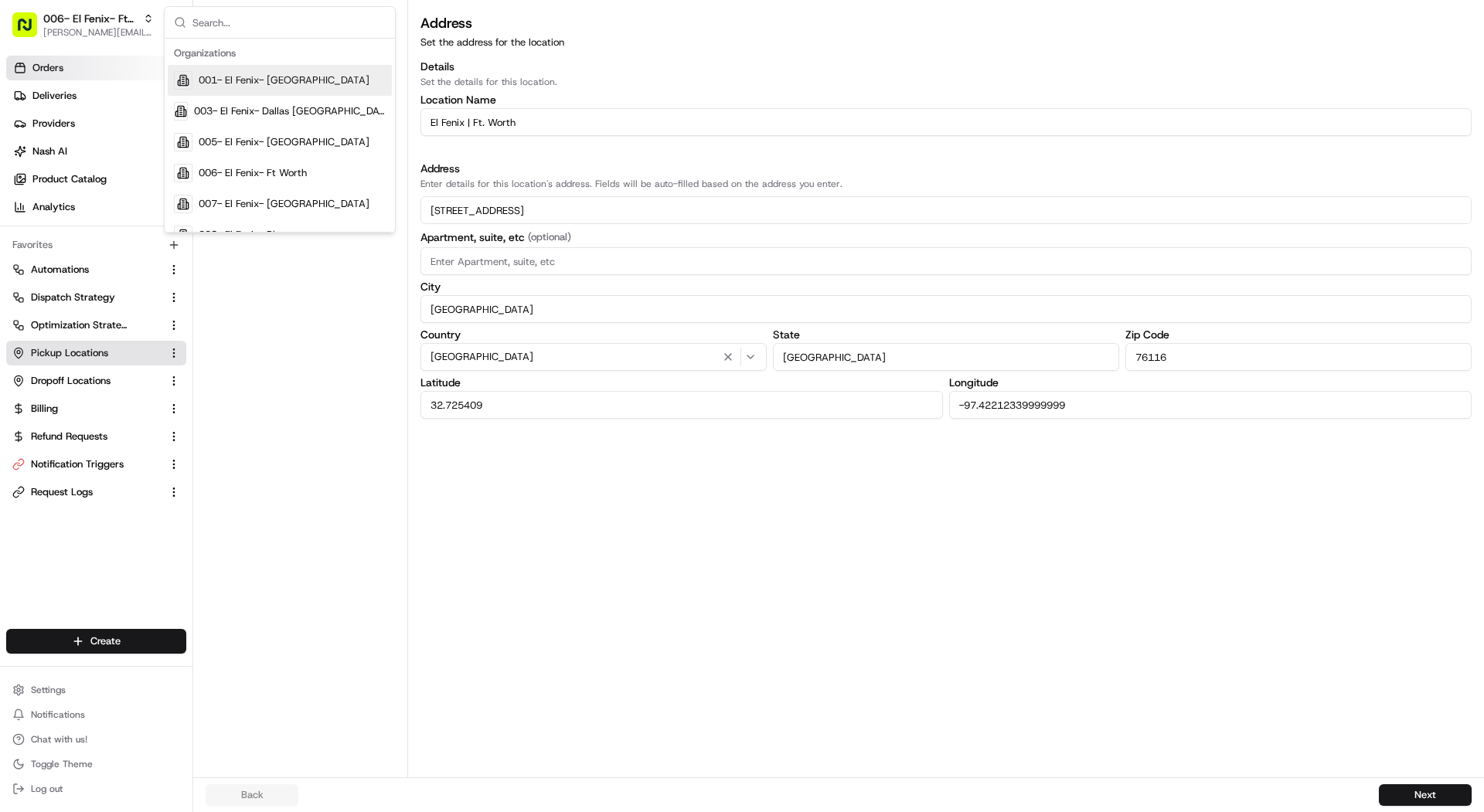
click at [75, 78] on link "Orders" at bounding box center [100, 68] width 186 height 25
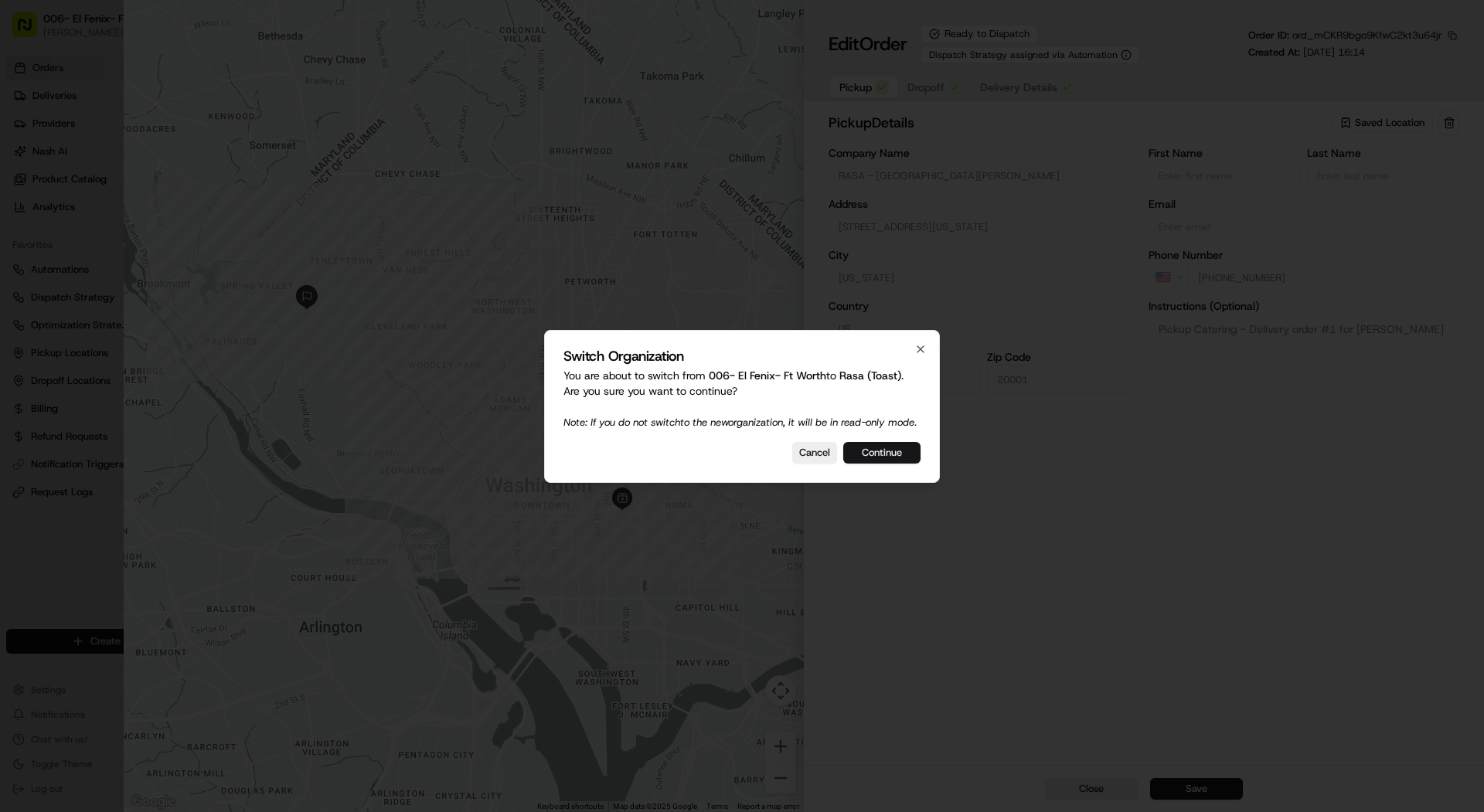
click at [888, 463] on button "Continue" at bounding box center [881, 452] width 77 height 21
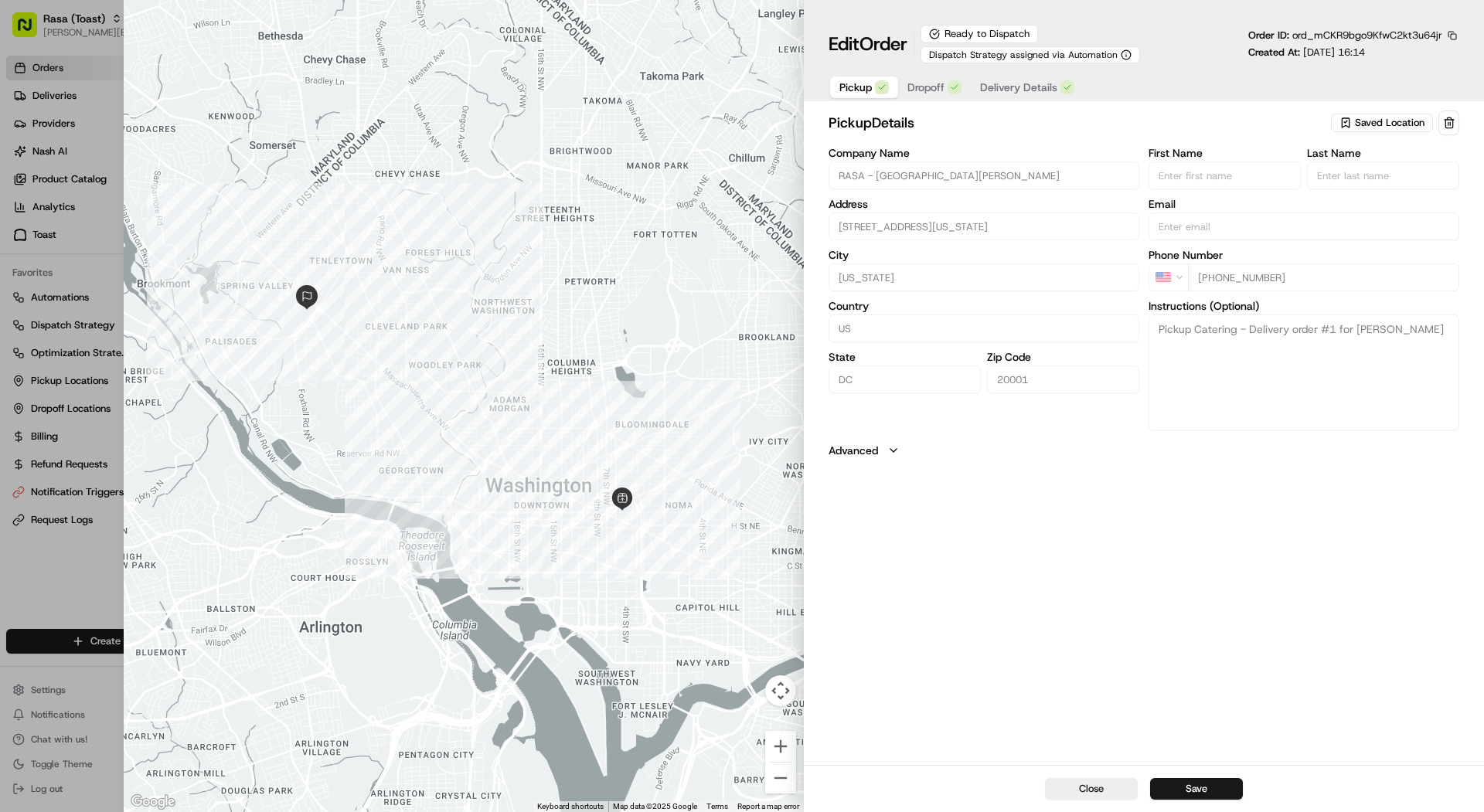
click at [934, 92] on span "Dropoff" at bounding box center [926, 87] width 37 height 15
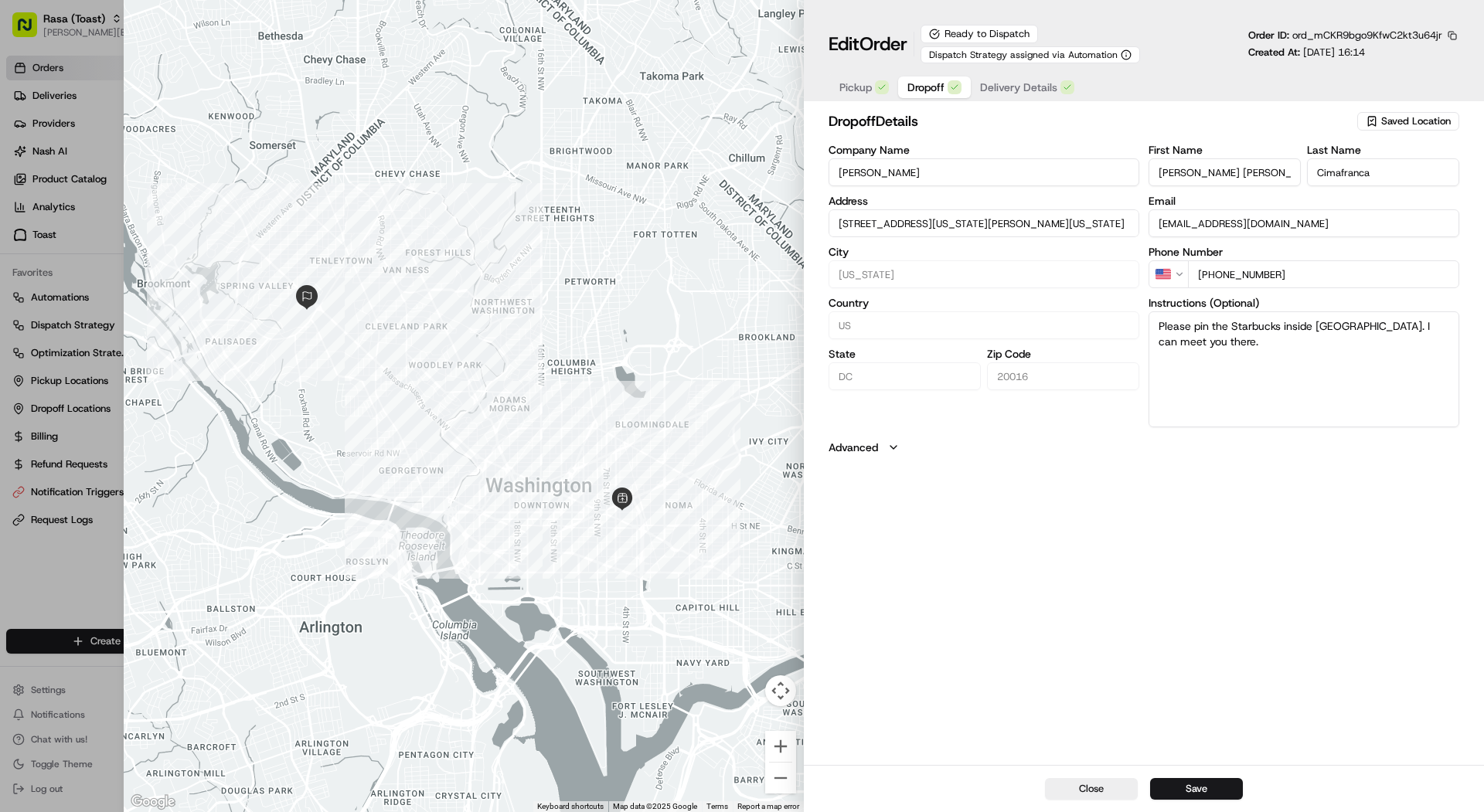
click at [1021, 84] on span "Delivery Details" at bounding box center [1018, 87] width 77 height 15
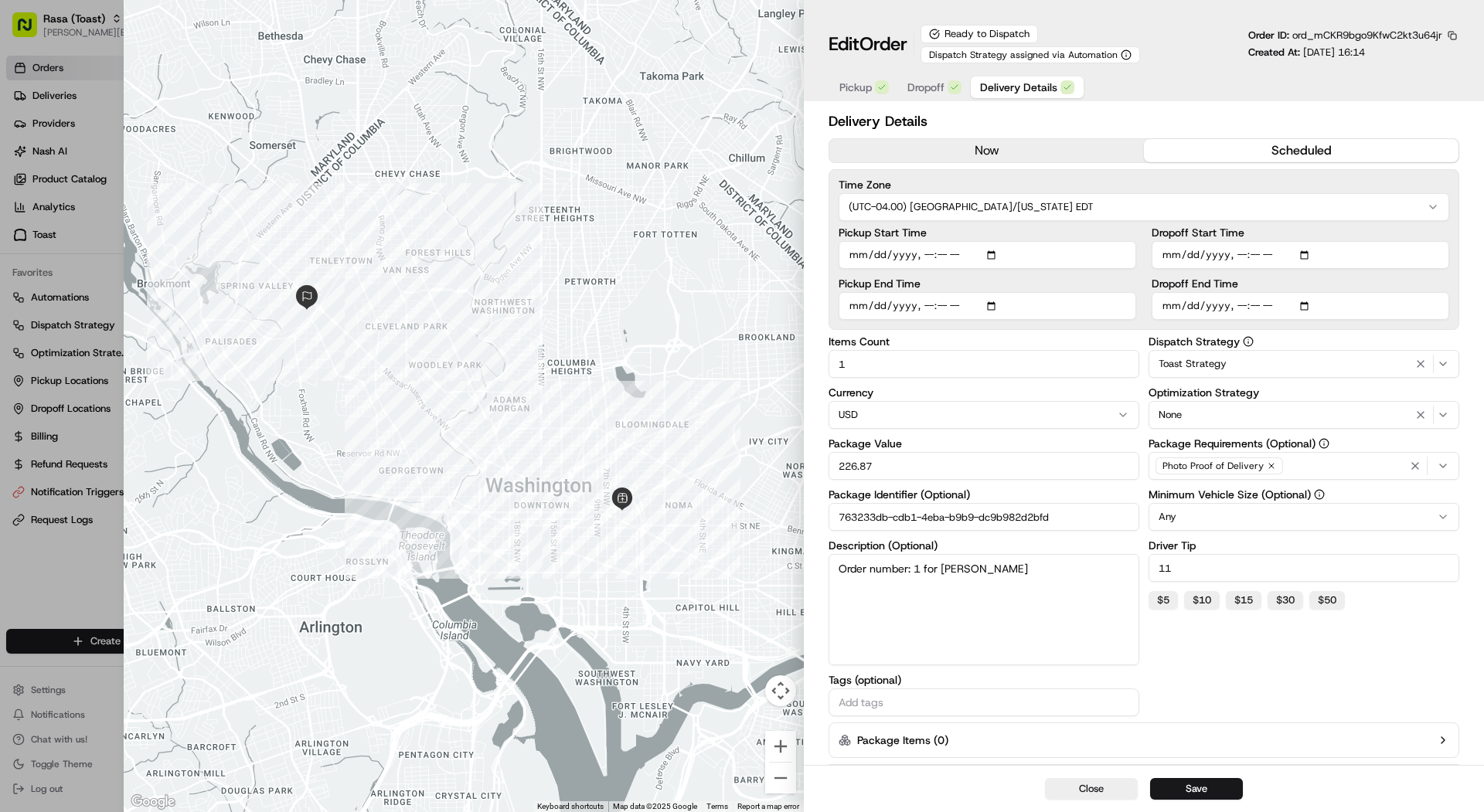
click at [21, 215] on div at bounding box center [742, 406] width 1484 height 812
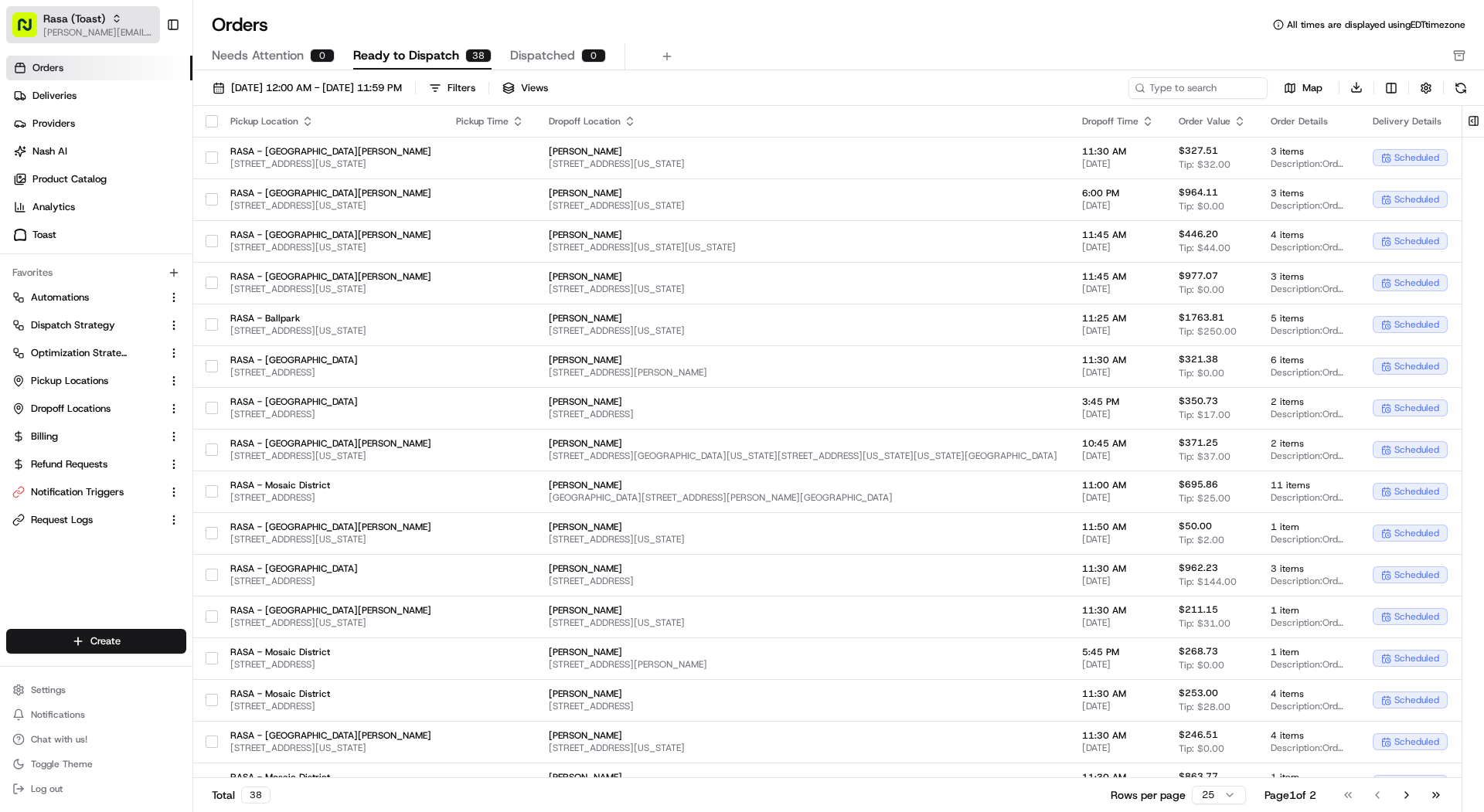
click at [95, 15] on span "Rasa (Toast)" at bounding box center [74, 18] width 62 height 15
type input "chaia"
click at [240, 75] on div "Chaia" at bounding box center [280, 80] width 225 height 31
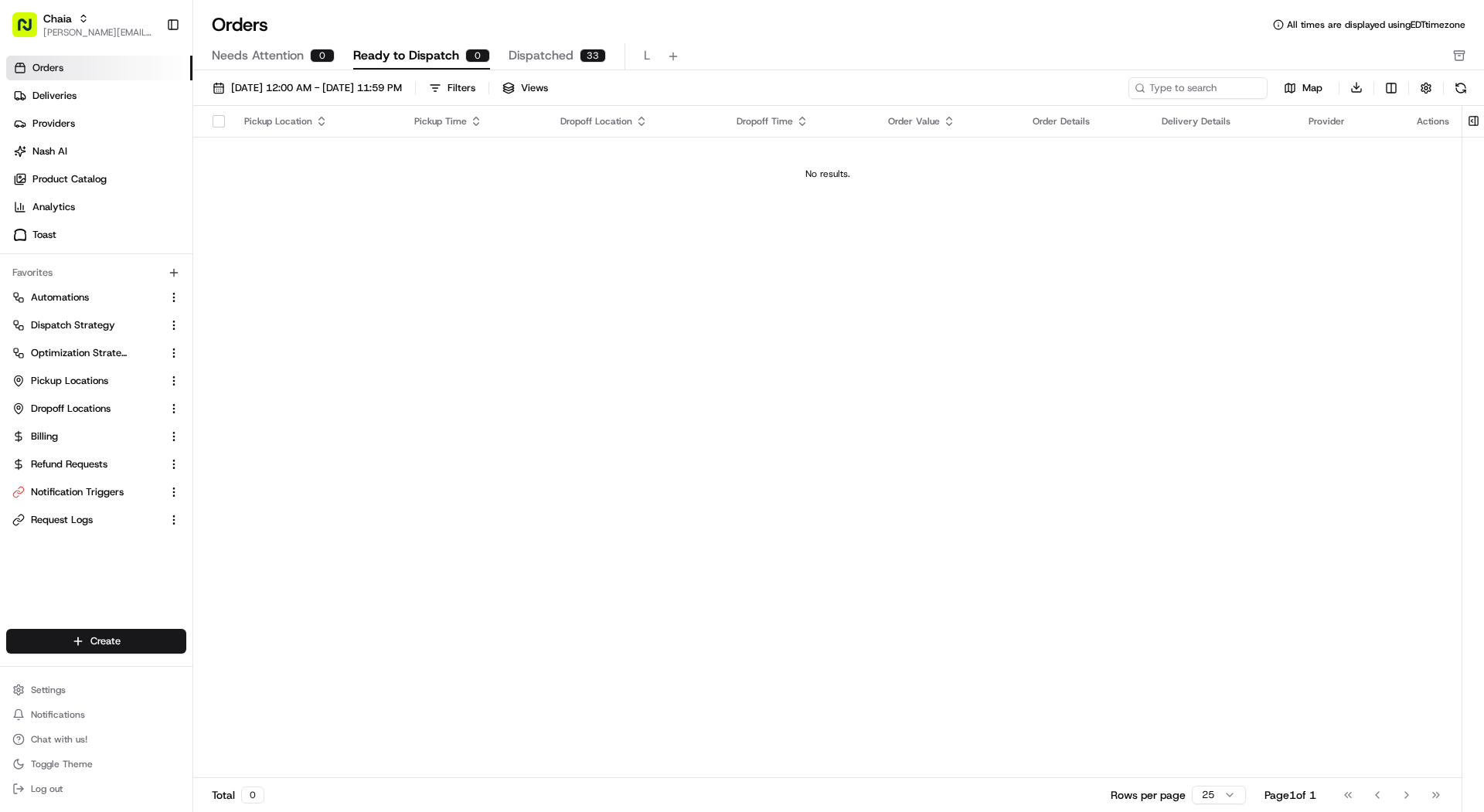
click at [1476, 53] on div "Needs Attention 0 Ready to Dispatch 0 Dispatched 33 L" at bounding box center [838, 57] width 1291 height 27
click at [1463, 53] on icon "button" at bounding box center [1459, 56] width 13 height 13
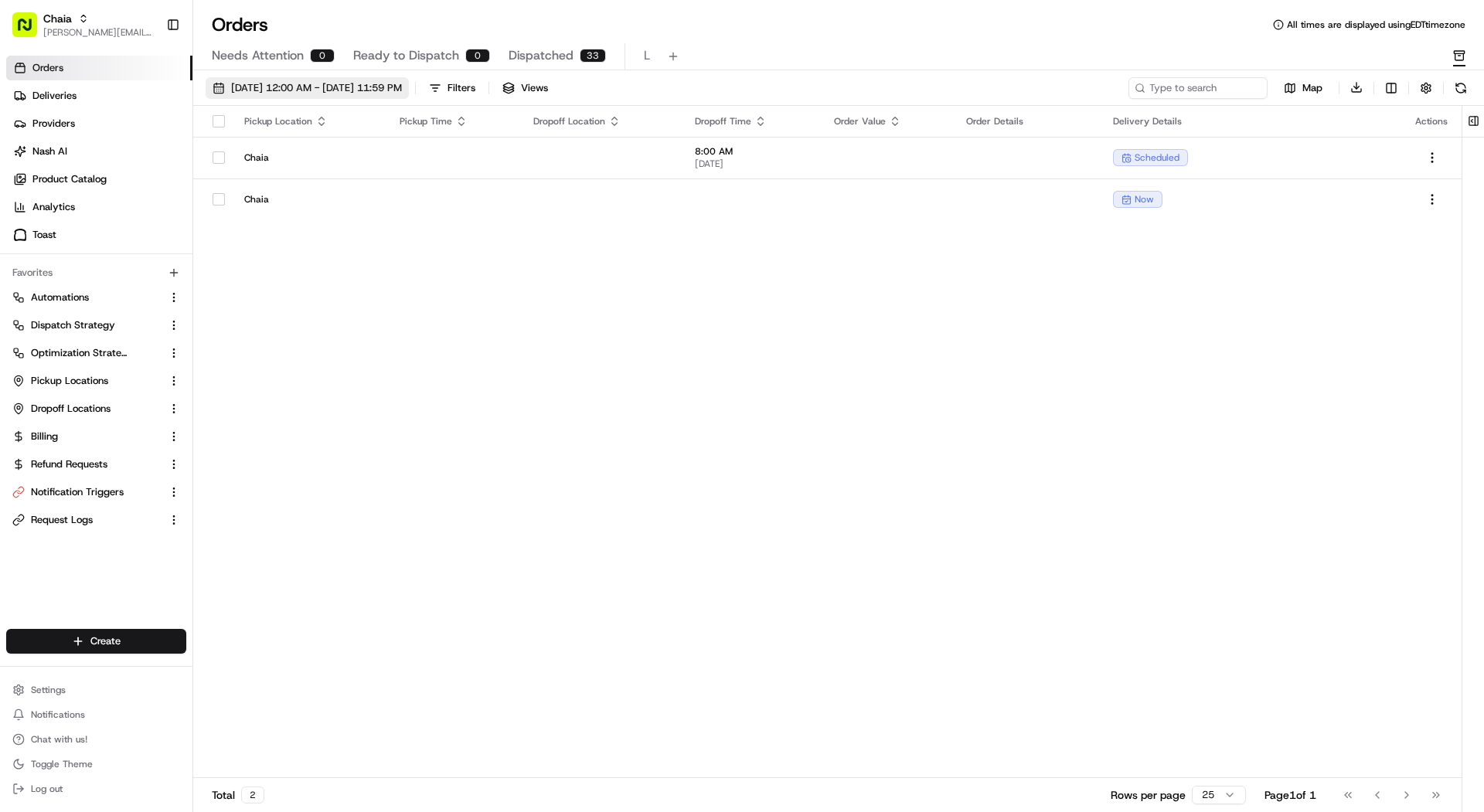
click at [402, 93] on span "08/01/2025 12:00 AM - 08/31/2025 11:59 PM" at bounding box center [316, 88] width 171 height 14
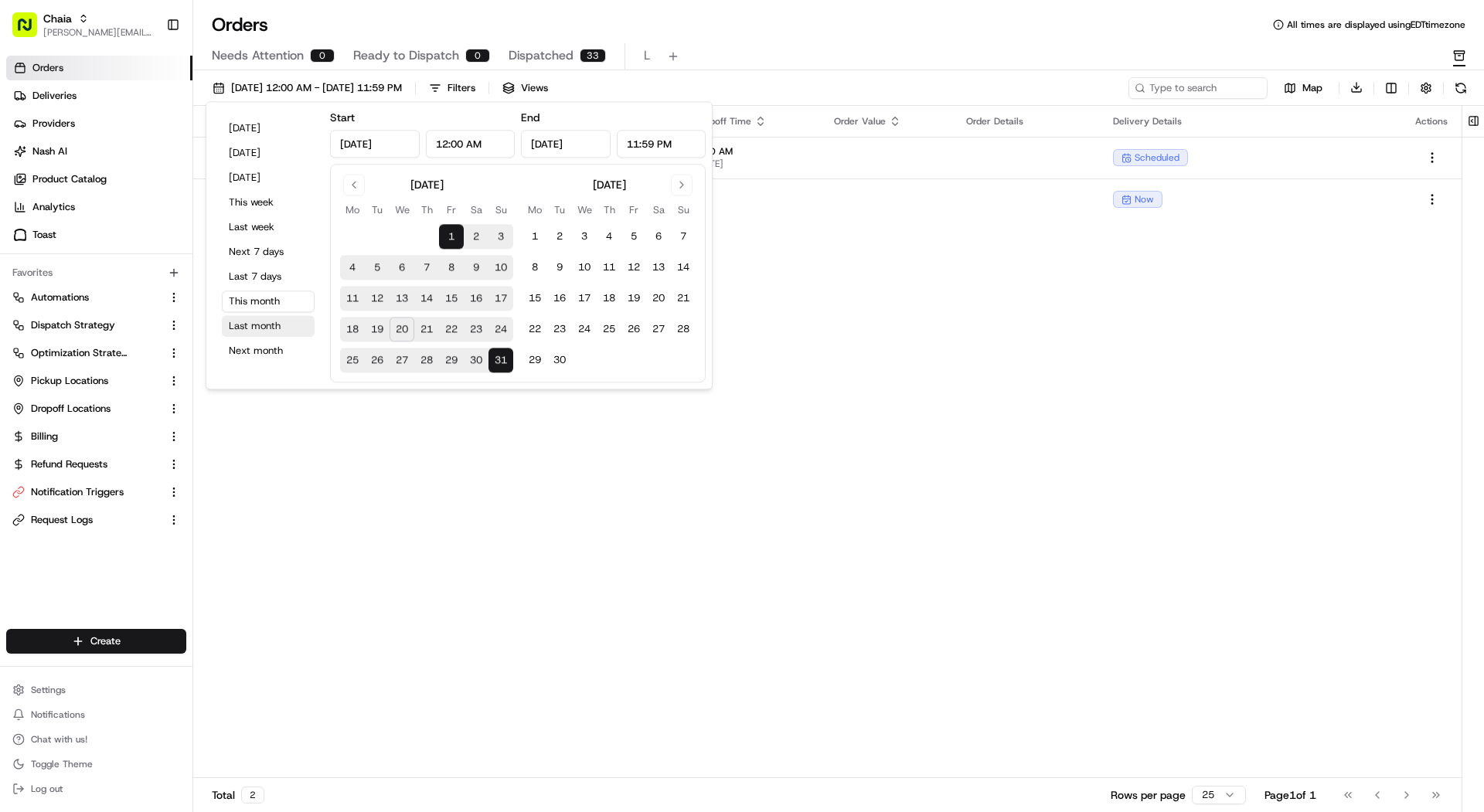
click at [279, 321] on button "Last month" at bounding box center [268, 326] width 93 height 21
type input "Jul 1, 2025"
type input "Jul 31, 2025"
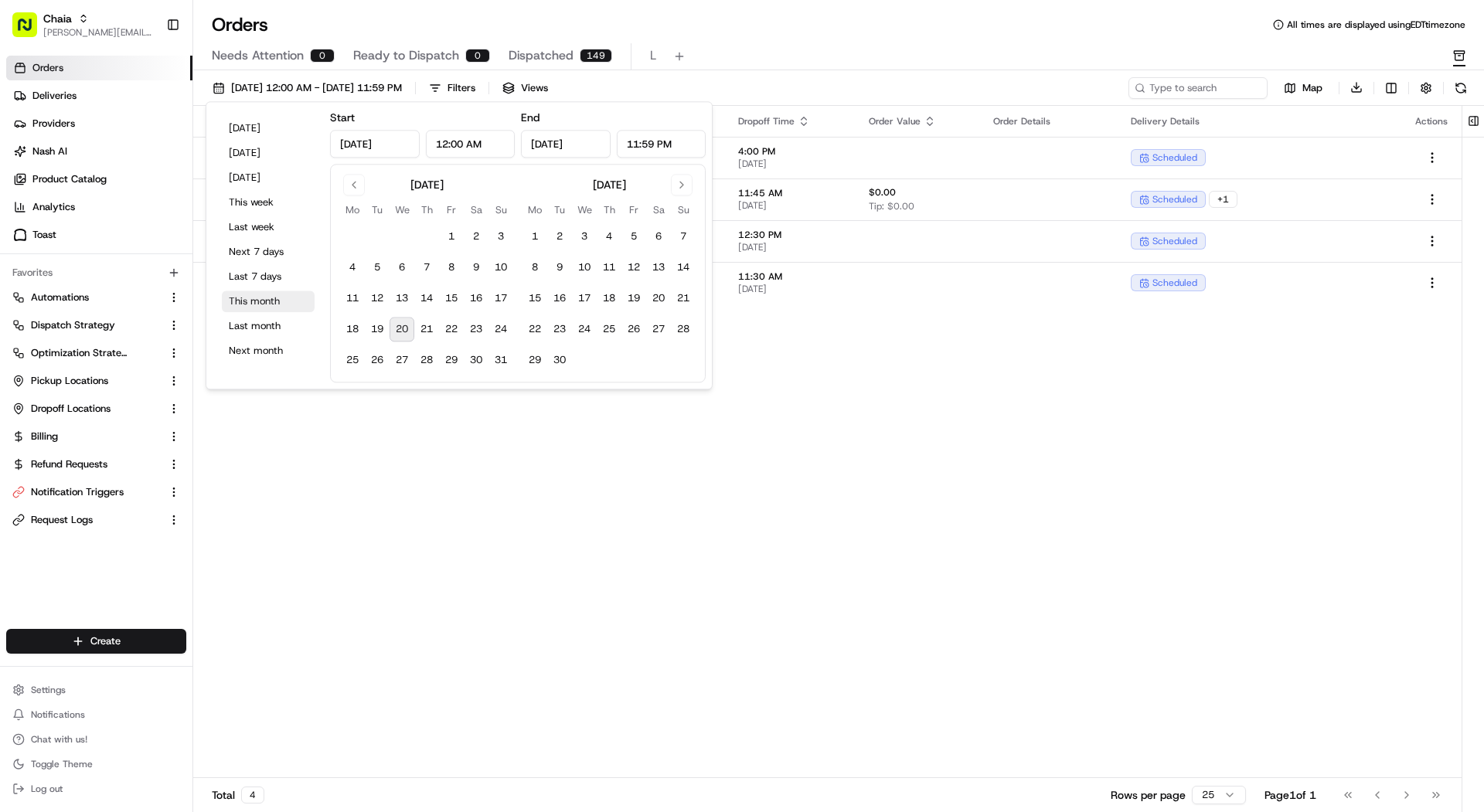
click at [271, 299] on button "This month" at bounding box center [268, 301] width 93 height 21
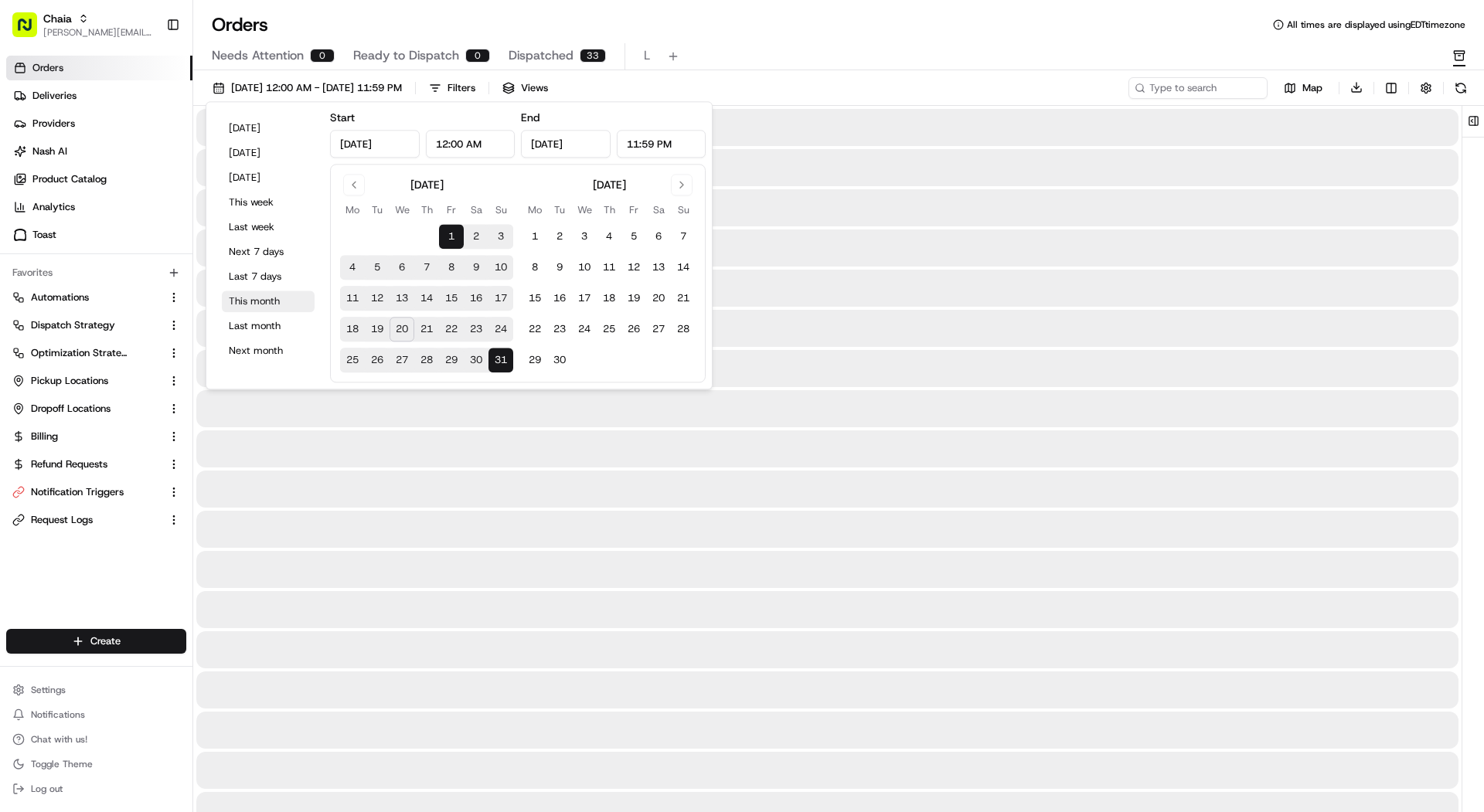
type input "Aug 1, 2025"
type input "Aug 31, 2025"
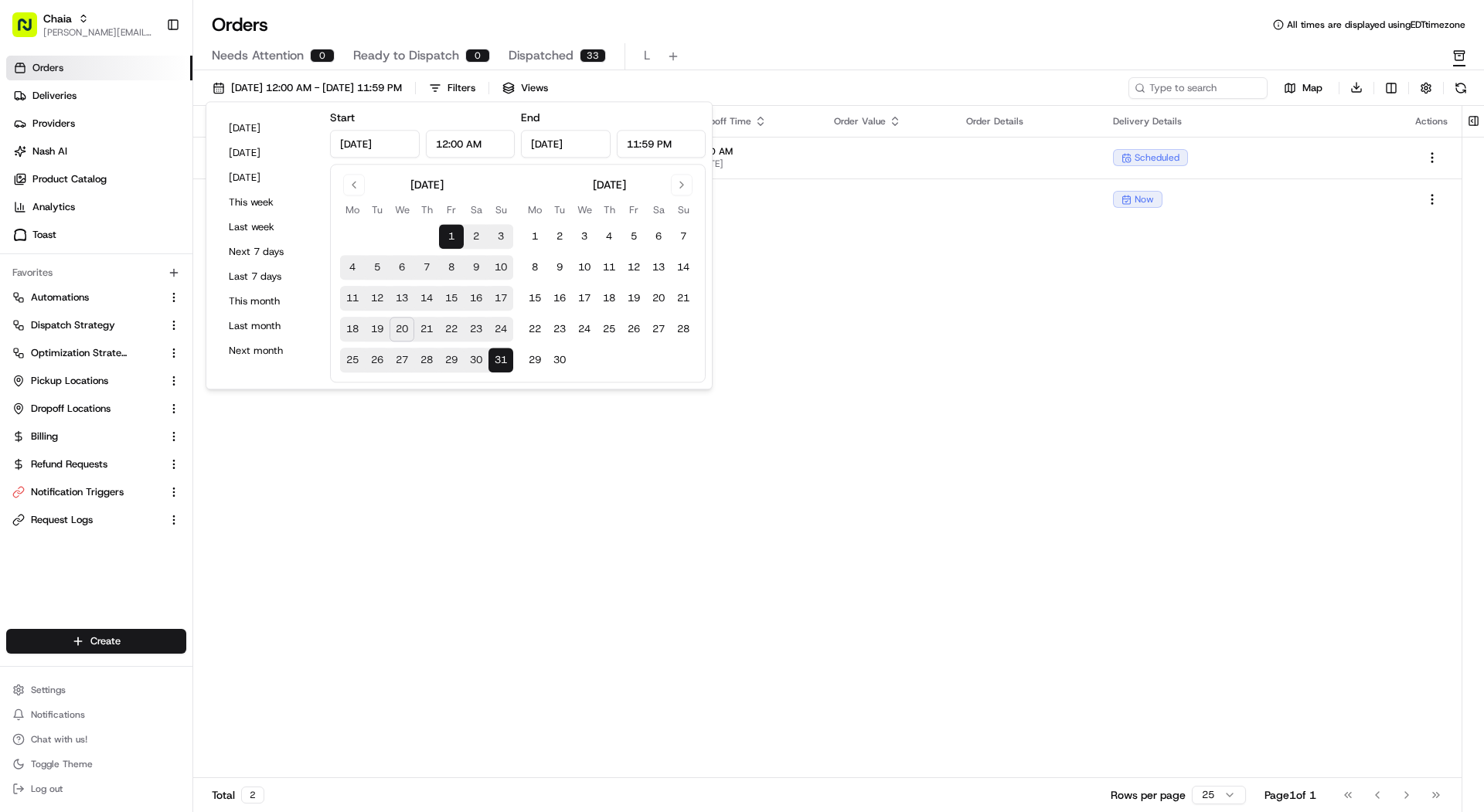
click at [733, 43] on div "Needs Attention 0 Ready to Dispatch 0 Dispatched 33 L" at bounding box center [828, 56] width 1232 height 26
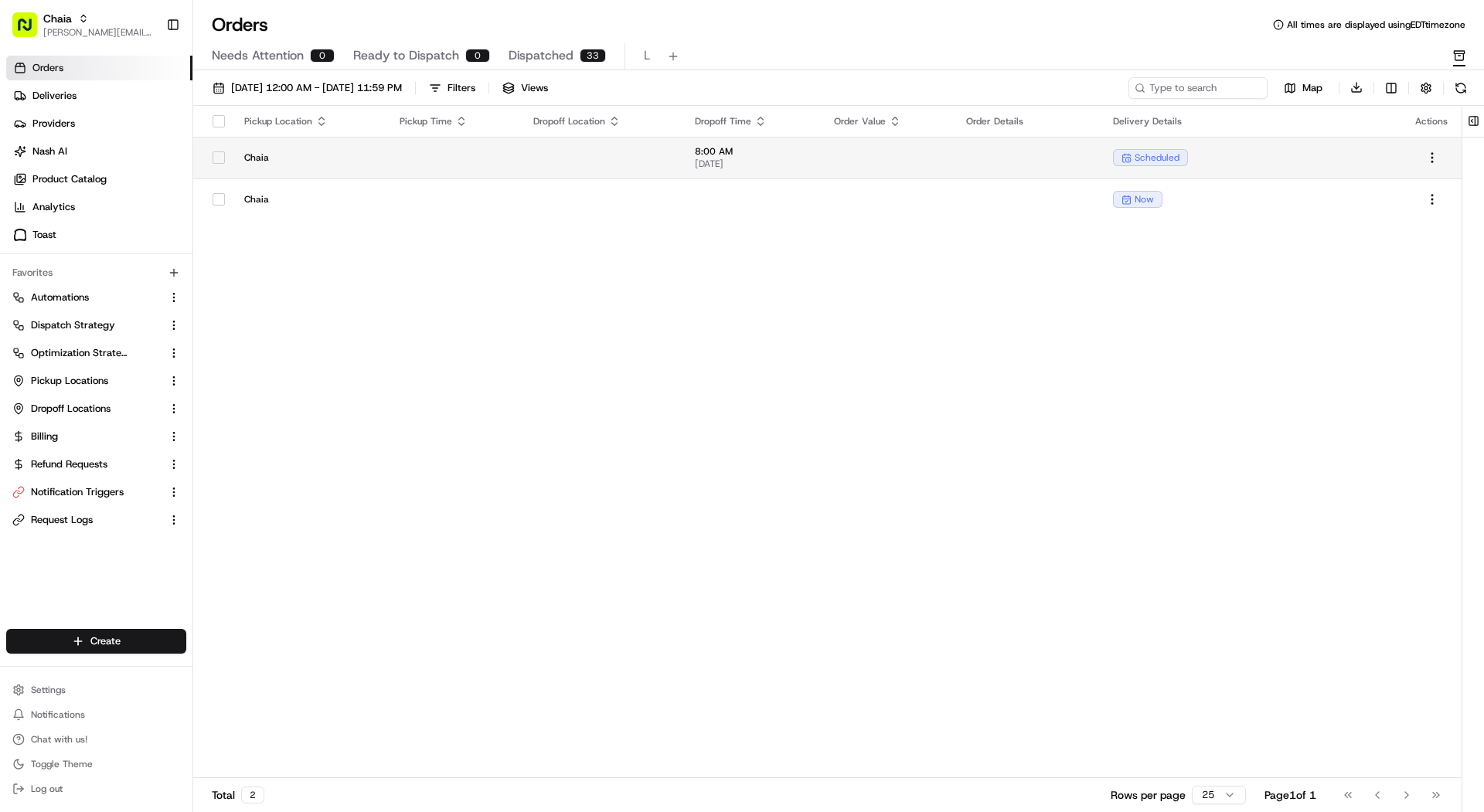
click at [699, 169] on span "08/20/2025" at bounding box center [752, 164] width 115 height 13
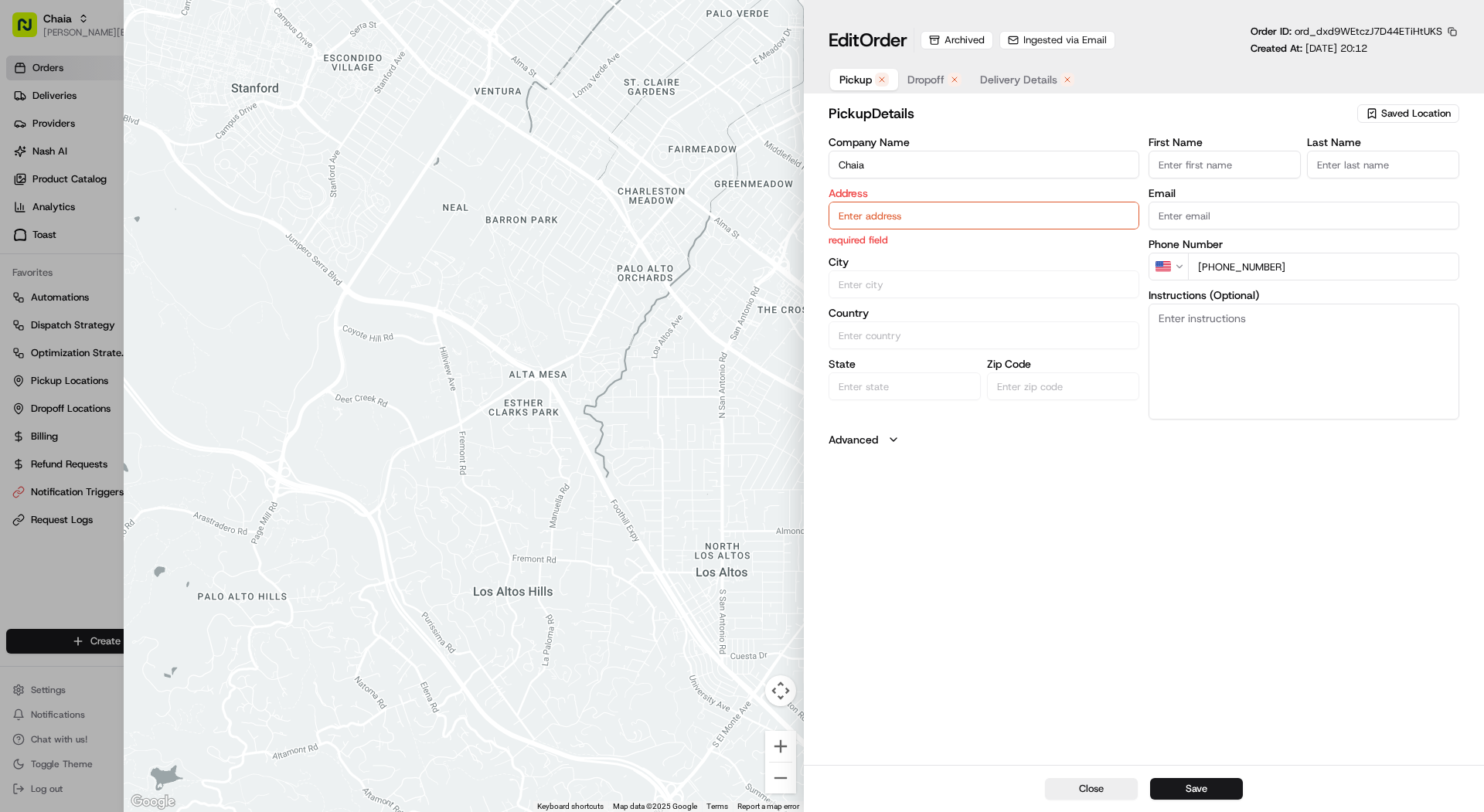
click at [937, 81] on span "Dropoff" at bounding box center [926, 79] width 37 height 15
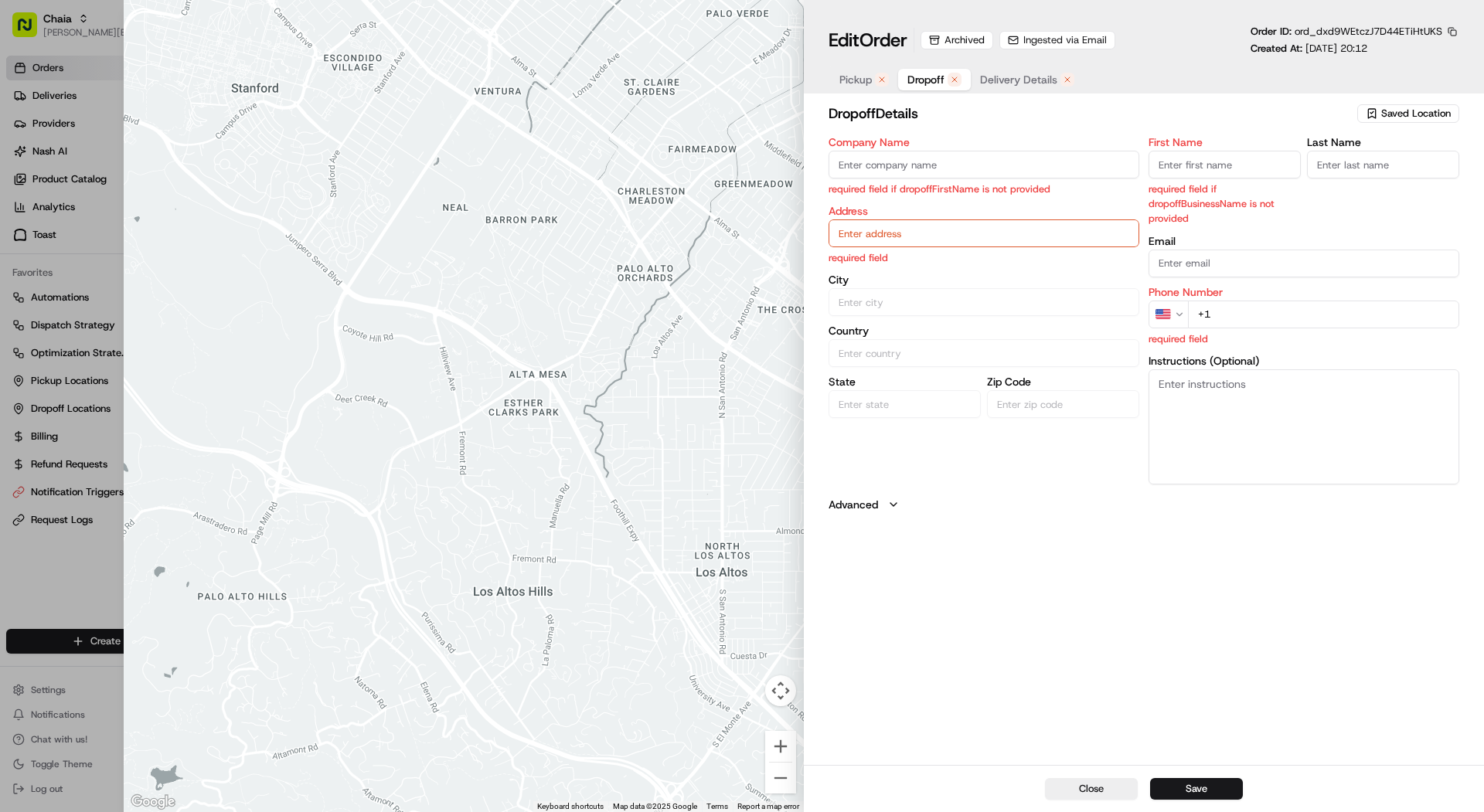
click at [1066, 37] on span "Ingested via Email" at bounding box center [1064, 40] width 84 height 14
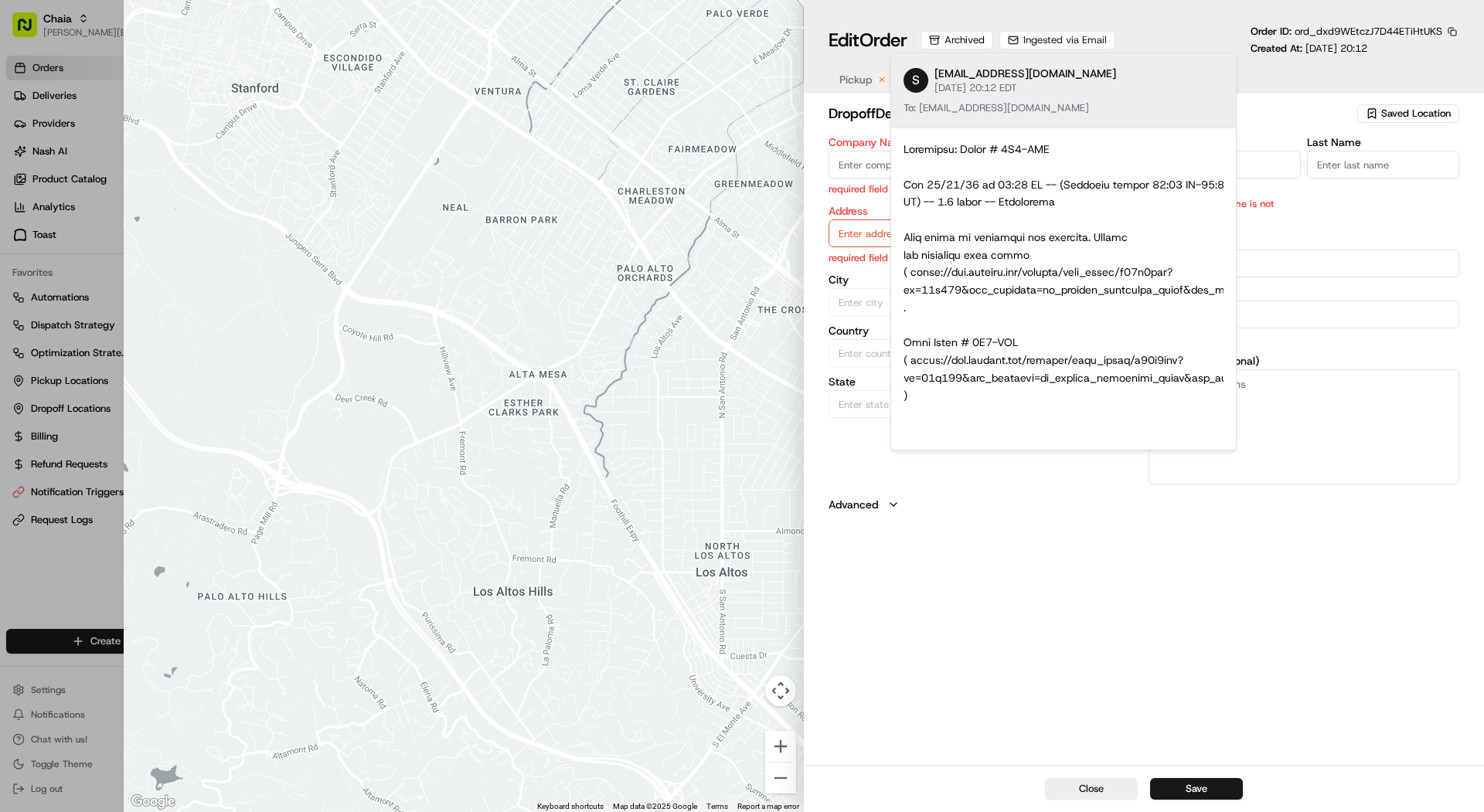
click at [1061, 18] on div "Edit Order Archived Ingested via Email Order ID: ord_dxd9WEtczJ7D44ETiHtUKS Cre…" at bounding box center [1144, 46] width 680 height 93
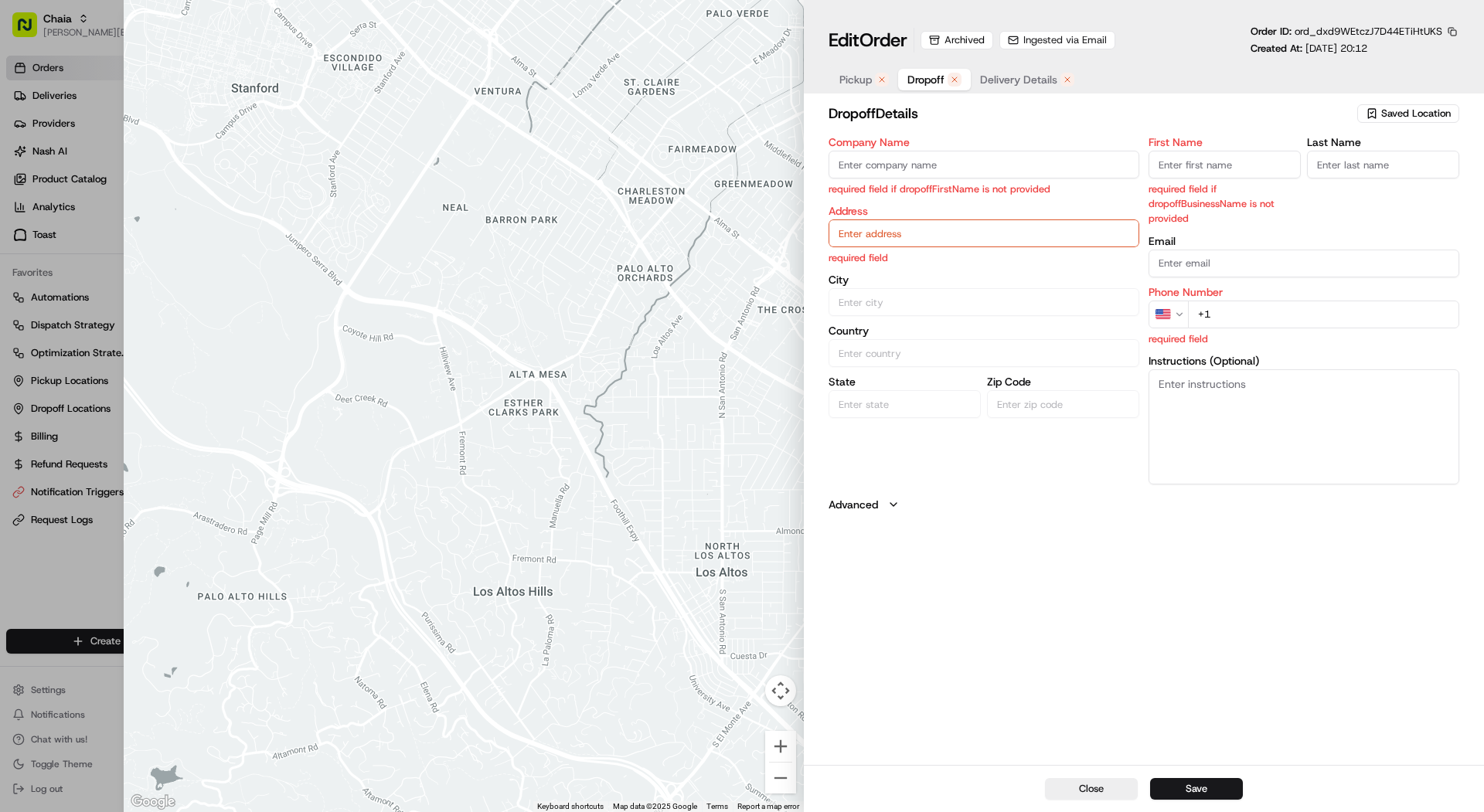
click at [74, 54] on div at bounding box center [742, 406] width 1484 height 812
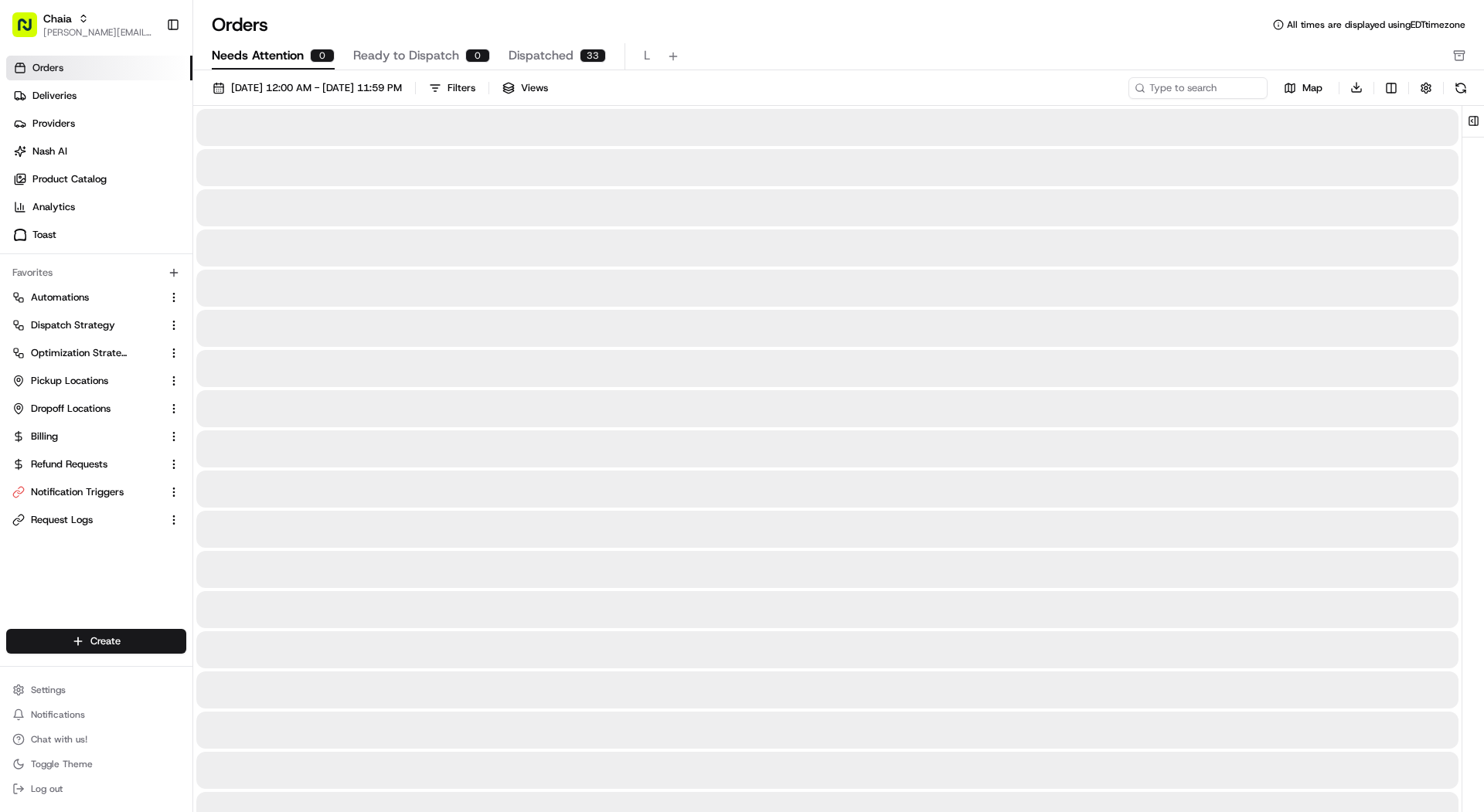
click at [260, 55] on span "Needs Attention" at bounding box center [258, 55] width 92 height 18
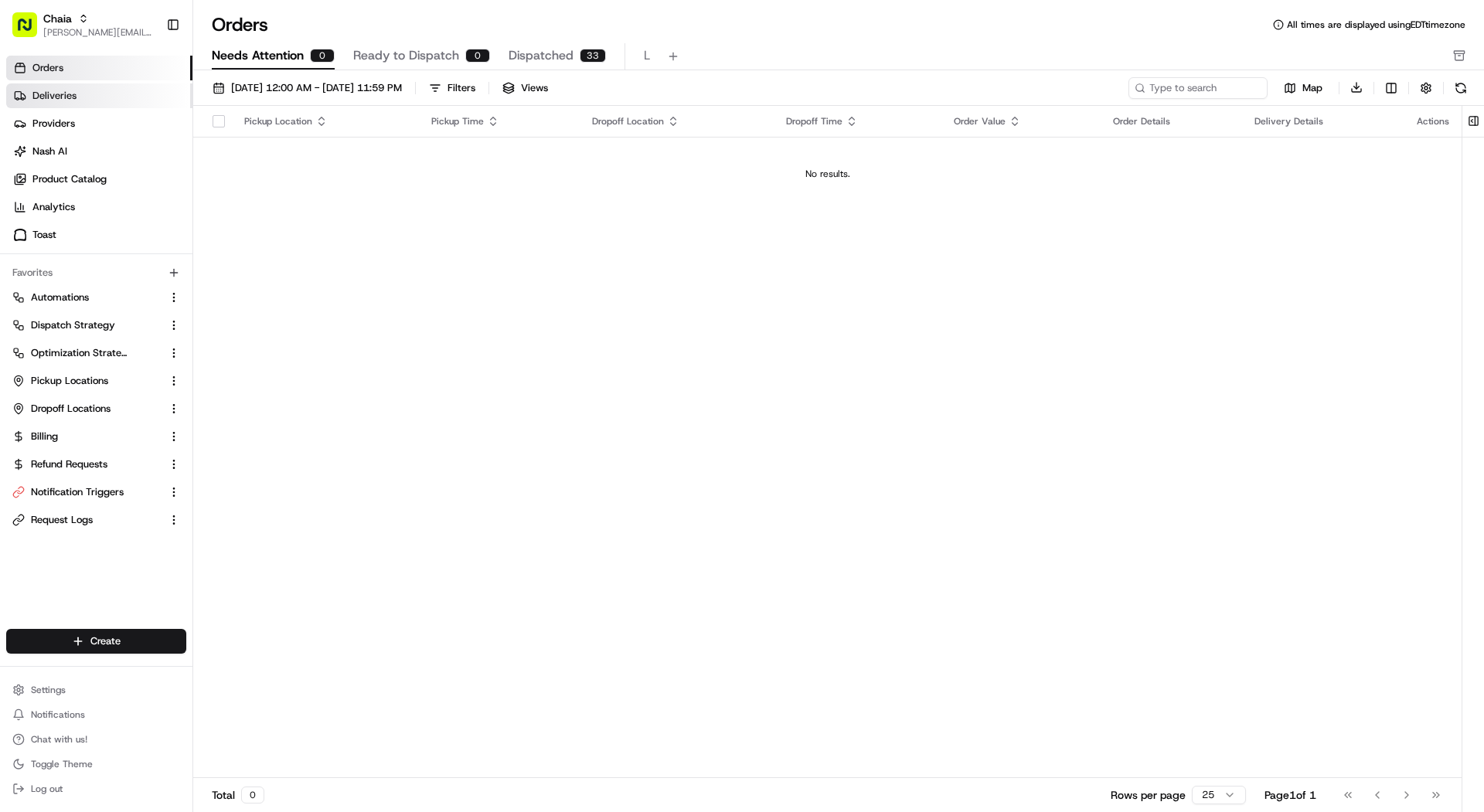
click at [124, 100] on link "Deliveries" at bounding box center [100, 96] width 186 height 25
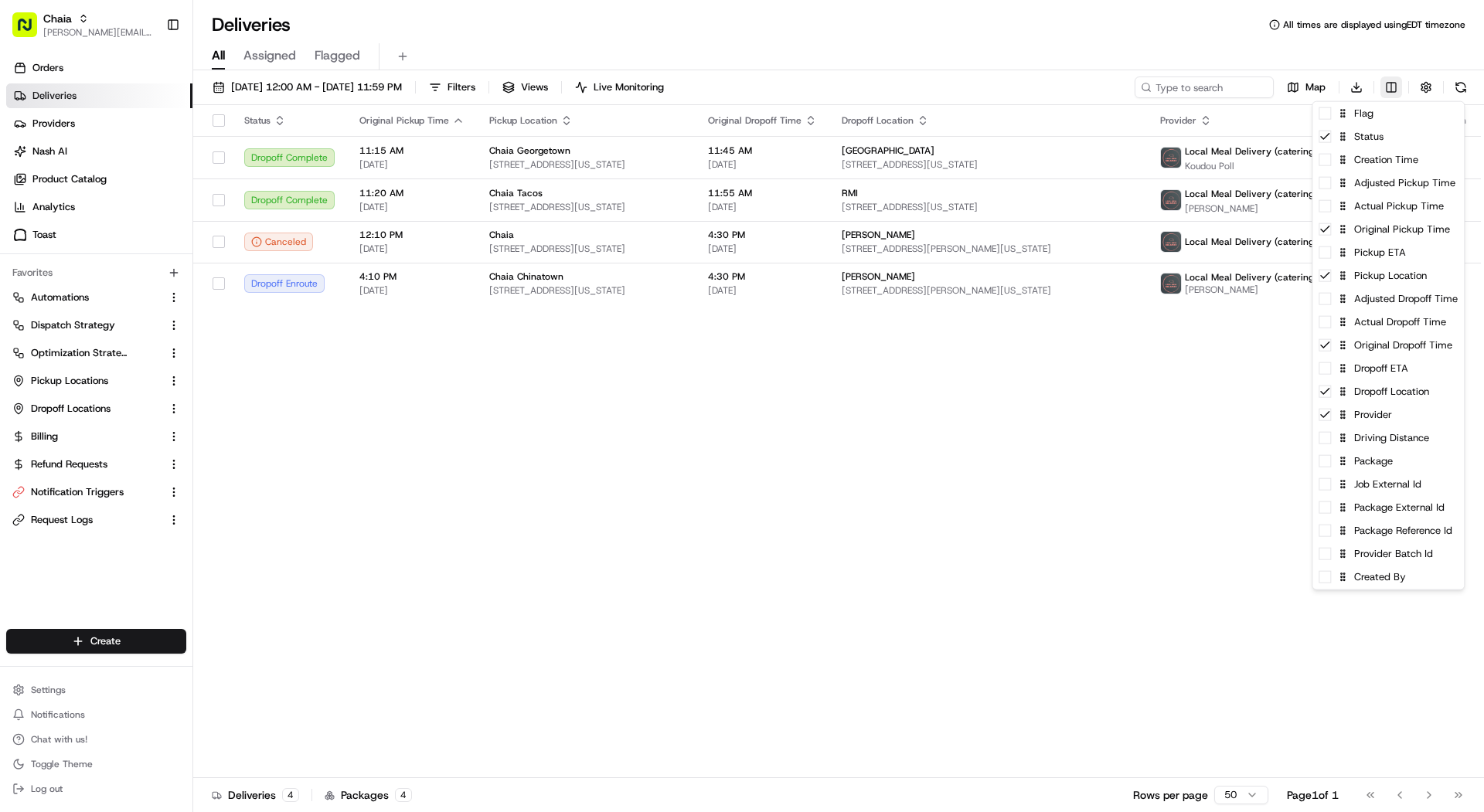
click at [1395, 86] on html "Chaia mariam@usenash.com Toggle Sidebar Orders Deliveries Providers Nash AI Pro…" at bounding box center [742, 406] width 1484 height 812
click at [1418, 456] on div "Package" at bounding box center [1388, 455] width 151 height 23
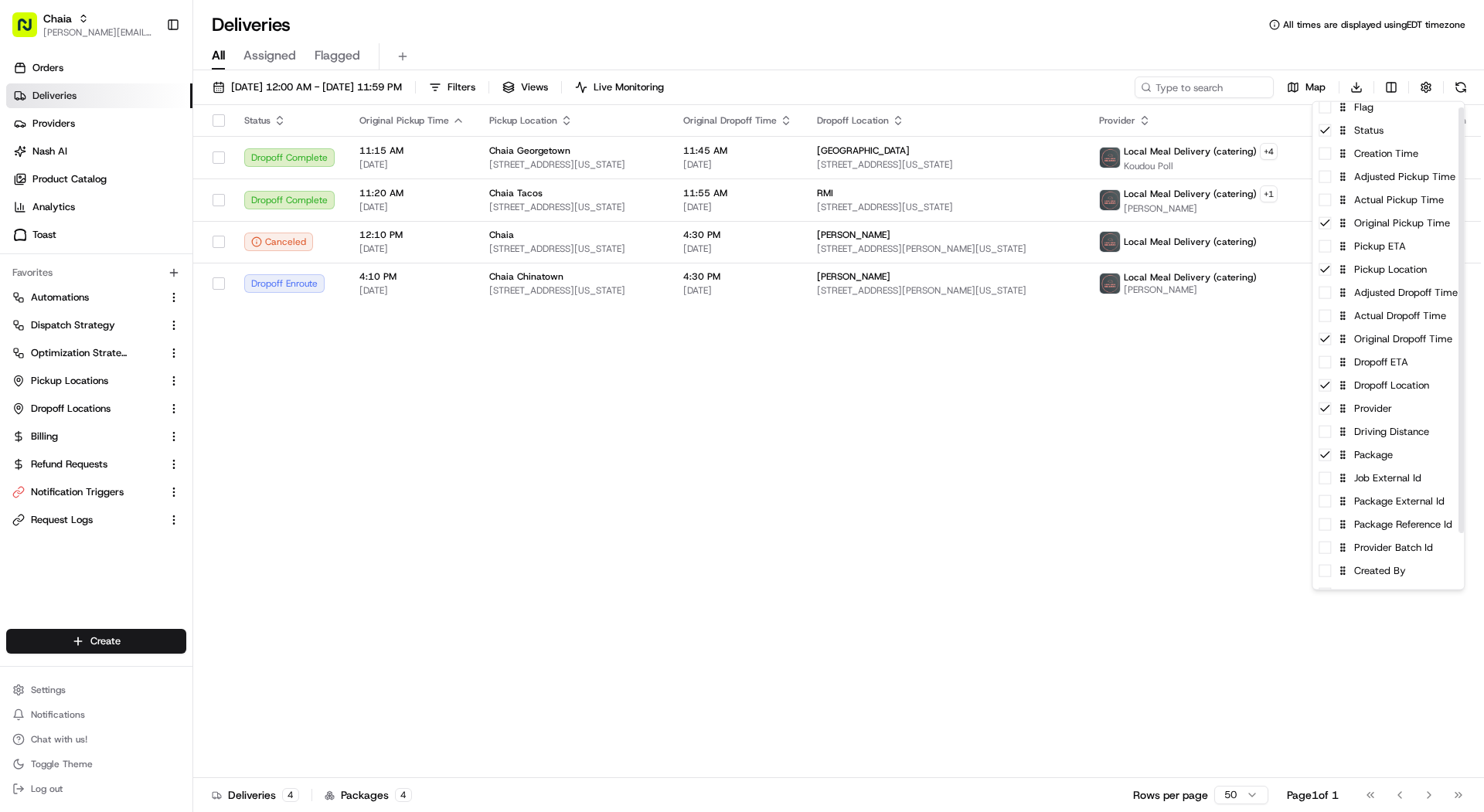
click at [1164, 439] on html "Chaia mariam@usenash.com Toggle Sidebar Orders Deliveries Providers Nash AI Pro…" at bounding box center [742, 406] width 1484 height 812
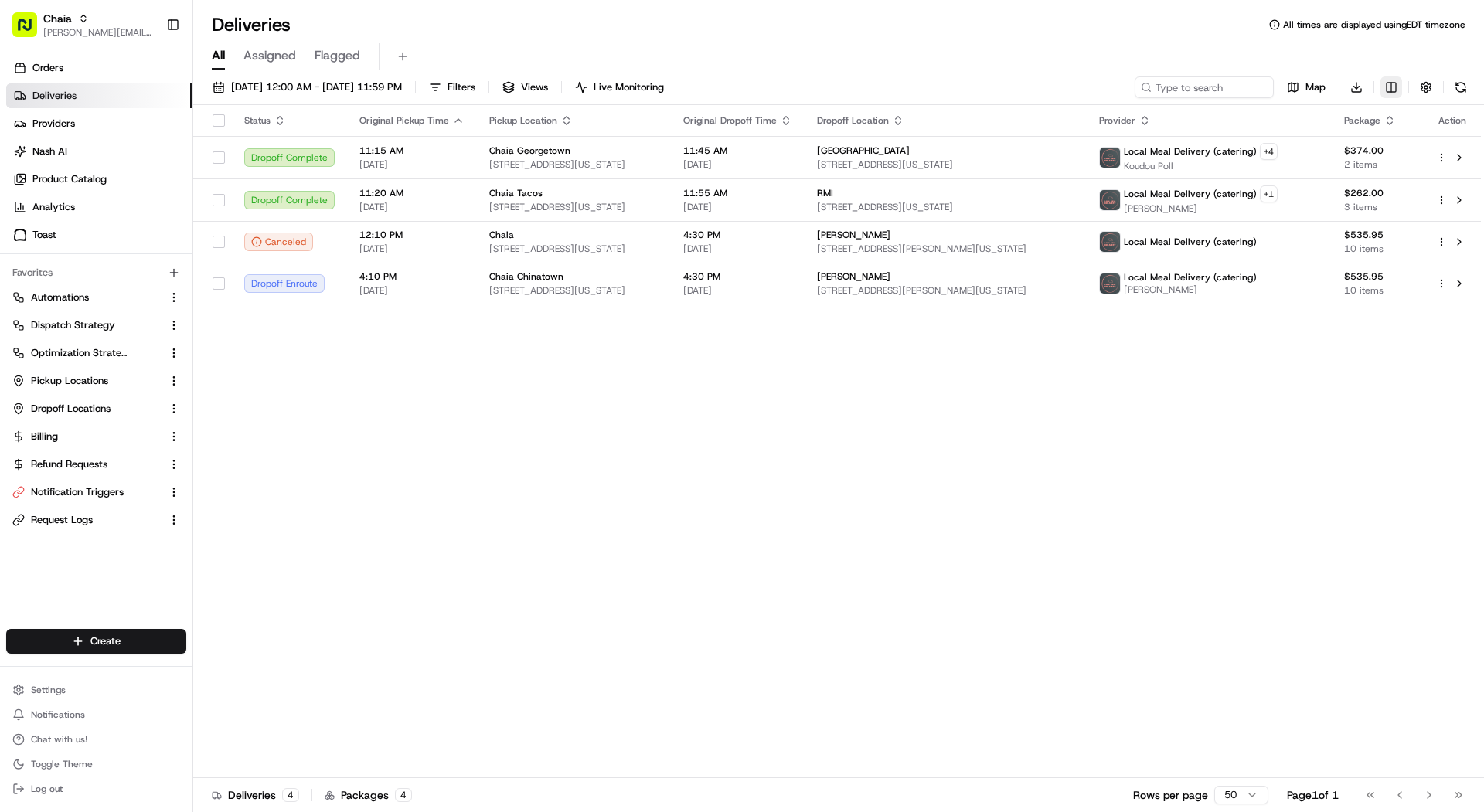
click at [1392, 88] on html "Chaia mariam@usenash.com Toggle Sidebar Orders Deliveries Providers Nash AI Pro…" at bounding box center [742, 406] width 1484 height 812
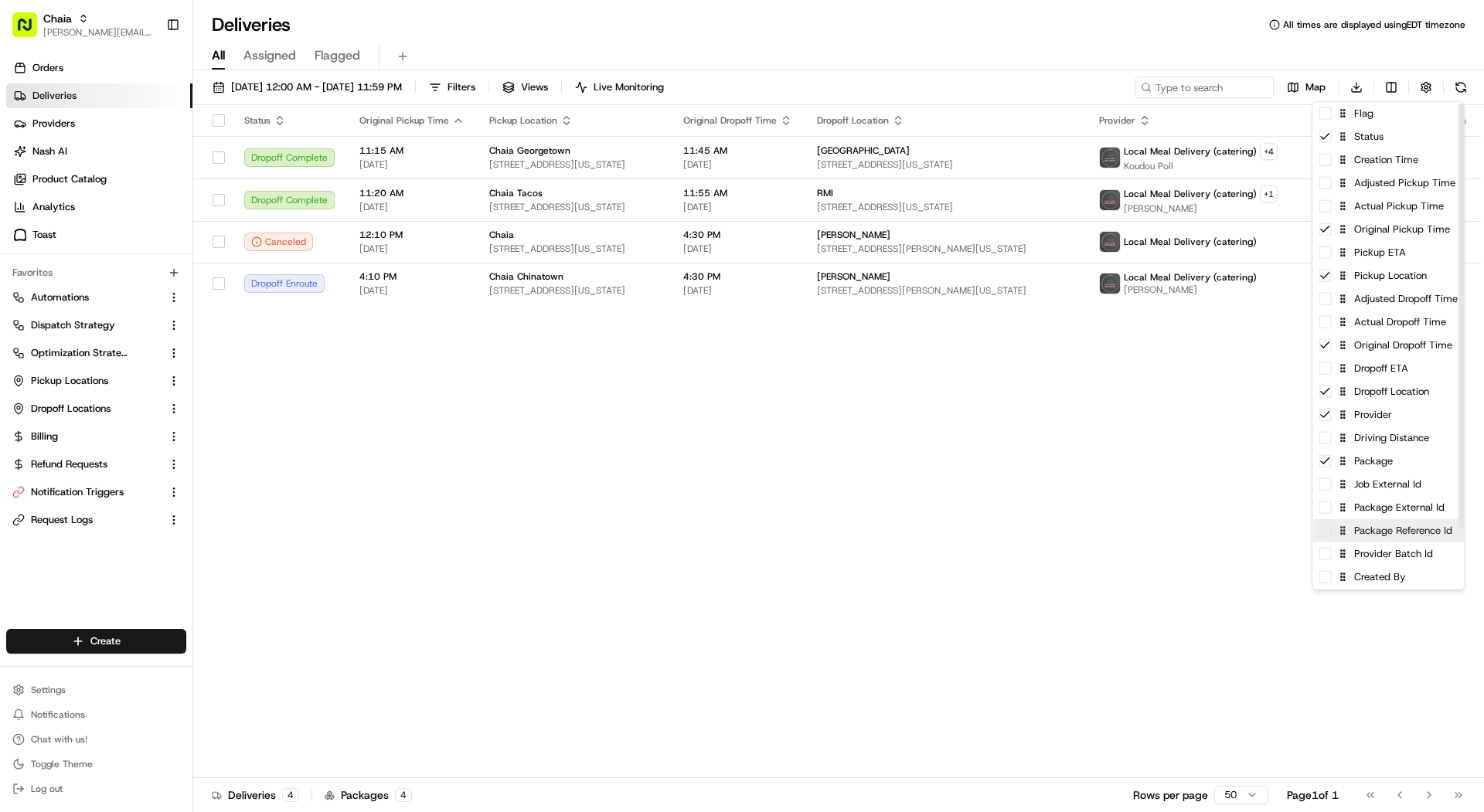
scroll to position [53, 0]
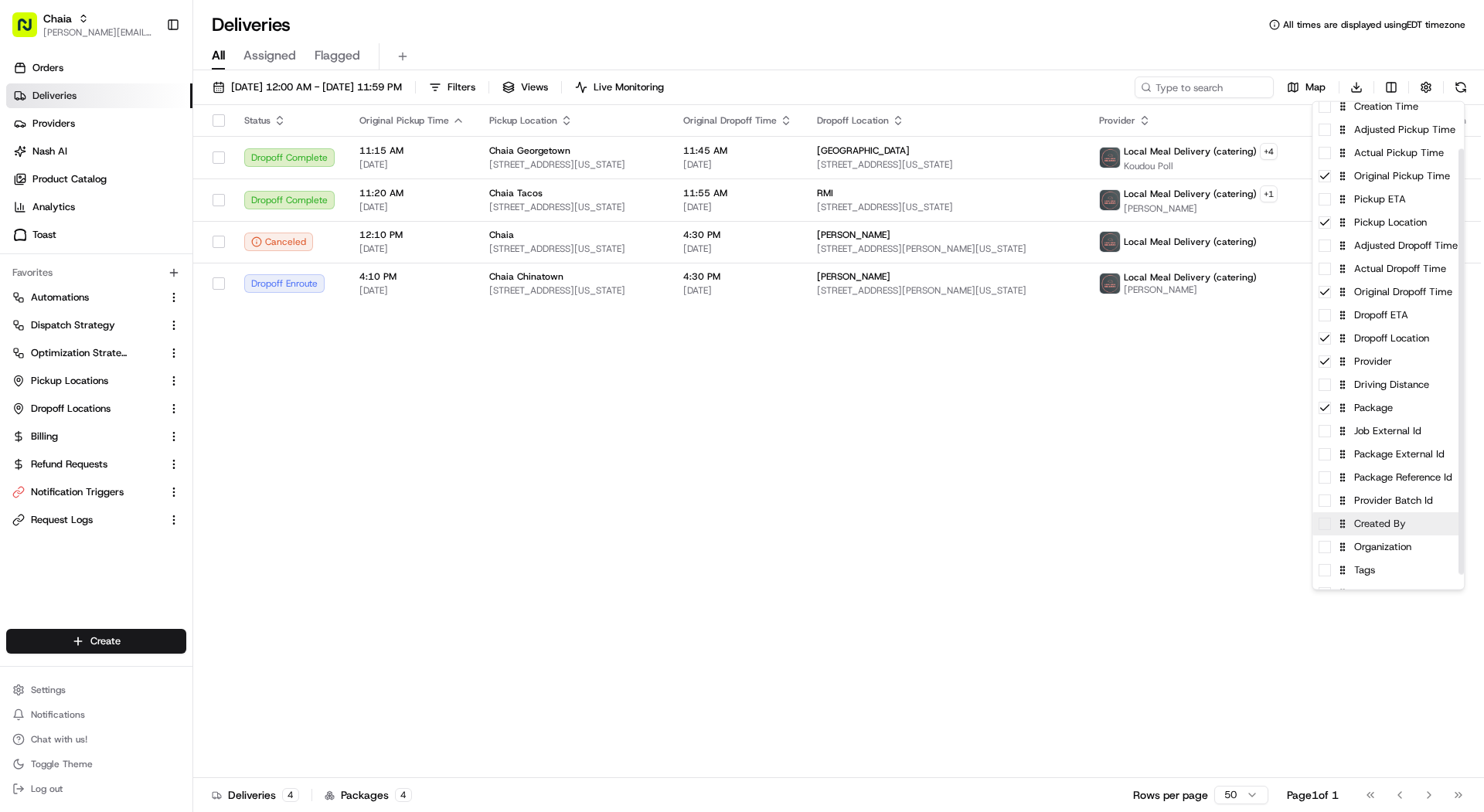
click at [1397, 531] on div "Created By" at bounding box center [1388, 524] width 151 height 23
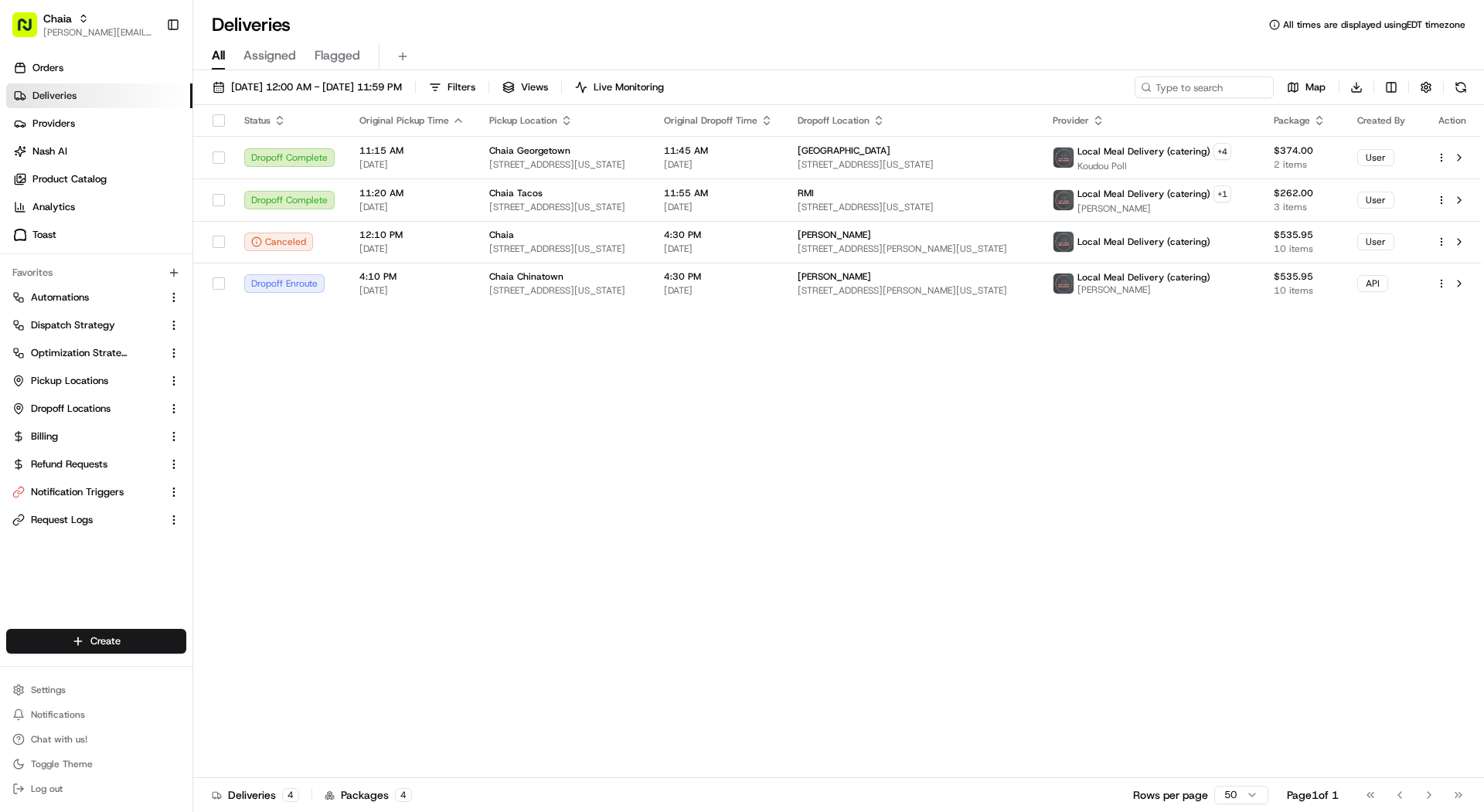
click at [1123, 379] on html "Chaia mariam@usenash.com Toggle Sidebar Orders Deliveries Providers Nash AI Pro…" at bounding box center [742, 406] width 1484 height 812
click at [1022, 173] on td "Georgetown University Mortara Center 3600 N St NW, Washington, DC 20007, USA" at bounding box center [912, 157] width 255 height 42
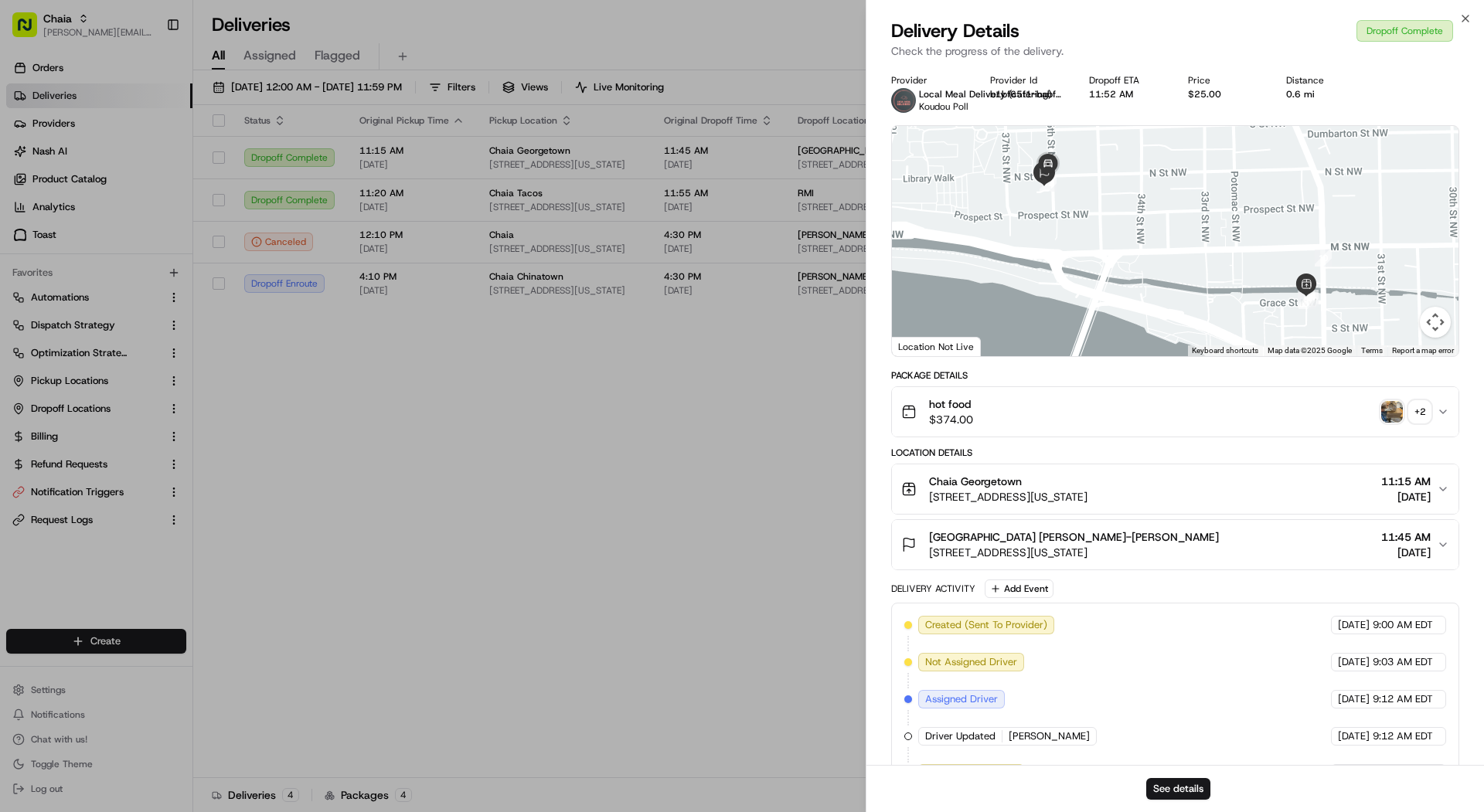
click at [1012, 408] on div "hot food $374.00 + 2" at bounding box center [1169, 412] width 536 height 31
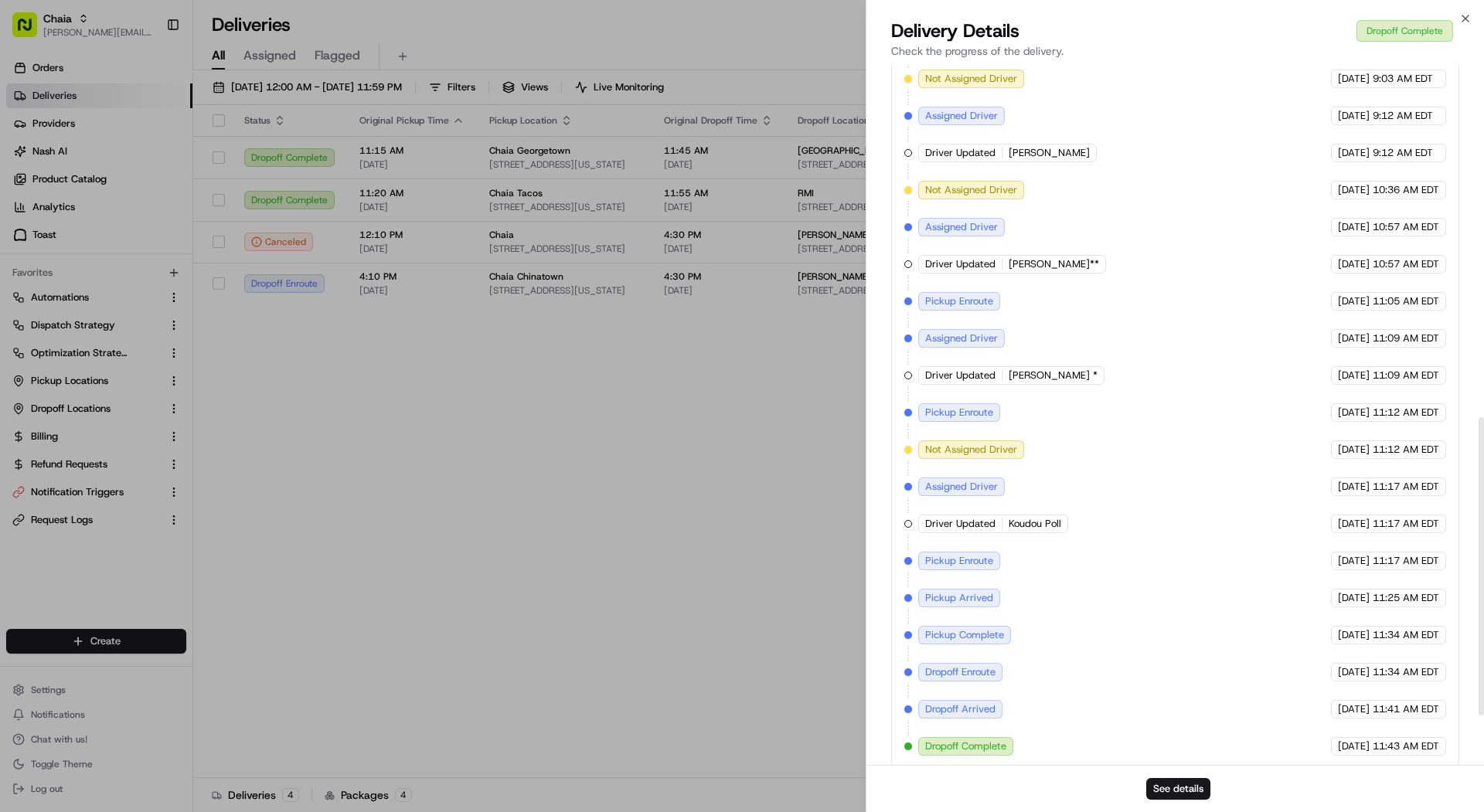
scroll to position [474, 0]
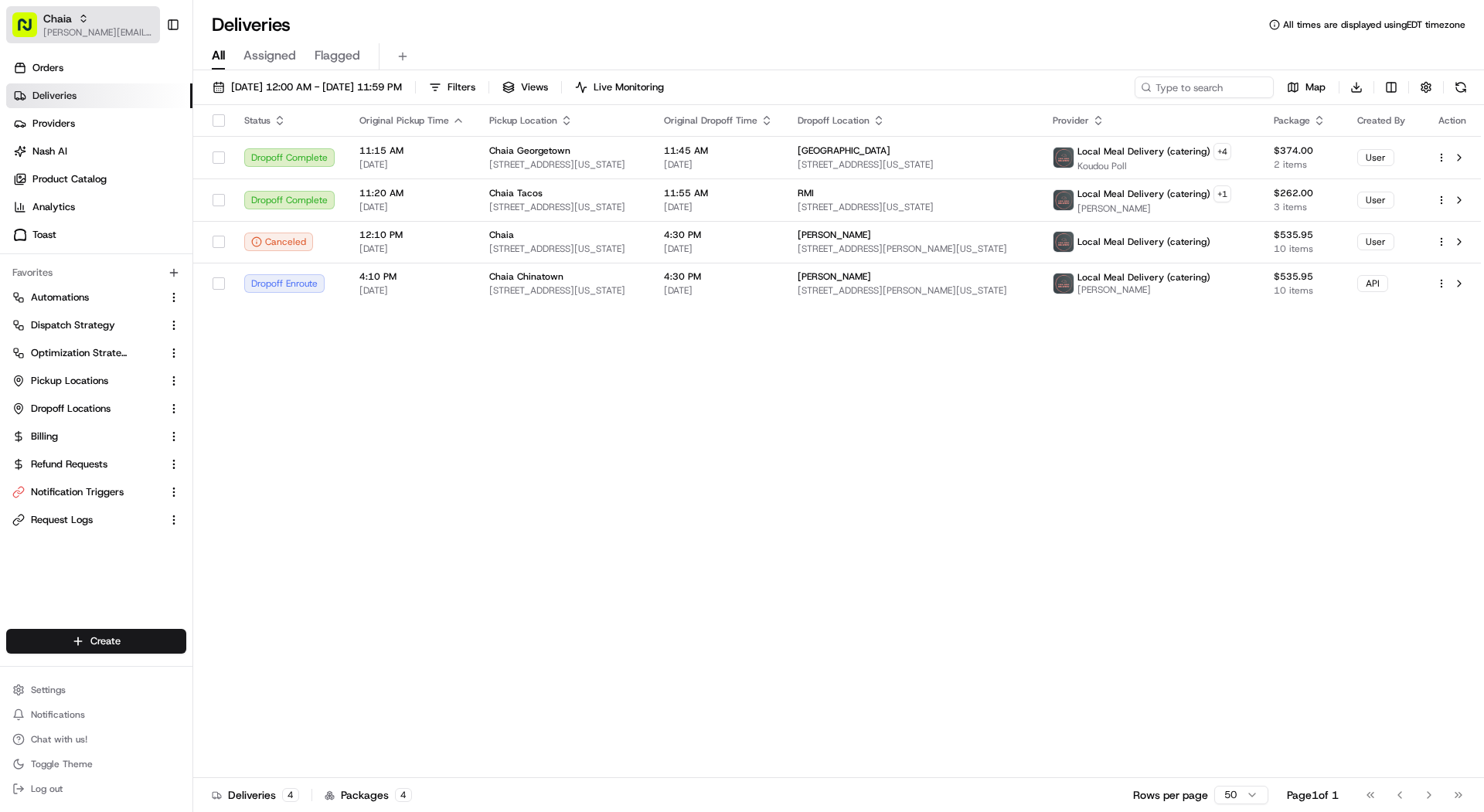
click at [107, 33] on span "[PERSON_NAME][EMAIL_ADDRESS][DOMAIN_NAME]" at bounding box center [98, 33] width 111 height 13
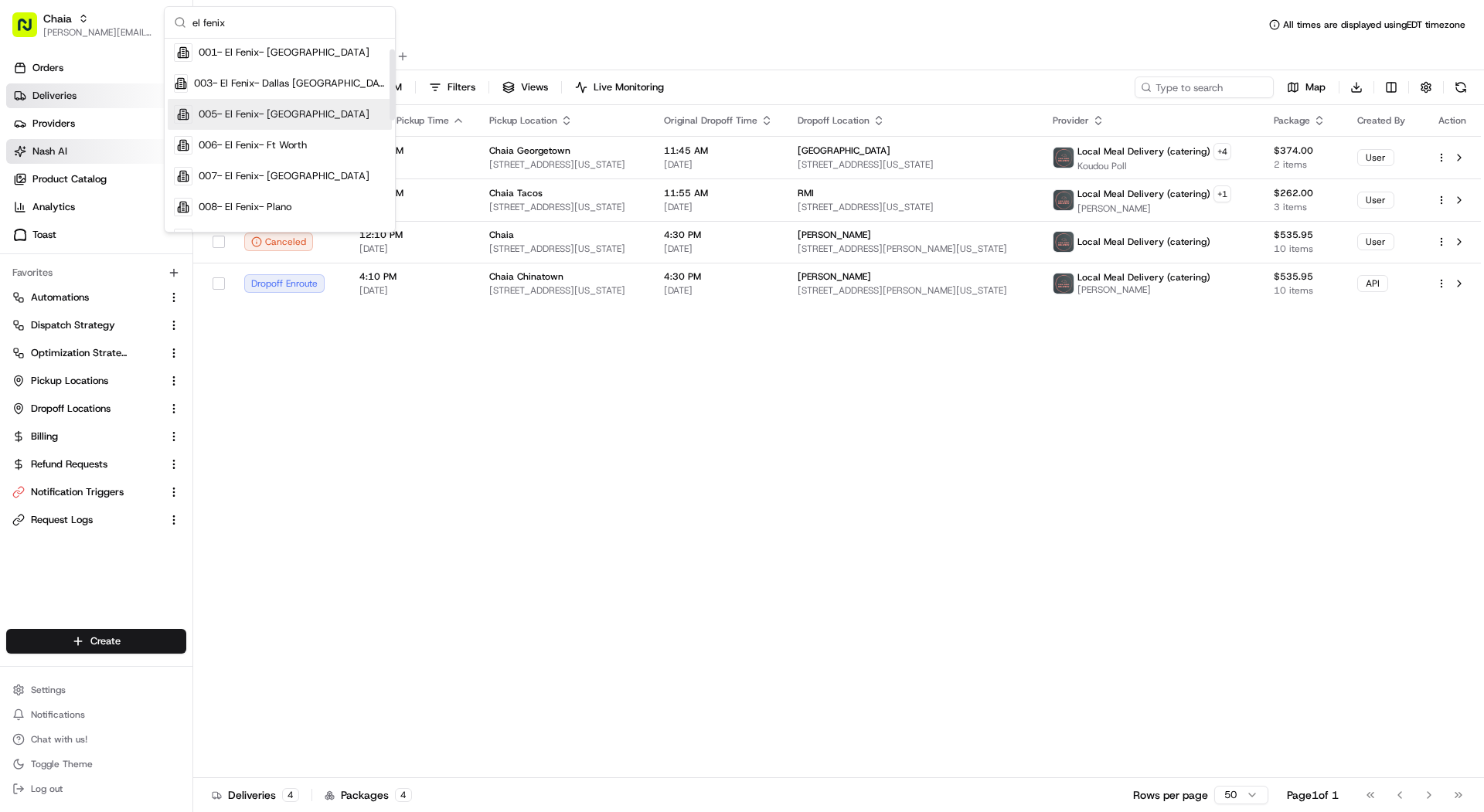
scroll to position [29, 0]
type input "el fenix"
click at [239, 148] on span "006- El Fenix- Ft Worth" at bounding box center [253, 144] width 108 height 14
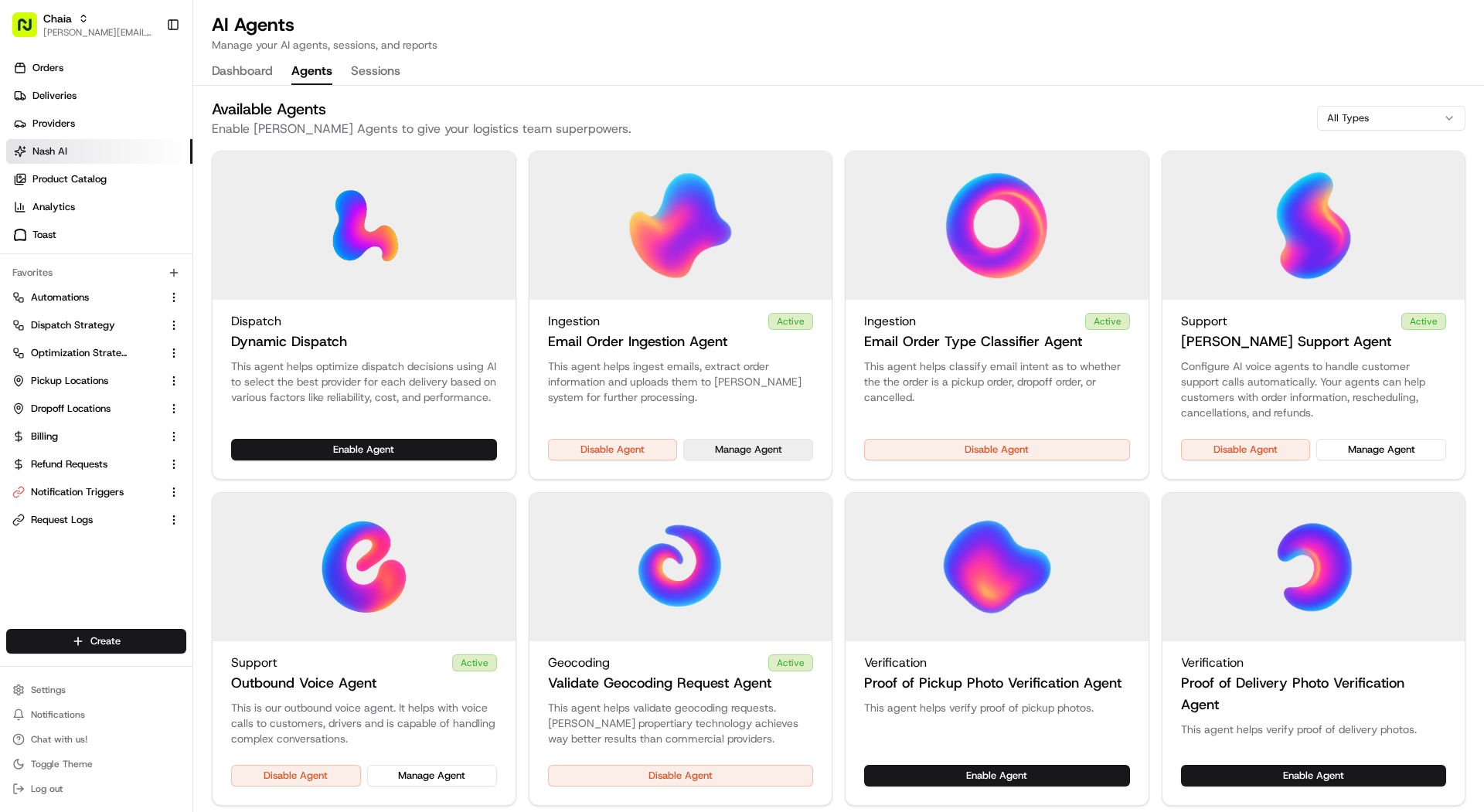
click at [767, 452] on button "Manage Agent" at bounding box center [748, 449] width 130 height 21
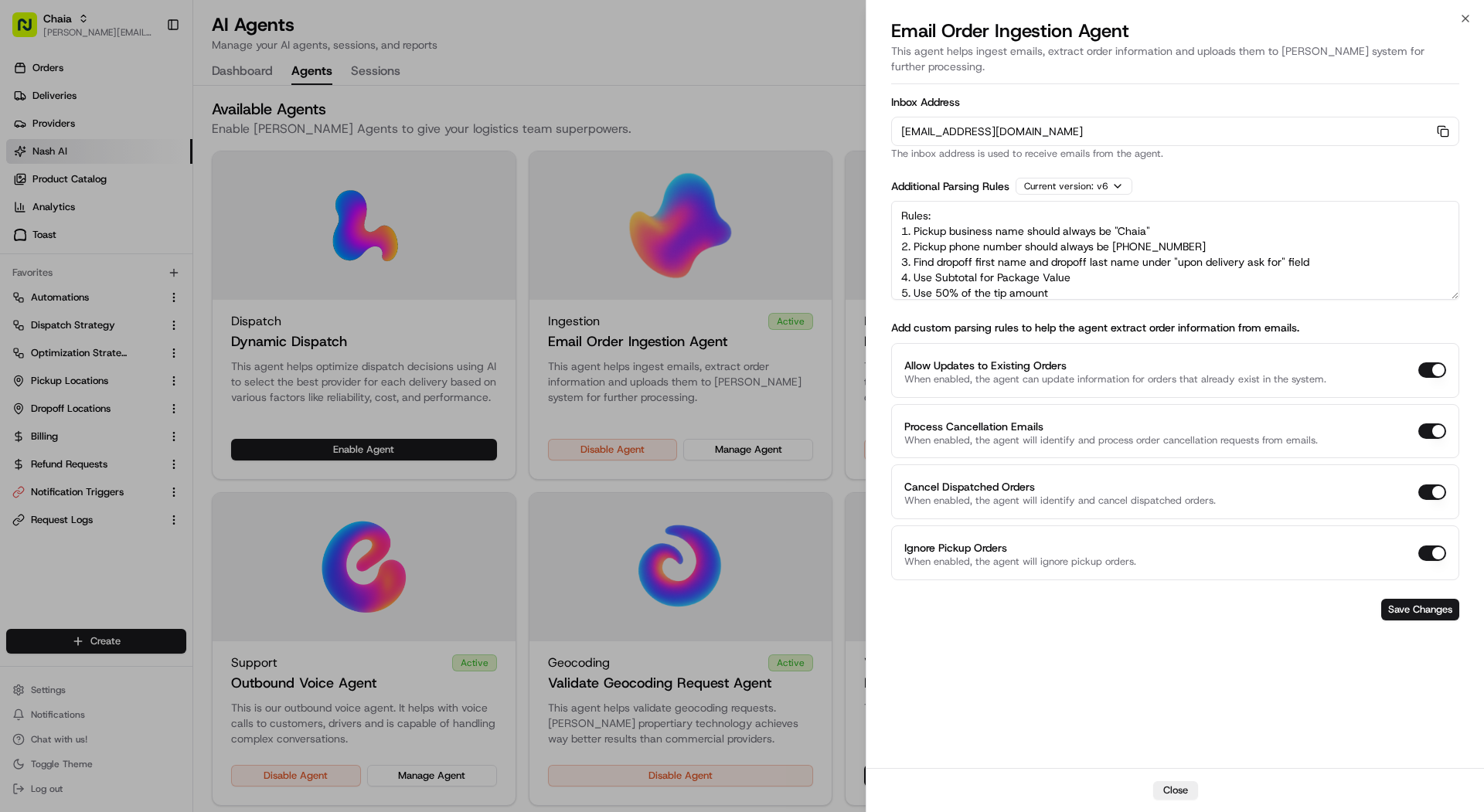
scroll to position [38, 0]
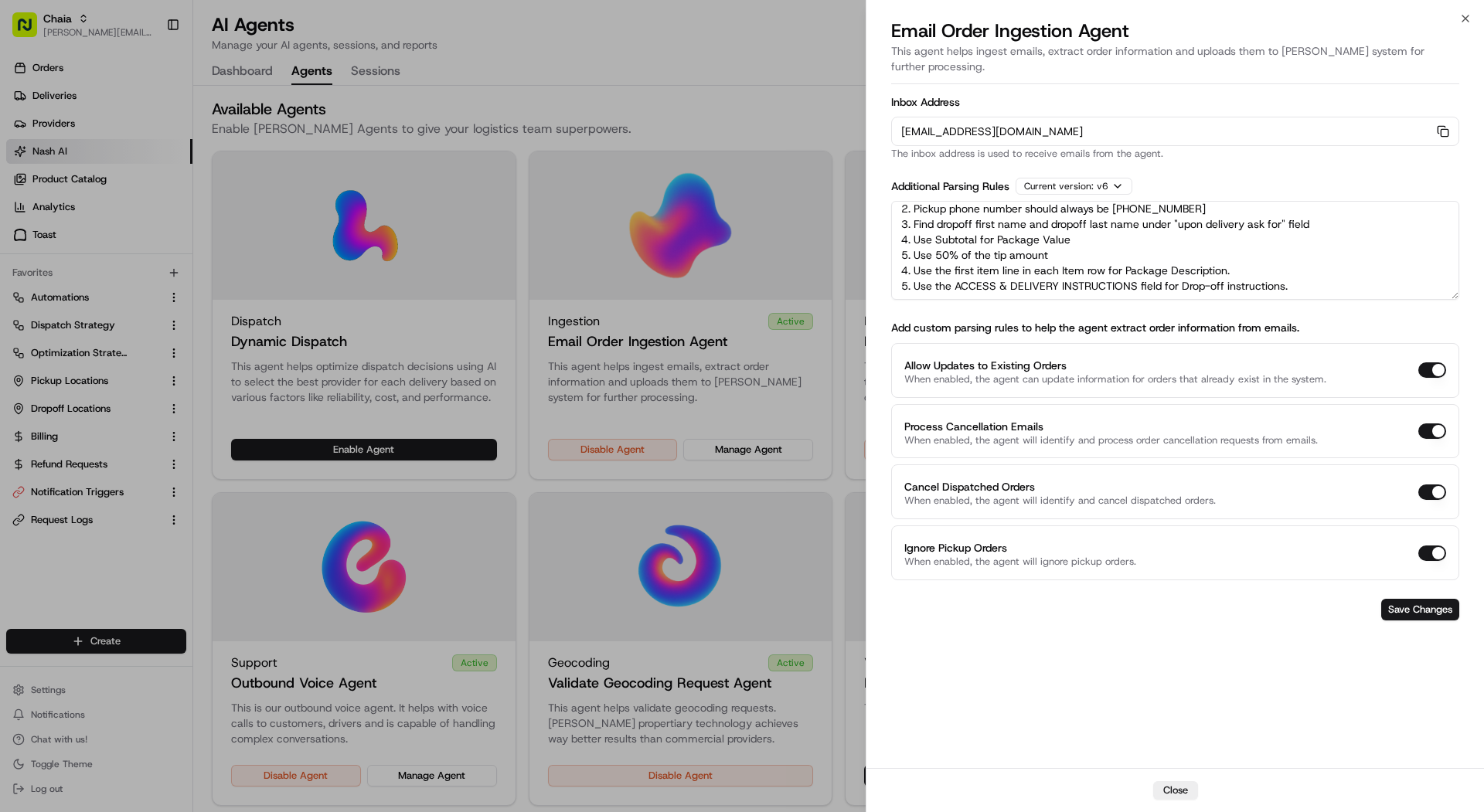
click at [1321, 265] on textarea "Rules: 1. Pickup business name should always be "Chaia" 2. Pickup phone number …" at bounding box center [1175, 250] width 568 height 99
click at [545, 141] on div at bounding box center [742, 406] width 1484 height 812
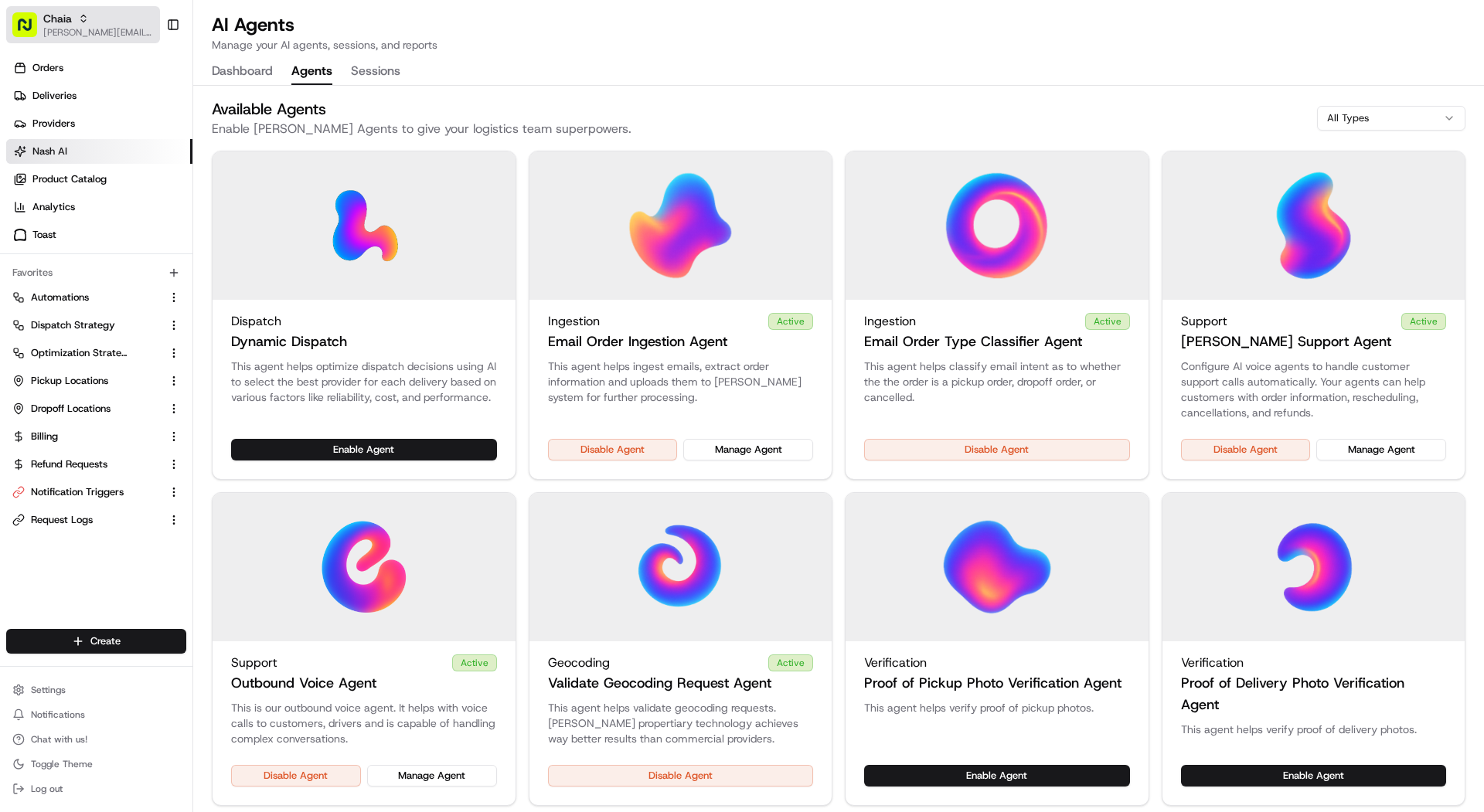
click at [74, 13] on div "Chaia" at bounding box center [98, 18] width 111 height 15
